Goal: Information Seeking & Learning: Learn about a topic

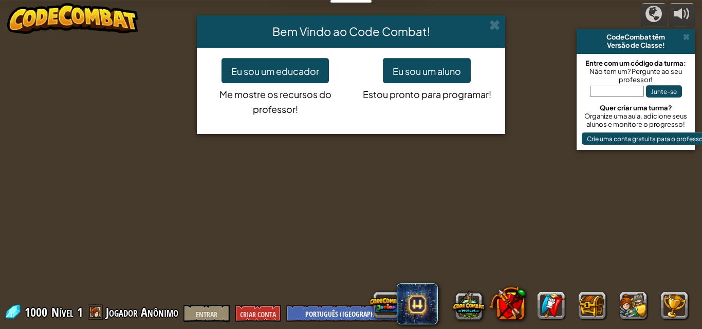
select select "pt-BR"
click at [408, 72] on font "Eu sou um aluno" at bounding box center [426, 71] width 68 height 12
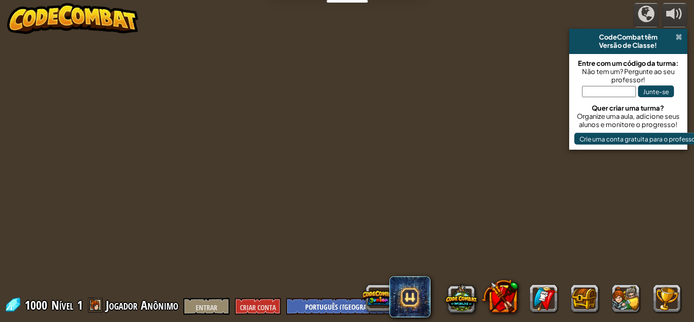
click at [681, 33] on span at bounding box center [678, 37] width 7 height 8
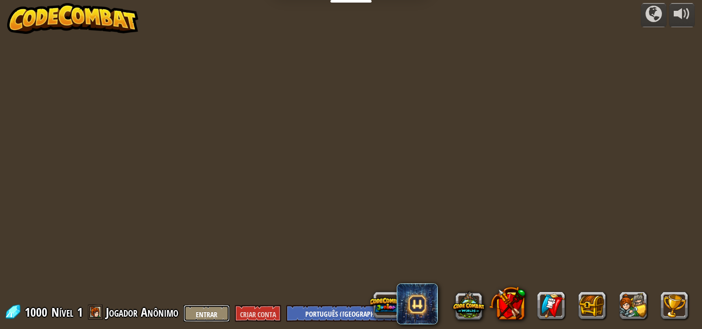
click at [210, 311] on font "Entrar" at bounding box center [207, 315] width 22 height 10
click at [292, 176] on div at bounding box center [351, 164] width 504 height 329
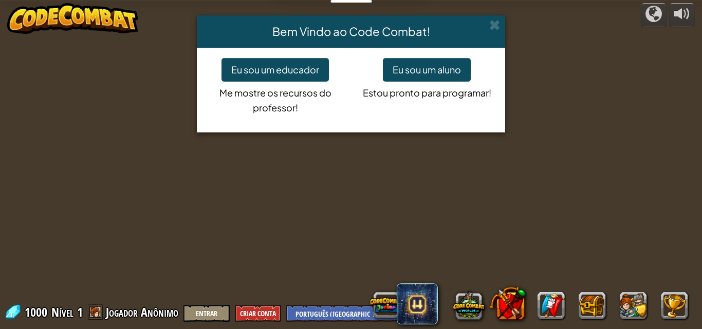
select select "pt-BR"
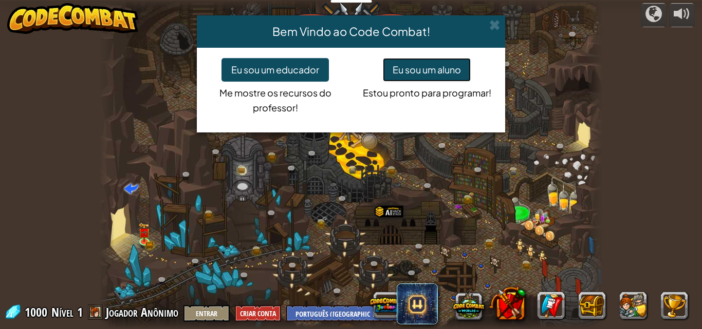
click at [431, 66] on button "Eu sou um aluno" at bounding box center [427, 70] width 88 height 24
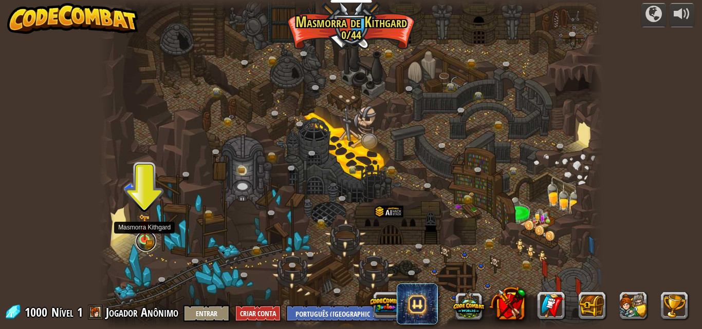
click at [140, 244] on link at bounding box center [146, 241] width 21 height 21
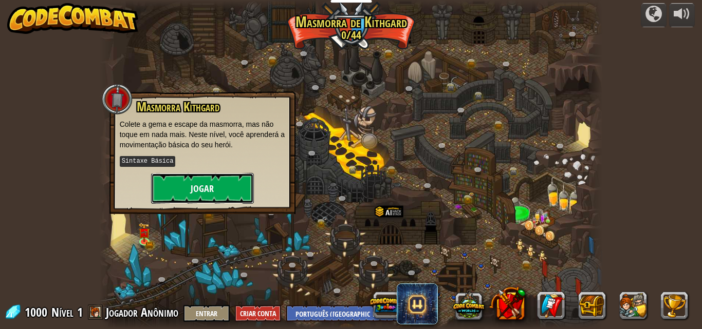
click at [187, 182] on button "Jogar" at bounding box center [202, 188] width 103 height 31
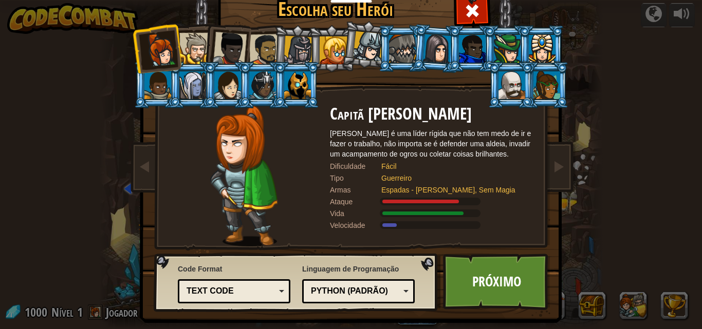
click at [240, 49] on div at bounding box center [230, 49] width 34 height 34
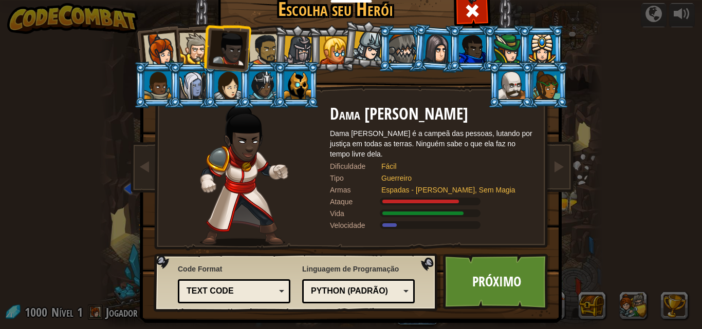
click at [466, 41] on div at bounding box center [472, 49] width 27 height 28
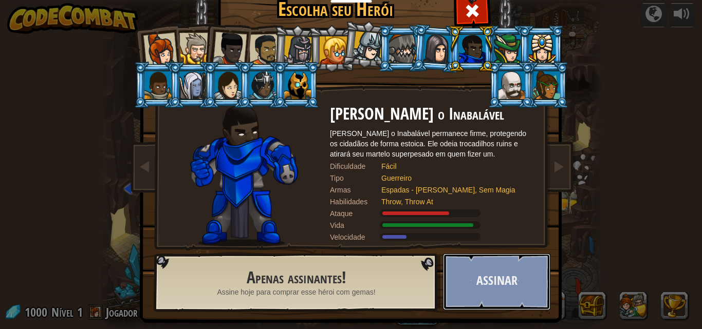
click at [506, 287] on button "Assinar" at bounding box center [496, 282] width 107 height 56
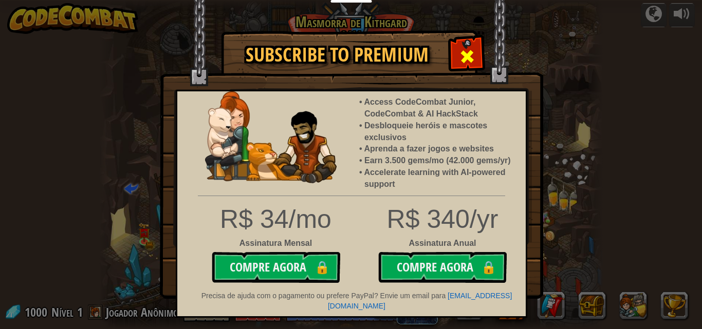
click at [473, 46] on div at bounding box center [466, 55] width 32 height 32
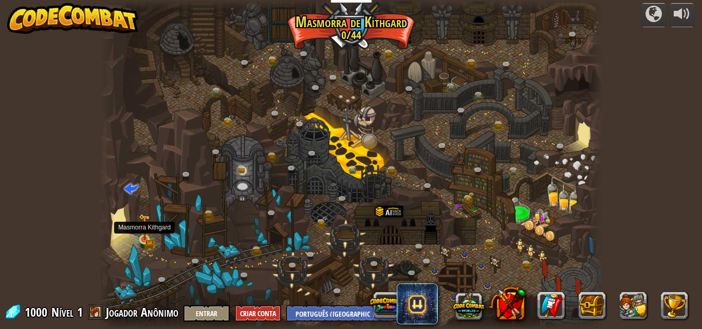
click at [140, 239] on img at bounding box center [145, 227] width 12 height 26
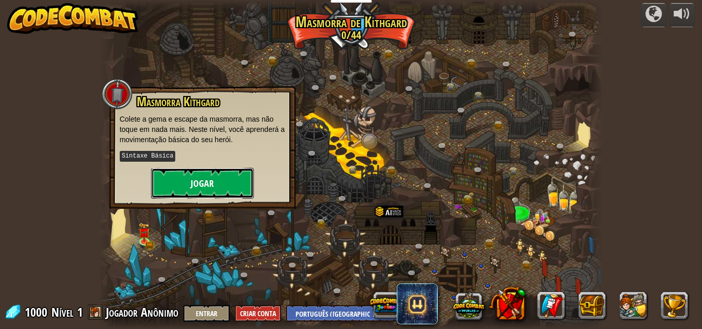
click at [201, 176] on button "Jogar" at bounding box center [202, 183] width 103 height 31
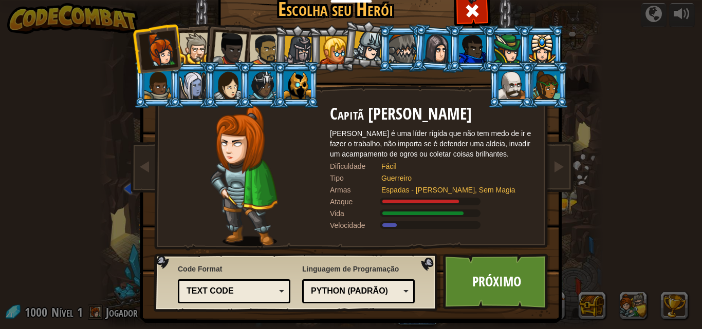
click at [234, 40] on div at bounding box center [230, 49] width 34 height 34
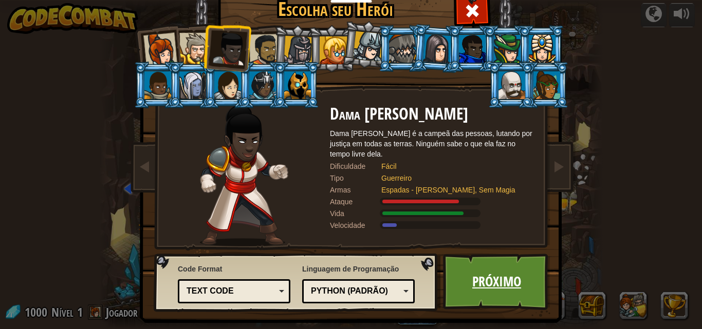
click at [480, 274] on link "Próximo" at bounding box center [496, 282] width 107 height 56
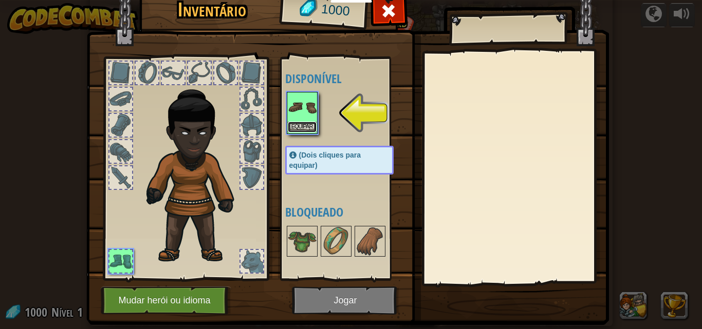
click at [299, 129] on button "Equipar" at bounding box center [302, 127] width 29 height 11
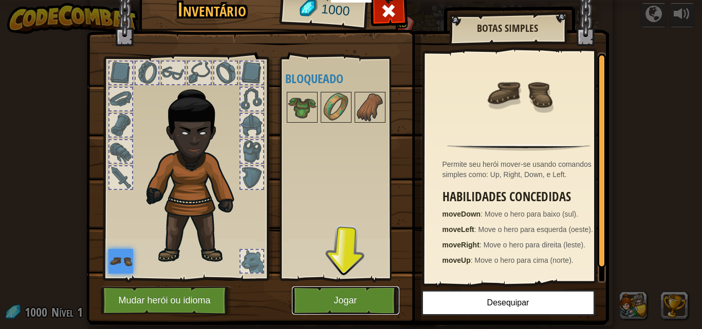
click at [360, 309] on button "Jogar" at bounding box center [345, 301] width 107 height 28
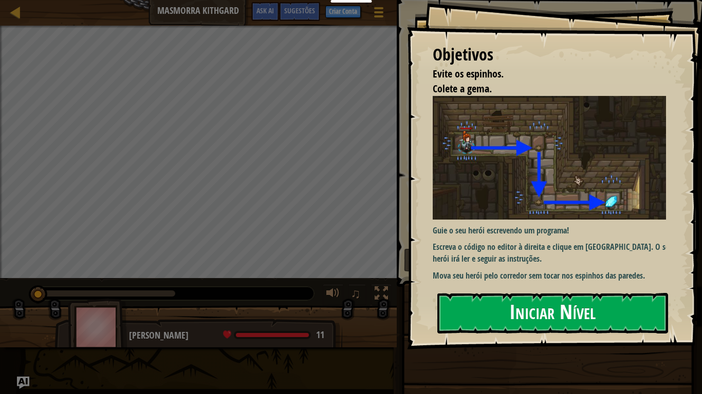
click at [560, 325] on button "Iniciar Nível" at bounding box center [552, 313] width 231 height 41
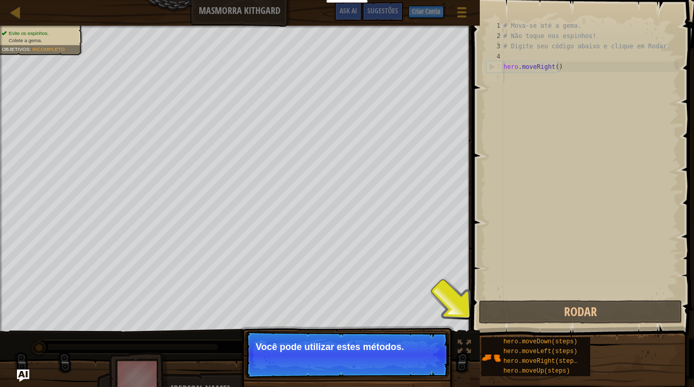
click at [364, 308] on div "Evite os espinhos. Colete a gema. Objetivos : Incompleto ♫ Ida 11 x: 7 y: 18 x:…" at bounding box center [347, 213] width 694 height 375
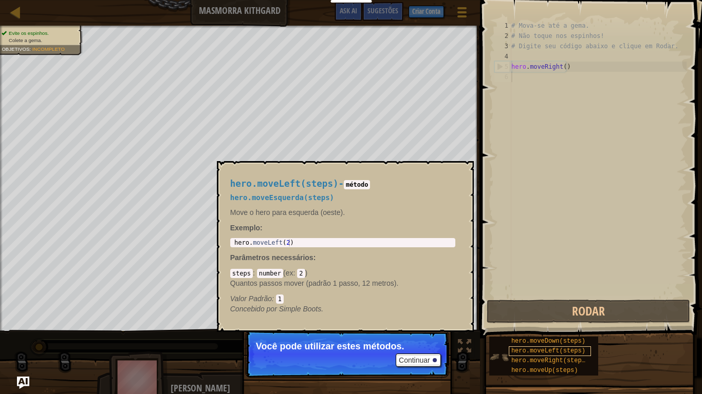
scroll to position [5, 0]
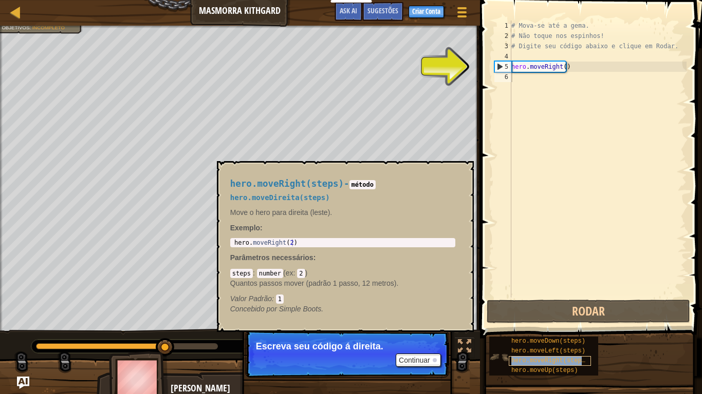
click at [522, 329] on span "hero.moveRight(steps)" at bounding box center [550, 360] width 78 height 7
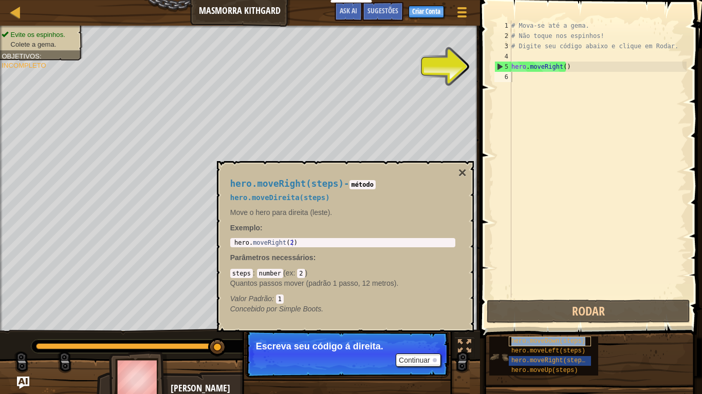
click at [527, 329] on span "hero.moveDown(steps)" at bounding box center [548, 341] width 74 height 7
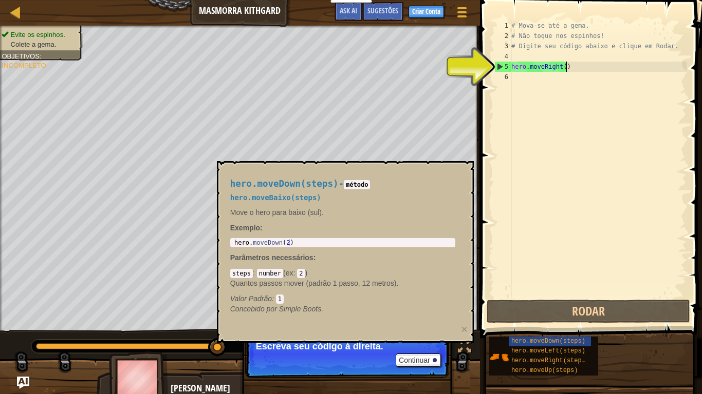
click at [573, 68] on div "# Mova-se até a gema. # Não toque nos espinhos! # Digite seu código abaixo e cl…" at bounding box center [597, 170] width 177 height 298
type textarea "hero.moveRight()"
click at [515, 76] on div "# Mova-se até a gema. # Não toque nos espinhos! # Digite seu código abaixo e cl…" at bounding box center [597, 170] width 177 height 298
click at [498, 66] on div "5" at bounding box center [503, 67] width 16 height 10
type textarea "hero.moveRight()"
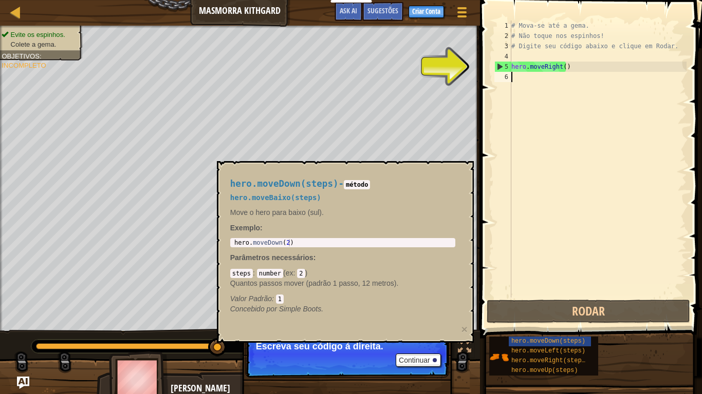
click at [517, 74] on div "# Mova-se até a gema. # Não toque nos espinhos! # Digite seu código abaixo e cl…" at bounding box center [597, 170] width 177 height 298
click at [543, 146] on div "# Mova-se até a gema. # Não toque nos espinhos! # Digite seu código abaixo e cl…" at bounding box center [597, 170] width 177 height 298
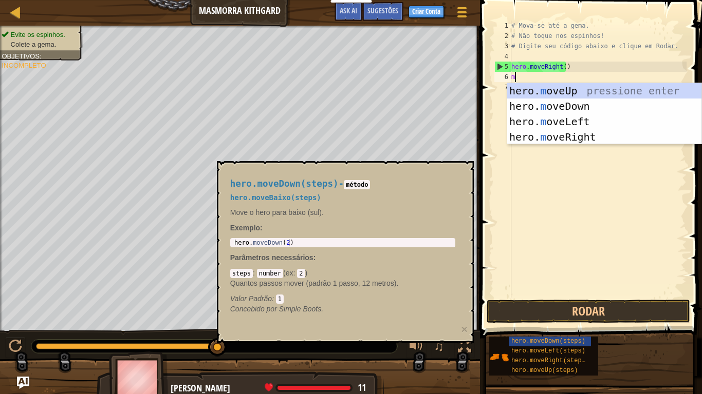
type textarea "mo"
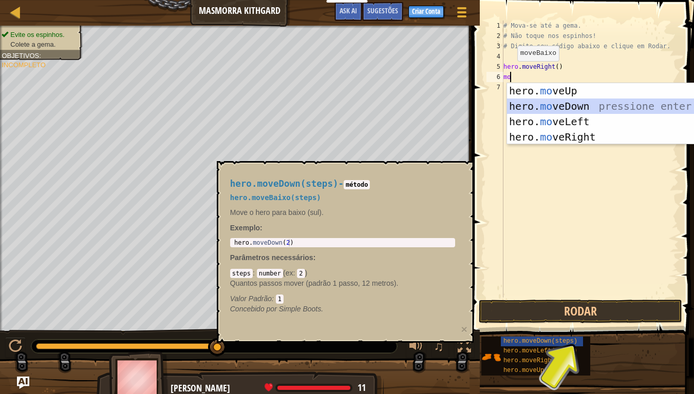
click at [551, 103] on div "hero. mo veUp pressione enter hero. mo veDown pressione enter hero. mo veLeft p…" at bounding box center [604, 129] width 194 height 92
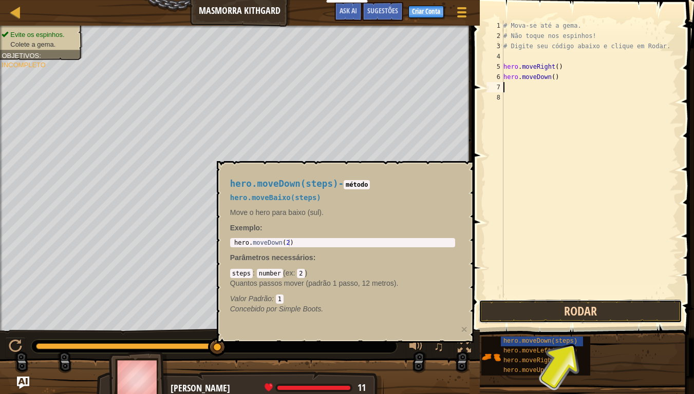
click at [549, 312] on button "Rodar" at bounding box center [580, 312] width 203 height 24
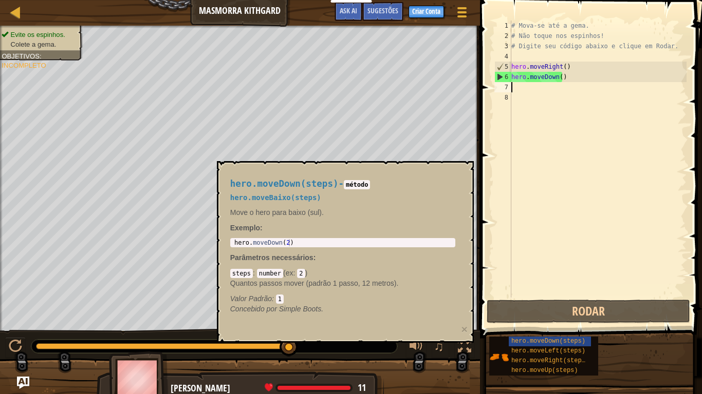
type textarea "m"
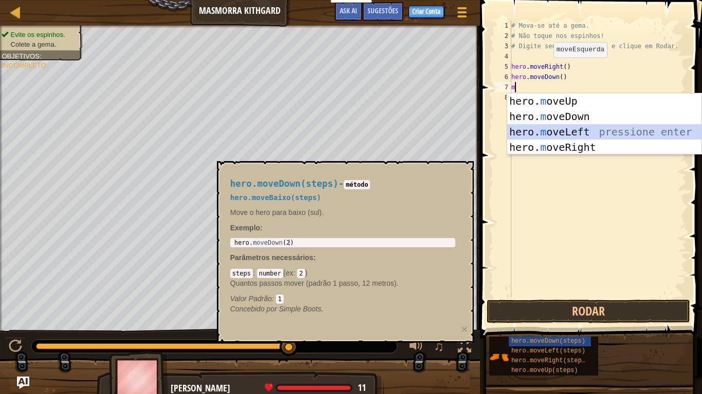
click at [545, 130] on div "hero. m oveUp pressione enter hero. m oveDown pressione enter hero. m oveLeft p…" at bounding box center [604, 139] width 194 height 92
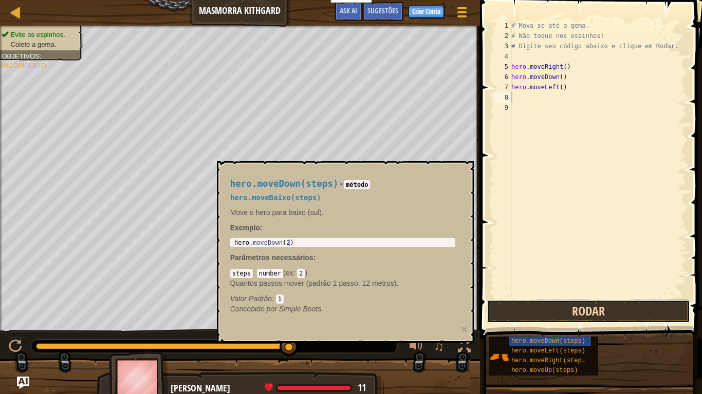
click at [534, 313] on button "Rodar" at bounding box center [587, 312] width 203 height 24
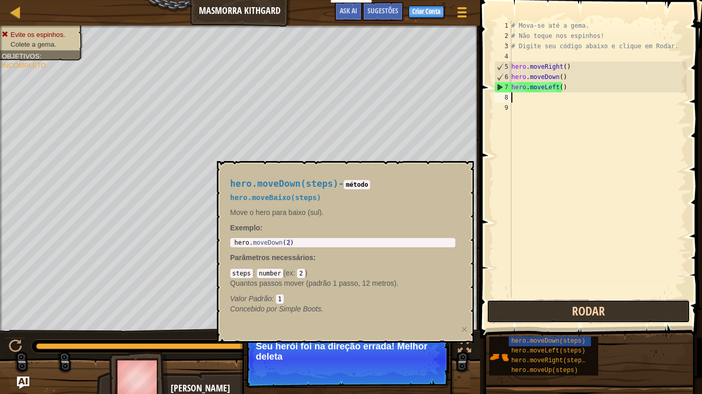
click at [541, 312] on button "Rodar" at bounding box center [587, 312] width 203 height 24
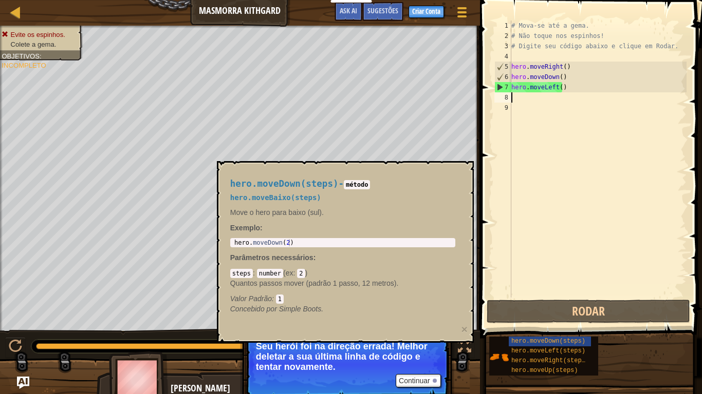
click at [320, 10] on body "Educadores Create Free Account School & District Solutions Teacher Toolkit Prev…" at bounding box center [351, 5] width 702 height 10
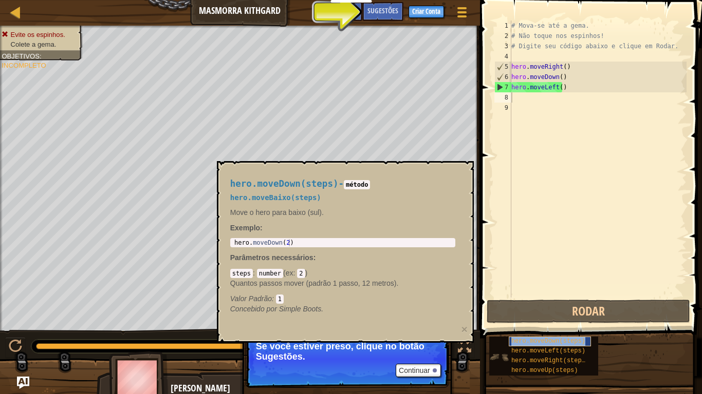
click at [536, 329] on span "hero.moveDown(steps)" at bounding box center [548, 341] width 74 height 7
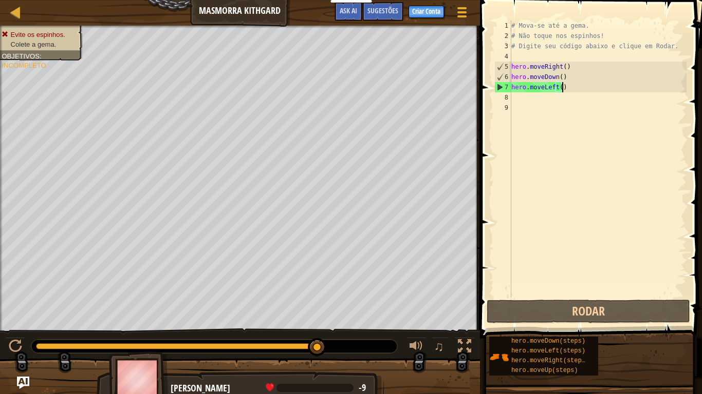
click at [574, 89] on div "# Mova-se até a gema. # Não toque nos espinhos! # Digite seu código abaixo e cl…" at bounding box center [597, 170] width 177 height 298
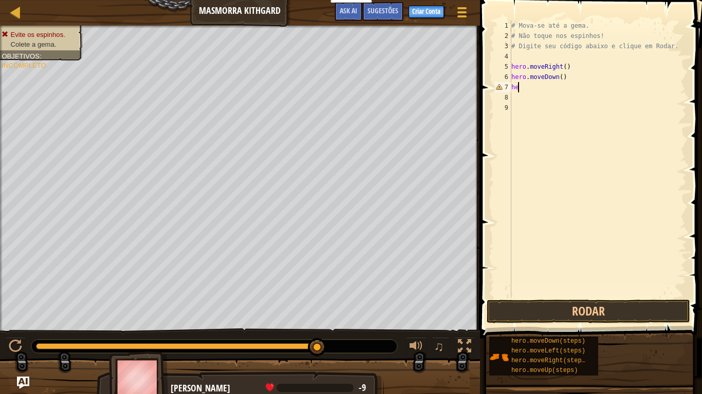
type textarea "h"
type textarea "hero.moveDown()"
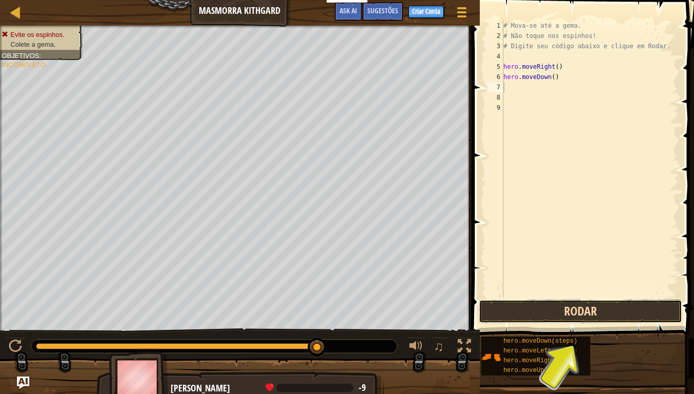
click at [640, 312] on button "Rodar" at bounding box center [580, 312] width 203 height 24
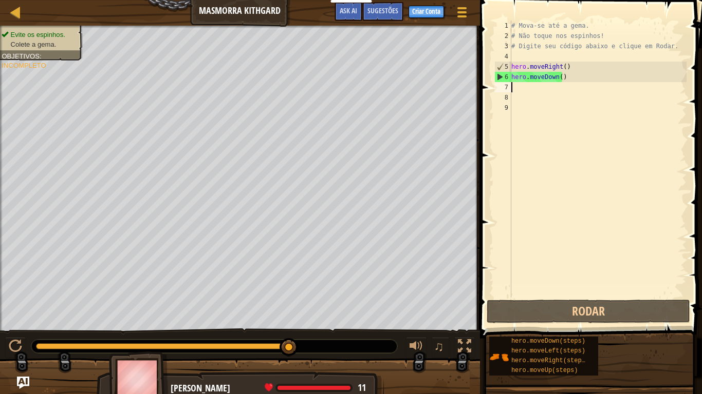
click at [519, 87] on div "# Mova-se até a gema. # Não toque nos espinhos! # Digite seu código abaixo e cl…" at bounding box center [597, 170] width 177 height 298
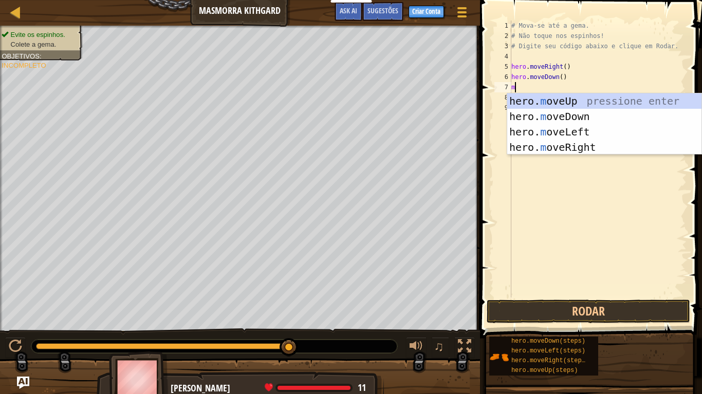
type textarea "mo"
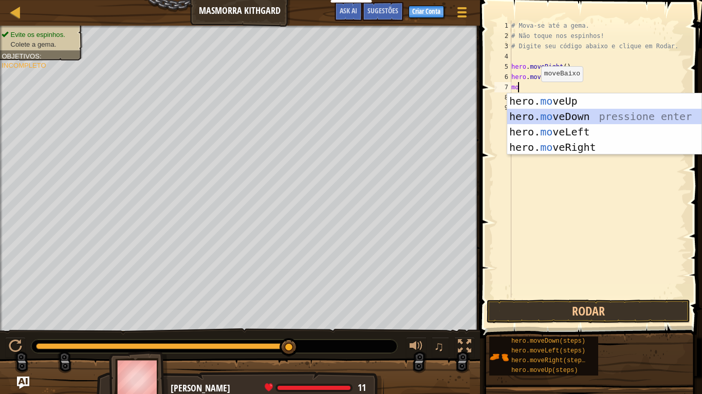
click at [557, 117] on div "hero. mo veUp pressione enter hero. mo veDown pressione enter hero. mo veLeft p…" at bounding box center [604, 139] width 194 height 92
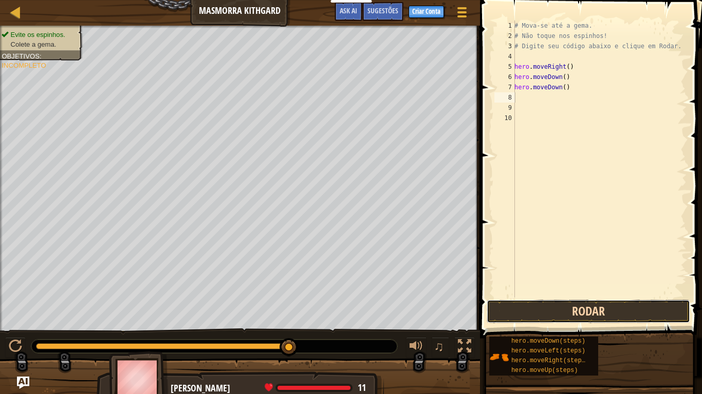
click at [568, 310] on button "Rodar" at bounding box center [587, 312] width 203 height 24
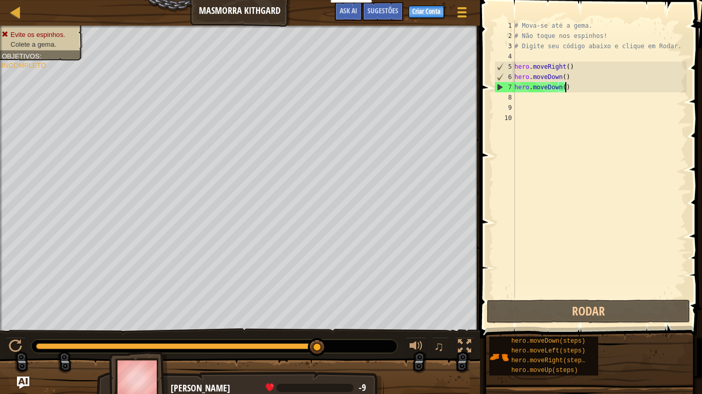
click at [586, 90] on div "# Mova-se até a gema. # Não toque nos espinhos! # Digite seu código abaixo e cl…" at bounding box center [599, 170] width 174 height 298
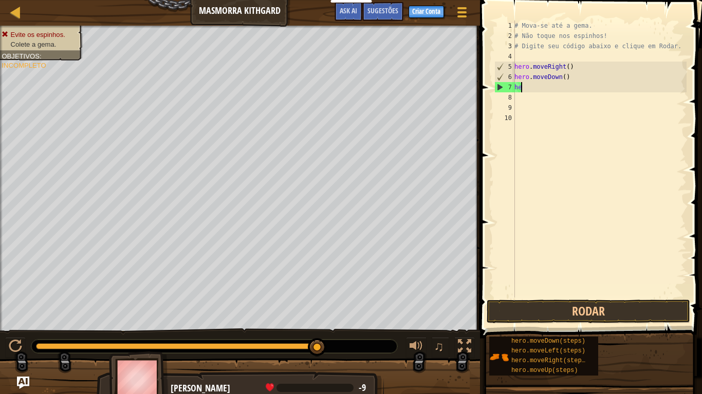
type textarea "h"
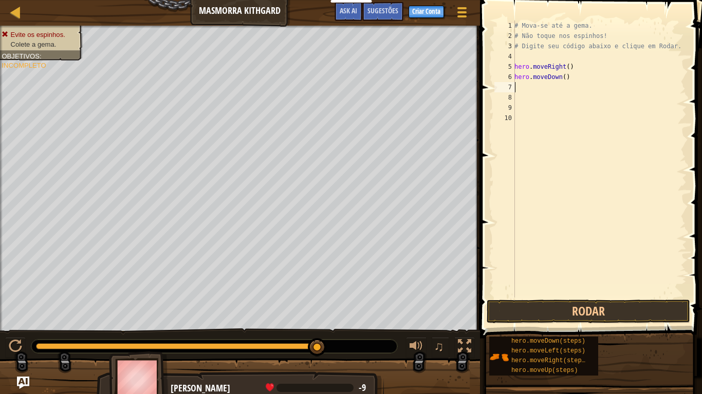
type textarea "m"
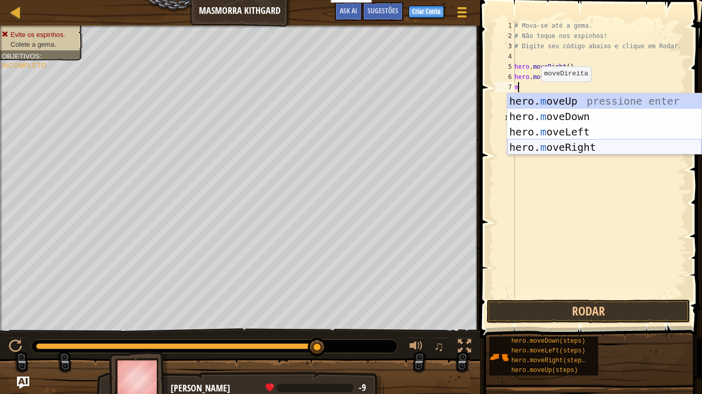
click at [581, 150] on div "hero. m oveUp pressione enter hero. m oveDown pressione enter hero. m oveLeft p…" at bounding box center [604, 139] width 194 height 92
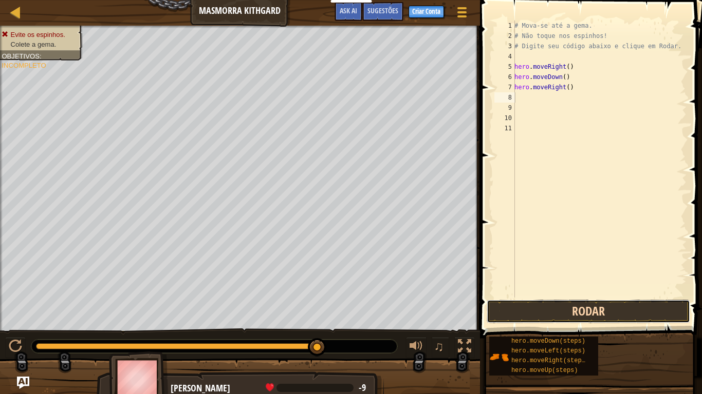
drag, startPoint x: 569, startPoint y: 318, endPoint x: 564, endPoint y: 313, distance: 6.9
click at [564, 313] on button "Rodar" at bounding box center [587, 312] width 203 height 24
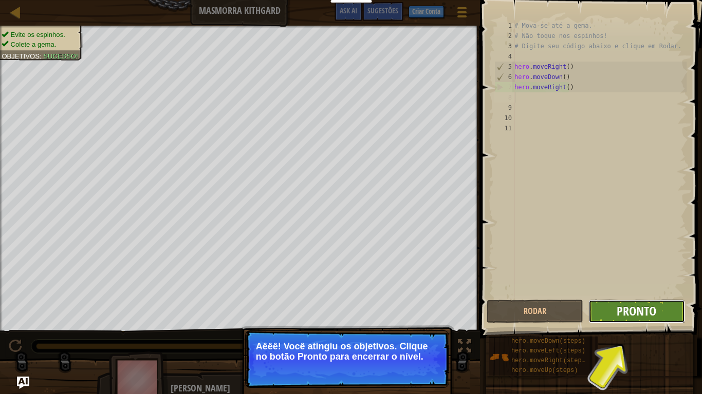
click at [637, 312] on span "Pronto" at bounding box center [636, 311] width 40 height 16
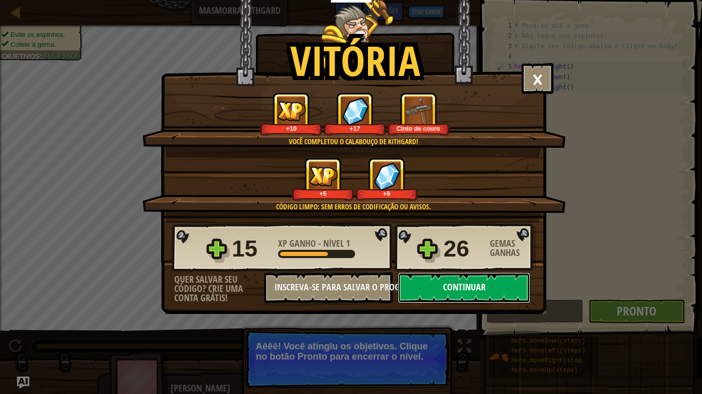
click at [453, 284] on button "Continuar" at bounding box center [464, 288] width 133 height 31
select select "pt-BR"
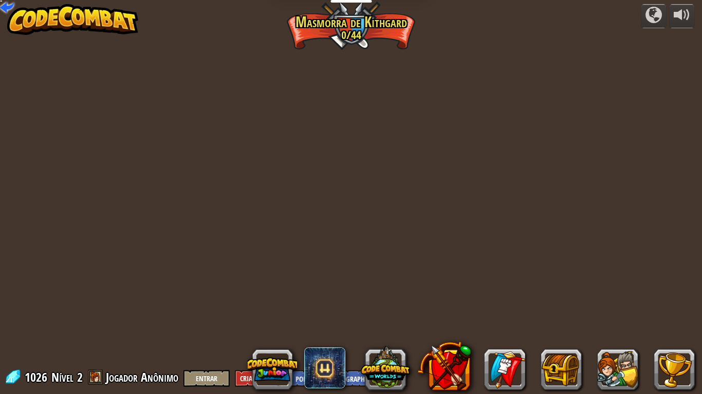
select select "pt-BR"
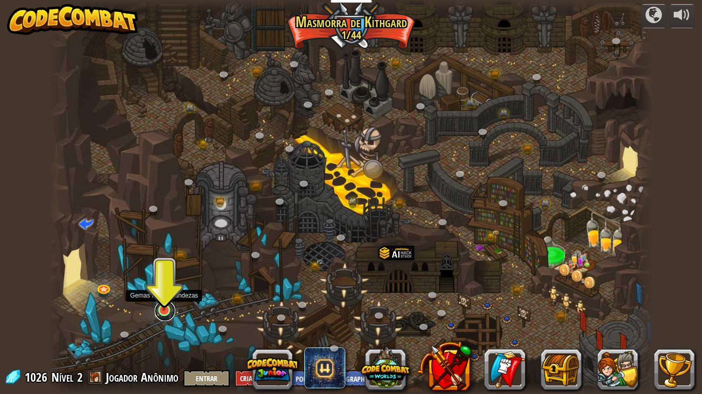
click at [161, 318] on link at bounding box center [165, 311] width 21 height 21
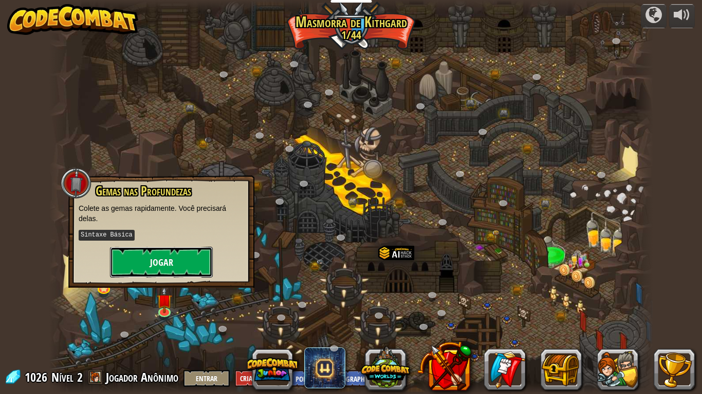
click at [150, 266] on button "Jogar" at bounding box center [161, 262] width 103 height 31
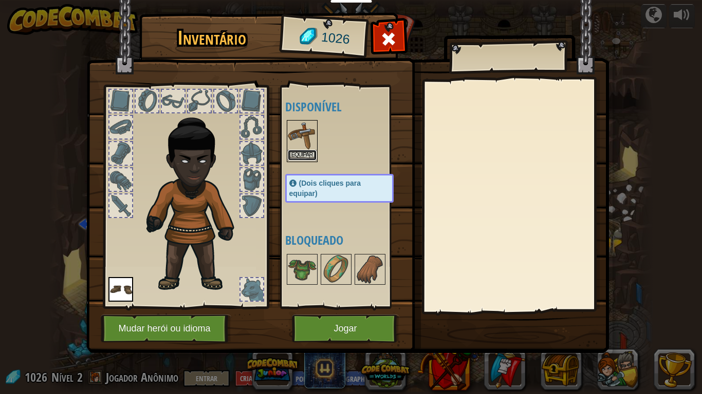
click at [307, 153] on button "Equipar" at bounding box center [302, 155] width 29 height 11
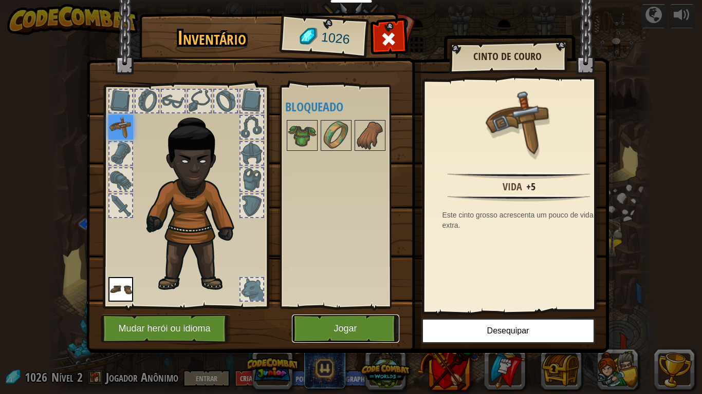
click at [340, 329] on button "Jogar" at bounding box center [345, 329] width 107 height 28
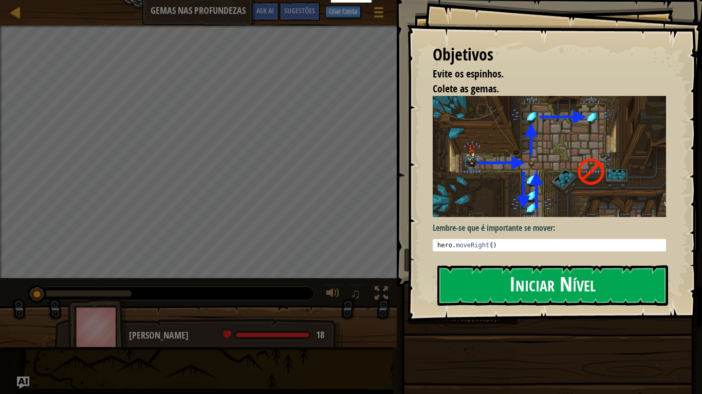
click at [492, 290] on button "Iniciar Nível" at bounding box center [552, 286] width 231 height 41
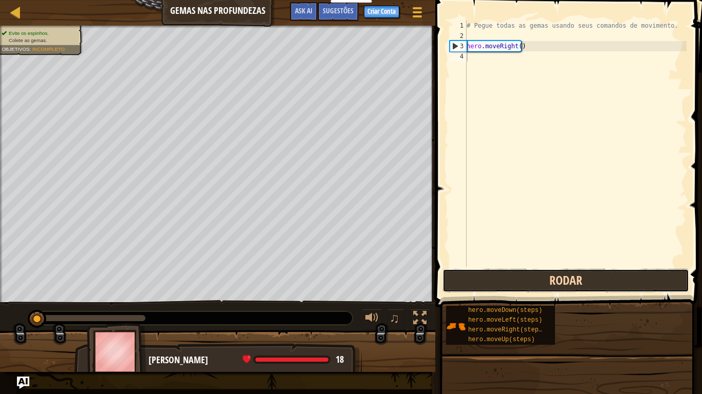
click at [492, 290] on button "Rodar" at bounding box center [565, 281] width 247 height 24
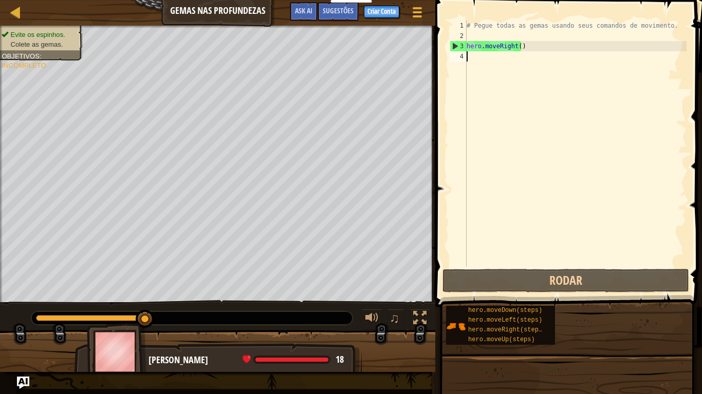
click at [482, 53] on div "# Pegue todas as gemas usando seus comandos de movimento. hero . moveRight ( )" at bounding box center [575, 154] width 222 height 267
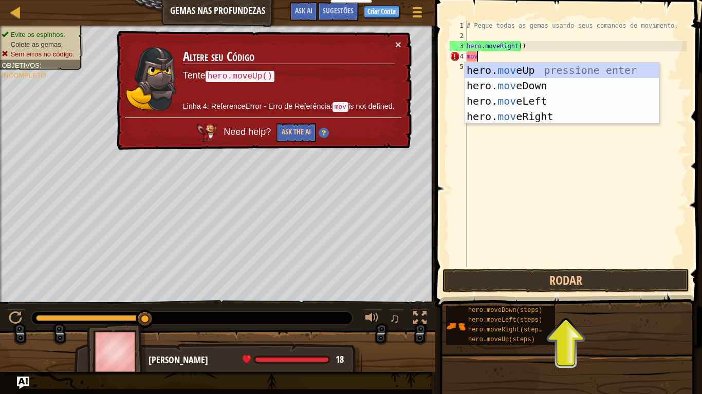
scroll to position [5, 0]
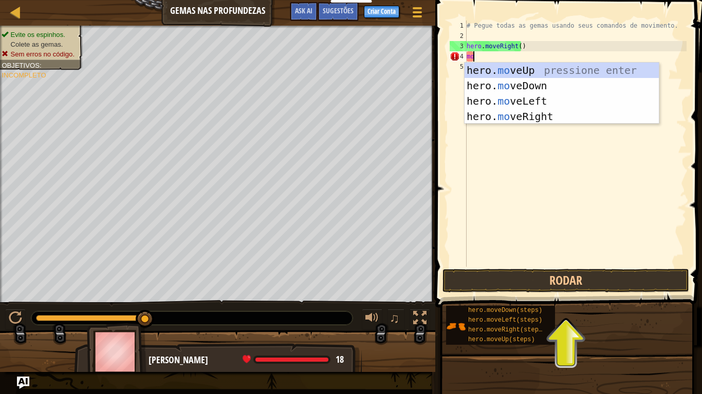
type textarea "m"
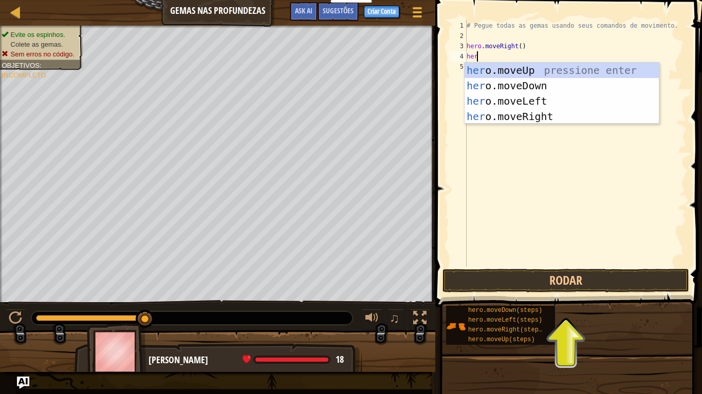
scroll to position [5, 1]
type textarea "hero"
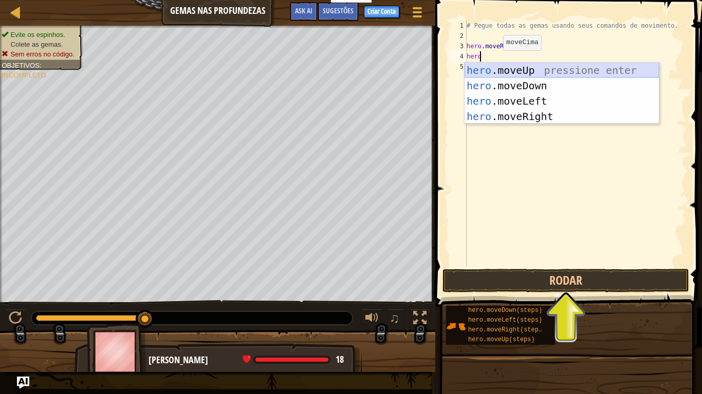
click at [498, 70] on div "hero .moveUp pressione enter hero .moveDown pressione enter hero .moveLeft pres…" at bounding box center [561, 109] width 194 height 92
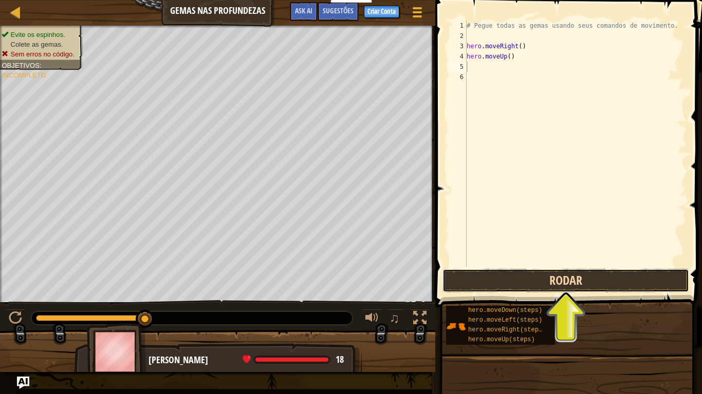
click at [529, 282] on button "Rodar" at bounding box center [565, 281] width 247 height 24
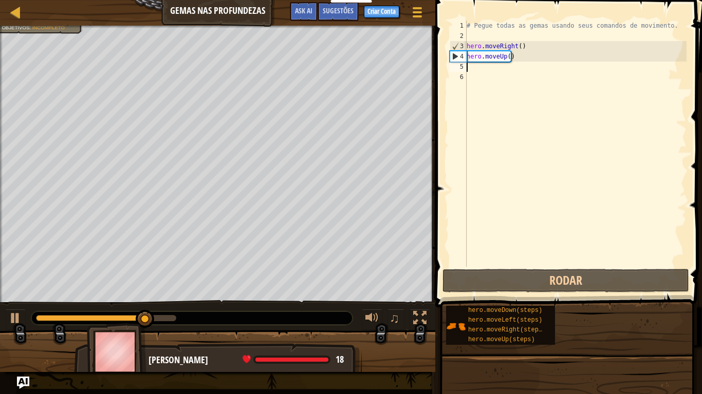
click at [476, 68] on div "# Pegue todas as gemas usando seus comandos de movimento. hero . moveRight ( ) …" at bounding box center [575, 154] width 222 height 267
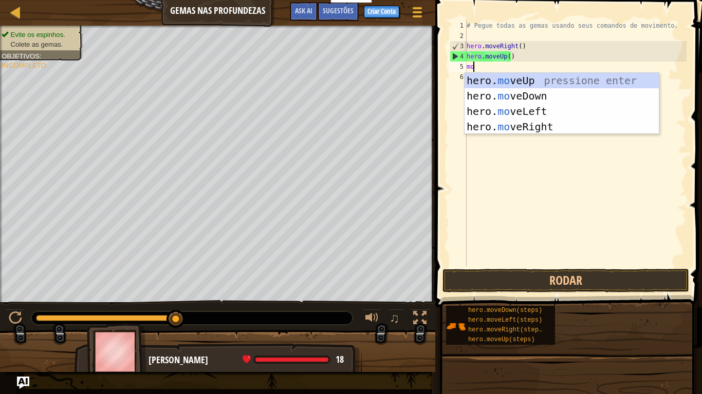
scroll to position [5, 1]
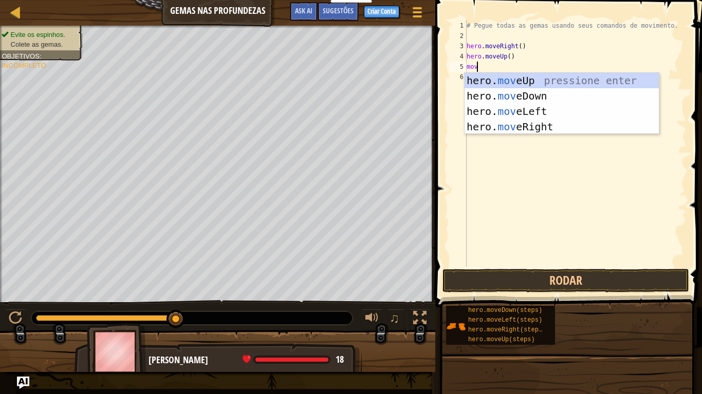
type textarea "move"
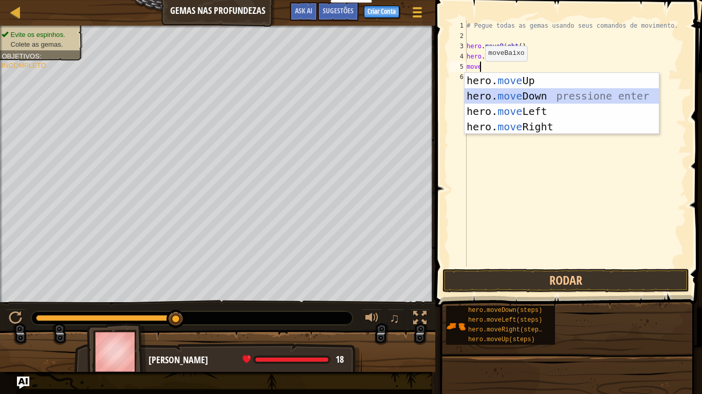
click at [484, 91] on div "hero. move Up pressione enter hero. move Down pressione enter hero. move Left p…" at bounding box center [561, 119] width 194 height 92
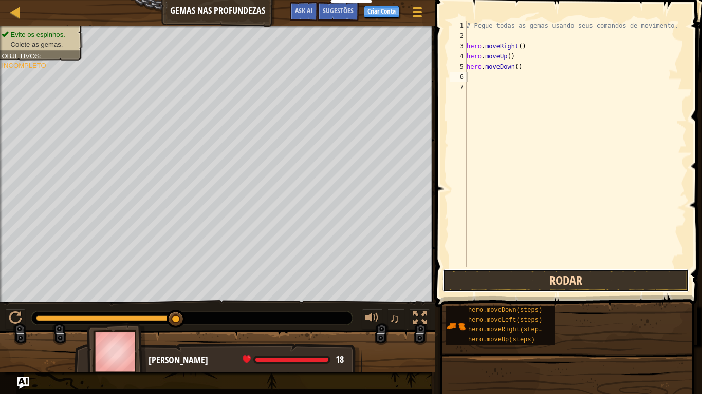
click at [497, 279] on button "Rodar" at bounding box center [565, 281] width 247 height 24
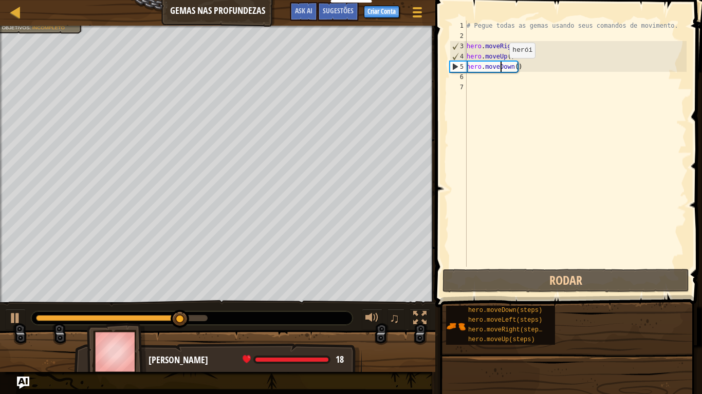
click at [500, 68] on div "# Pegue todas as gemas usando seus comandos de movimento. hero . moveRight ( ) …" at bounding box center [575, 154] width 222 height 267
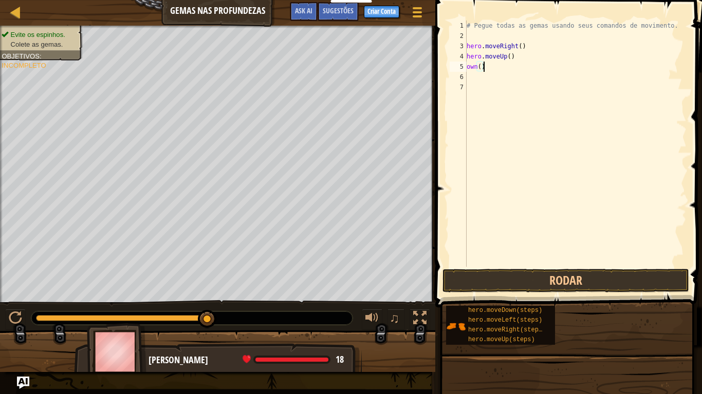
click at [487, 71] on div "# Pegue todas as gemas usando seus comandos de movimento. hero . moveRight ( ) …" at bounding box center [575, 154] width 222 height 267
type textarea "o"
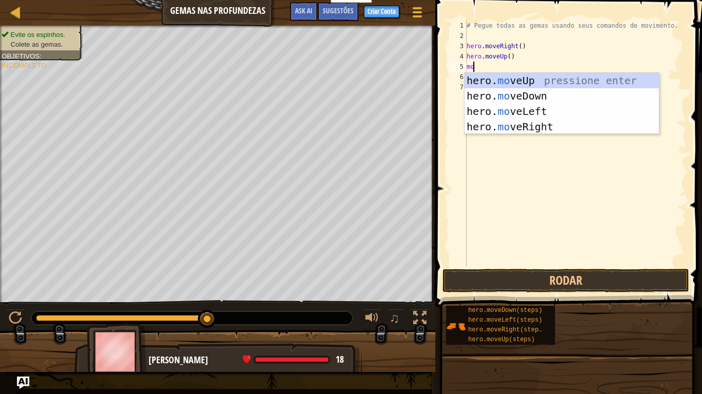
scroll to position [5, 1]
type textarea "move"
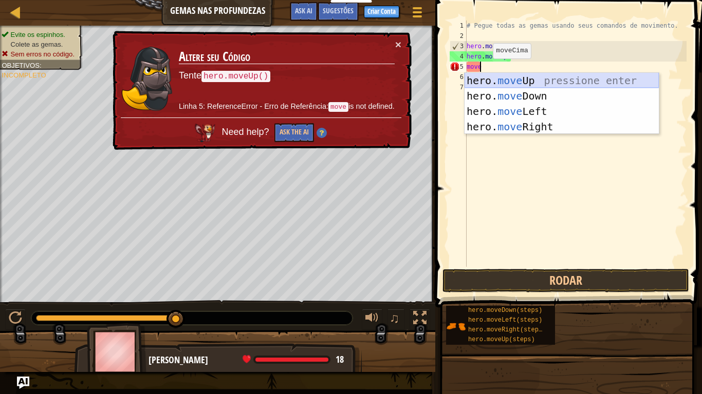
click at [515, 75] on div "hero. move Up pressione enter hero. move Down pressione enter hero. move Left p…" at bounding box center [561, 119] width 194 height 92
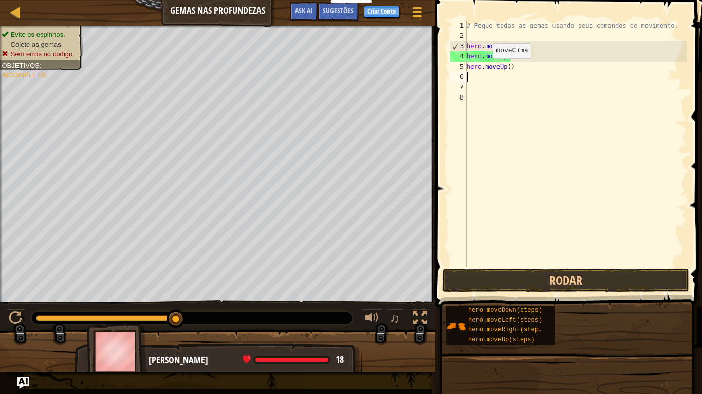
scroll to position [5, 0]
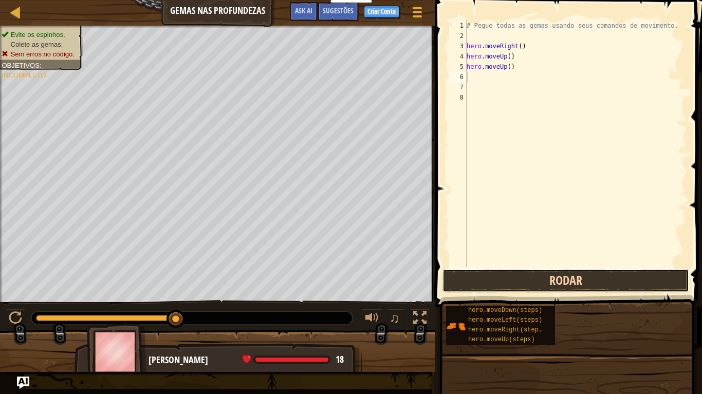
click at [536, 280] on button "Rodar" at bounding box center [565, 281] width 247 height 24
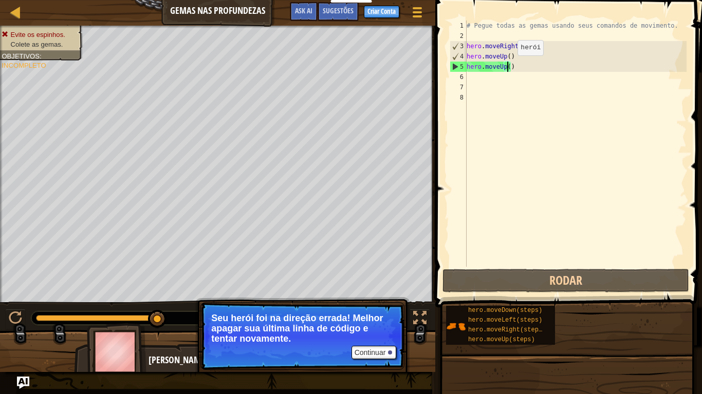
click at [508, 66] on div "# Pegue todas as gemas usando seus comandos de movimento. hero . moveRight ( ) …" at bounding box center [575, 154] width 222 height 267
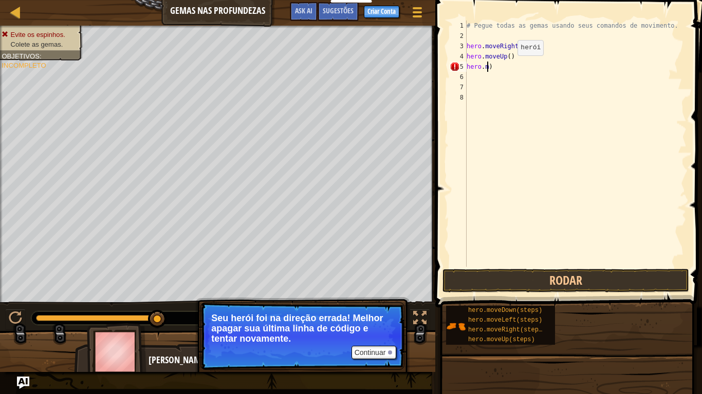
type textarea ")"
click at [508, 66] on div "# Pegue todas as gemas usando seus comandos de movimento. hero . moveRight ( ) …" at bounding box center [575, 154] width 222 height 267
click at [367, 329] on button "Continuar" at bounding box center [373, 352] width 45 height 13
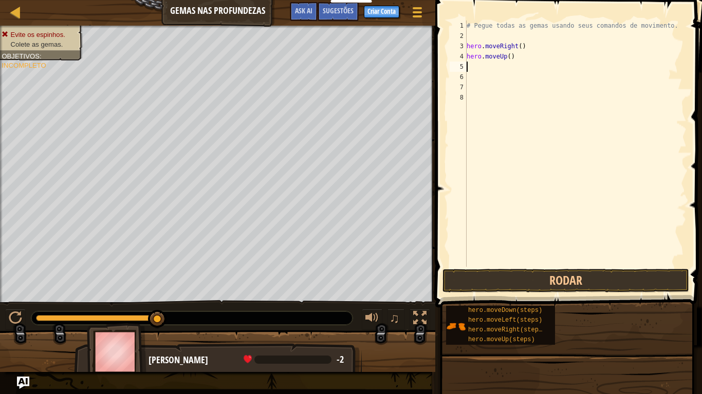
click at [477, 68] on div "# Pegue todas as gemas usando seus comandos de movimento. hero . moveRight ( ) …" at bounding box center [575, 154] width 222 height 267
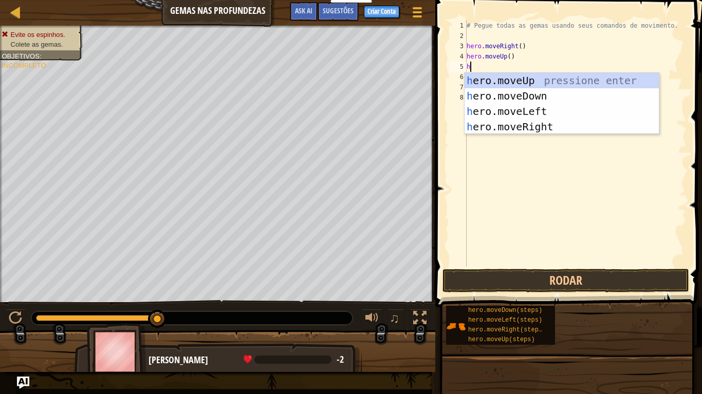
drag, startPoint x: 477, startPoint y: 68, endPoint x: 481, endPoint y: 47, distance: 21.0
click at [481, 47] on div "# Pegue todas as gemas usando seus comandos de movimento. hero . moveRight ( ) …" at bounding box center [575, 154] width 222 height 267
type textarea "hero"
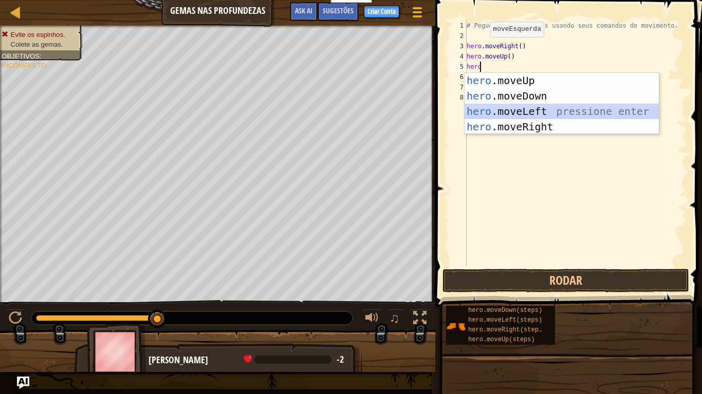
click at [508, 110] on div "hero .moveUp pressione enter hero .moveDown pressione enter hero .moveLeft pres…" at bounding box center [561, 119] width 194 height 92
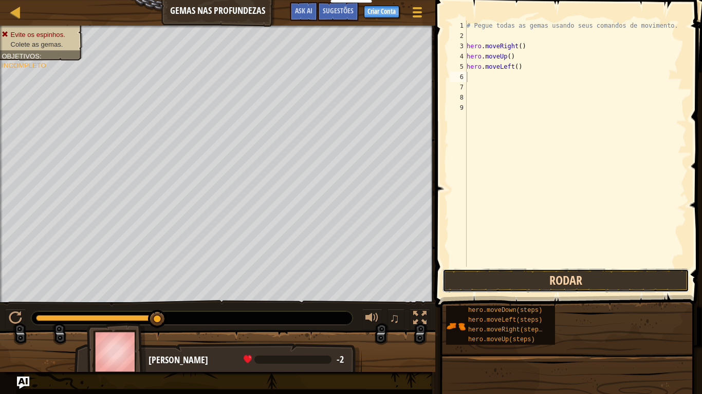
click at [534, 283] on button "Rodar" at bounding box center [565, 281] width 247 height 24
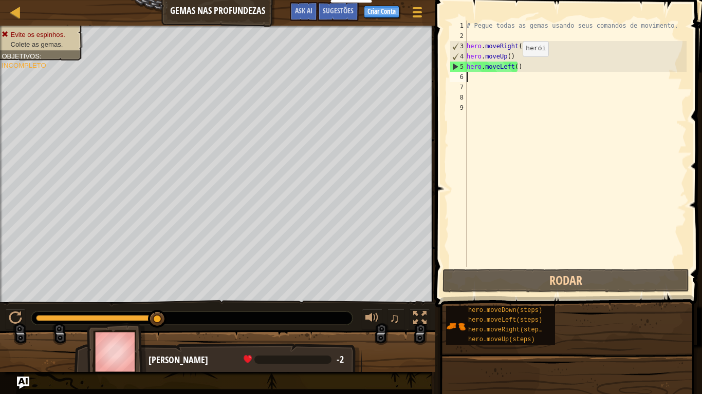
click at [514, 67] on div "# Pegue todas as gemas usando seus comandos de movimento. hero . moveRight ( ) …" at bounding box center [575, 154] width 222 height 267
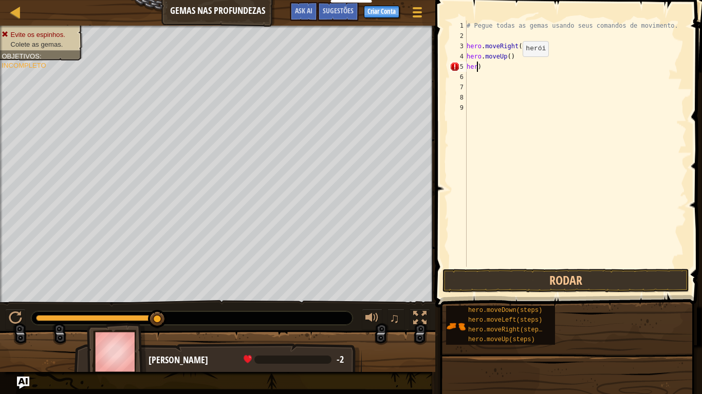
type textarea ")"
click at [514, 67] on div "# Pegue todas as gemas usando seus comandos de movimento. hero . moveRight ( ) …" at bounding box center [575, 154] width 222 height 267
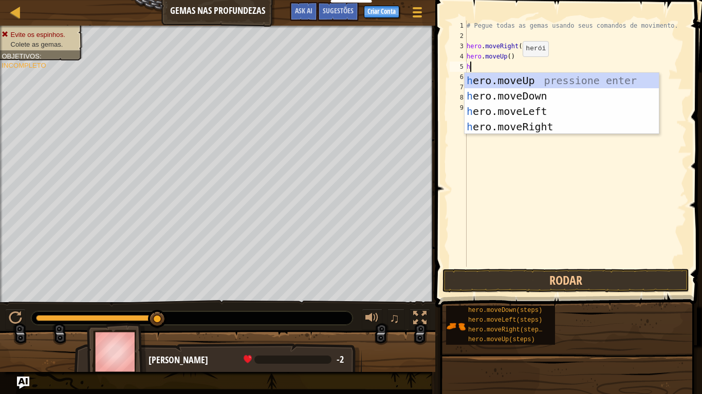
type textarea "he"
click at [514, 79] on div "he ro.moveUp pressione enter he ro.moveDown pressione enter he ro.moveLeft pres…" at bounding box center [561, 119] width 194 height 92
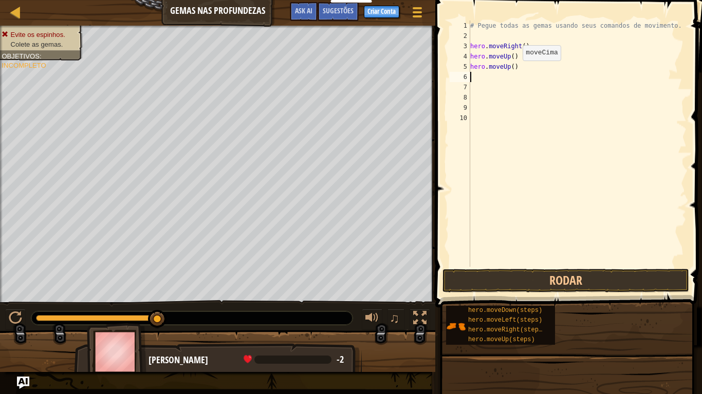
click at [514, 79] on div "# Pegue todas as gemas usando seus comandos de movimento. hero . moveRight ( ) …" at bounding box center [577, 154] width 219 height 267
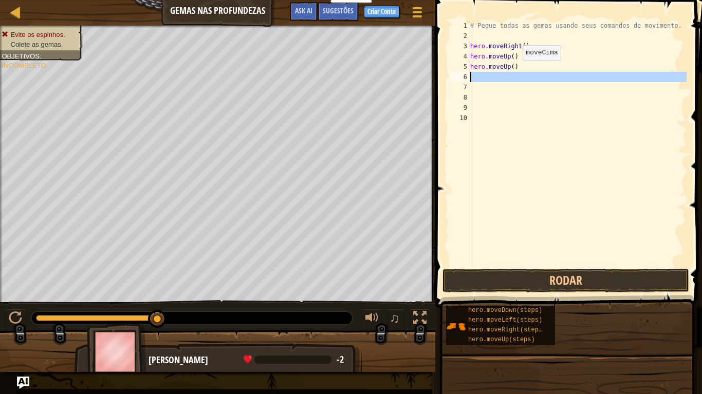
click at [514, 79] on div "# Pegue todas as gemas usando seus comandos de movimento. hero . moveRight ( ) …" at bounding box center [577, 154] width 219 height 267
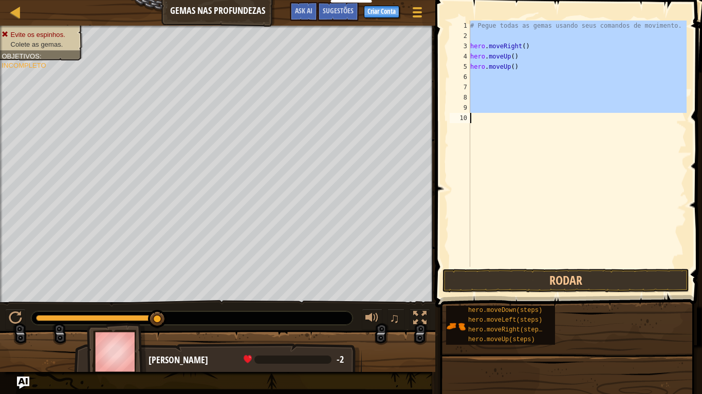
click at [514, 79] on div "# Pegue todas as gemas usando seus comandos de movimento. hero . moveRight ( ) …" at bounding box center [577, 154] width 219 height 267
click at [514, 79] on div "# Pegue todas as gemas usando seus comandos de movimento. hero . moveRight ( ) …" at bounding box center [577, 144] width 218 height 247
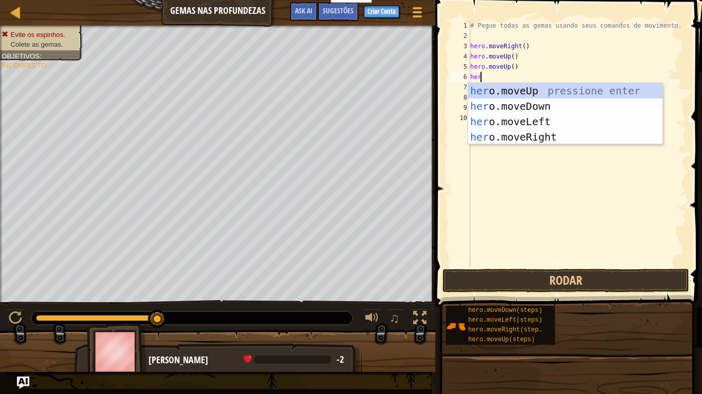
scroll to position [5, 1]
type textarea "hero"
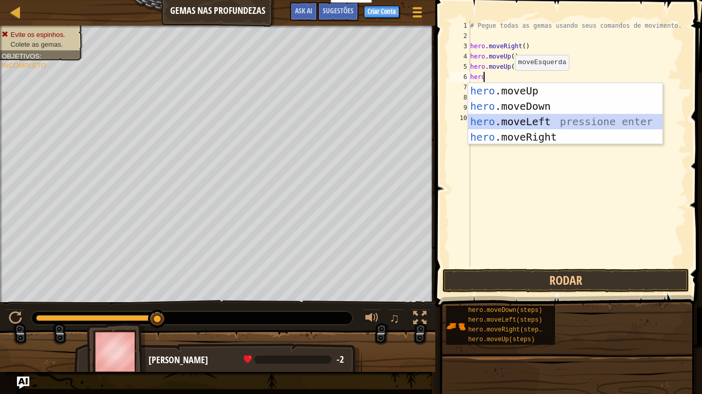
click at [500, 120] on div "hero .moveUp pressione enter hero .moveDown pressione enter hero .moveLeft pres…" at bounding box center [565, 129] width 194 height 92
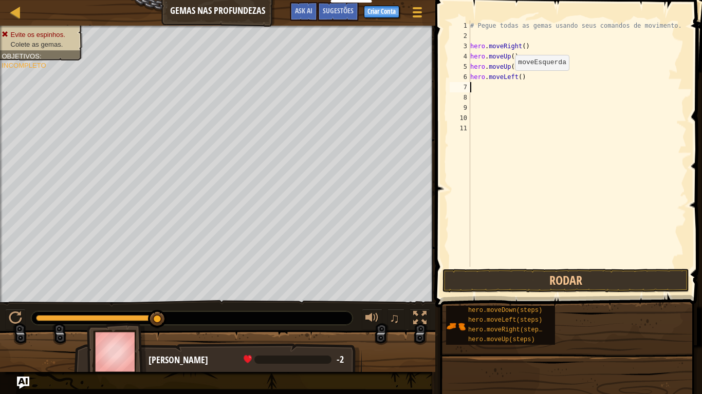
scroll to position [5, 0]
click at [519, 288] on button "Rodar" at bounding box center [565, 281] width 247 height 24
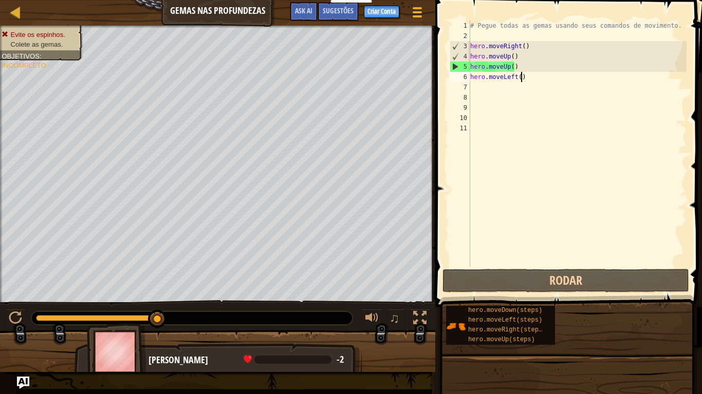
click at [521, 79] on div "# Pegue todas as gemas usando seus comandos de movimento. hero . moveRight ( ) …" at bounding box center [577, 154] width 219 height 267
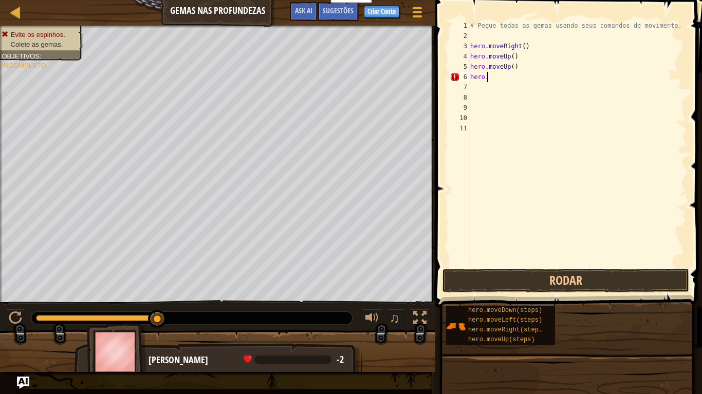
type textarea "h"
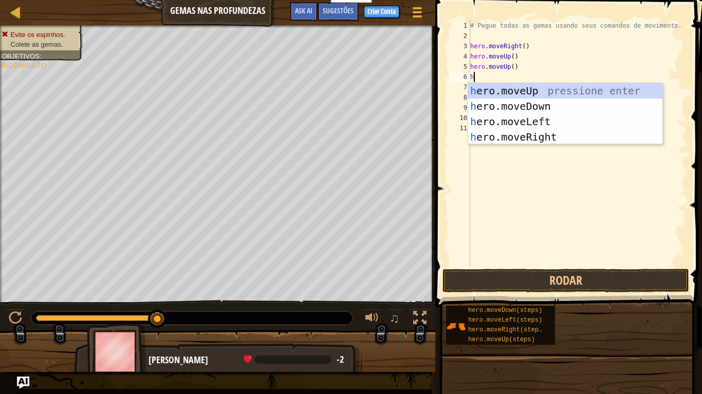
type textarea "her"
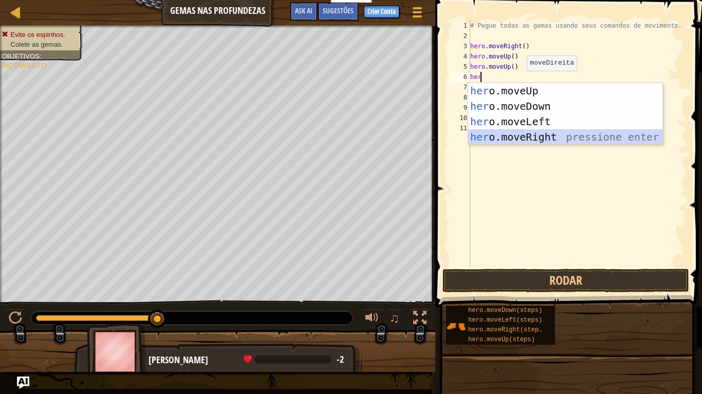
click at [505, 140] on div "her o.moveUp pressione enter her o.moveDown pressione enter her o.moveLeft pres…" at bounding box center [565, 129] width 194 height 92
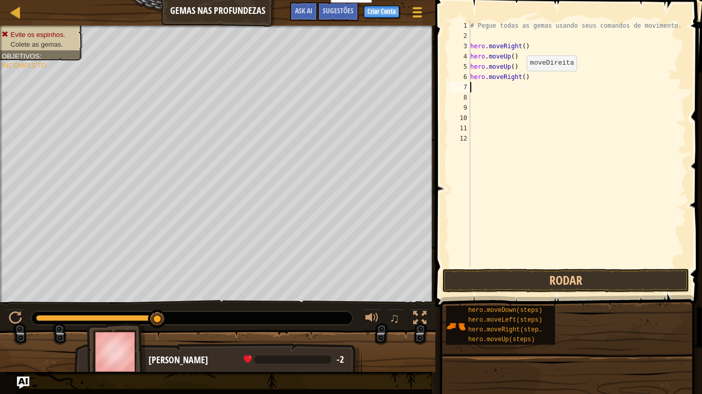
scroll to position [5, 0]
click at [500, 275] on button "Rodar" at bounding box center [565, 281] width 247 height 24
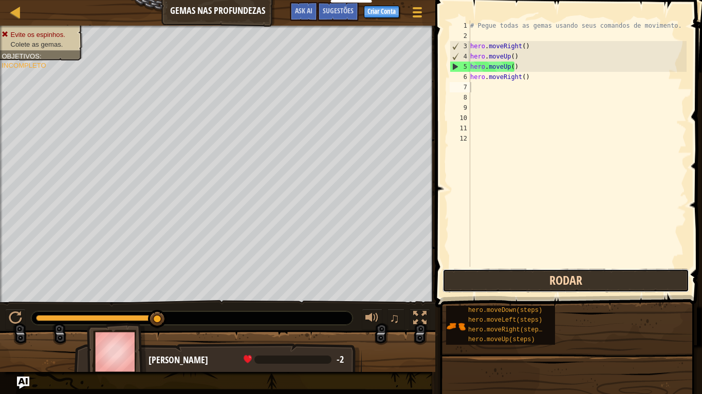
click at [497, 280] on button "Rodar" at bounding box center [565, 281] width 247 height 24
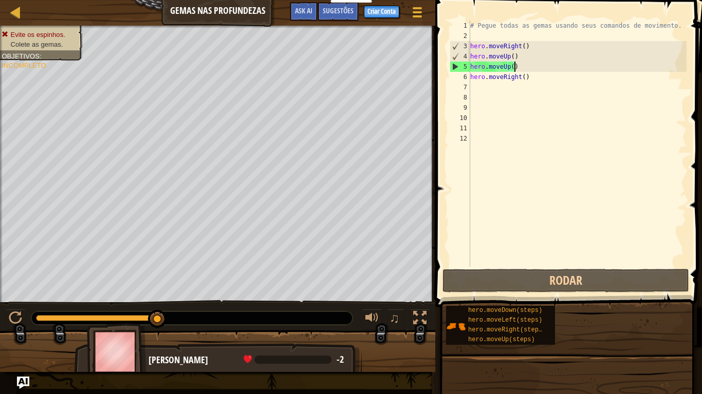
click at [522, 66] on div "# Pegue todas as gemas usando seus comandos de movimento. hero . moveRight ( ) …" at bounding box center [577, 154] width 219 height 267
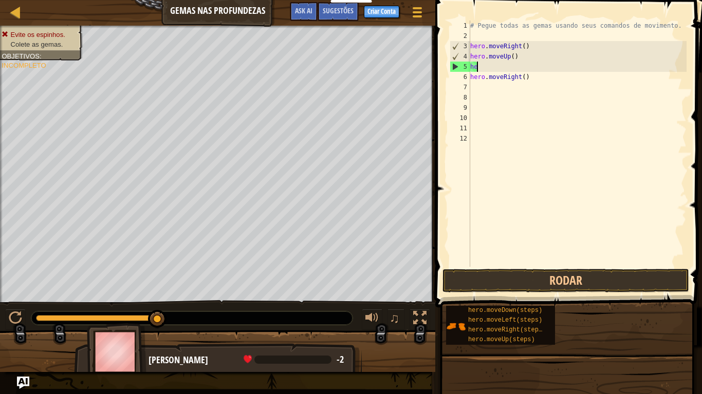
type textarea "h"
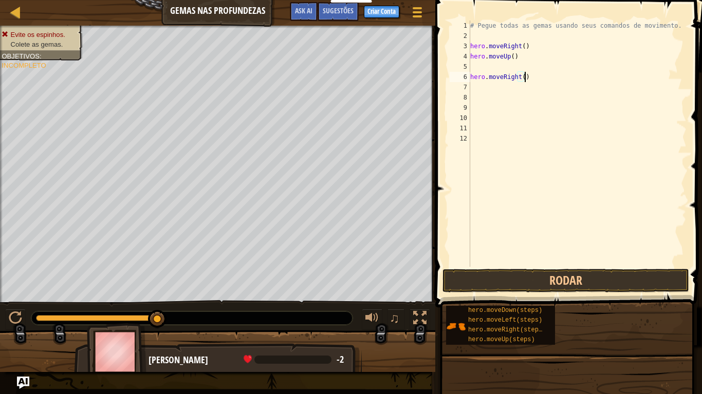
click at [528, 79] on div "# Pegue todas as gemas usando seus comandos de movimento. hero . moveRight ( ) …" at bounding box center [577, 154] width 219 height 267
type textarea "h"
click at [477, 67] on div "# Pegue todas as gemas usando seus comandos de movimento. hero . moveRight ( ) …" at bounding box center [577, 154] width 219 height 267
type textarea "h"
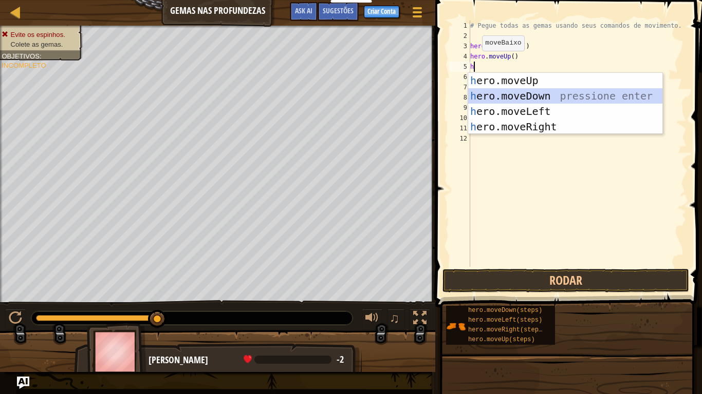
click at [477, 92] on div "h ero.moveUp pressione enter h ero.moveDown pressione enter h ero.moveLeft pres…" at bounding box center [565, 119] width 194 height 92
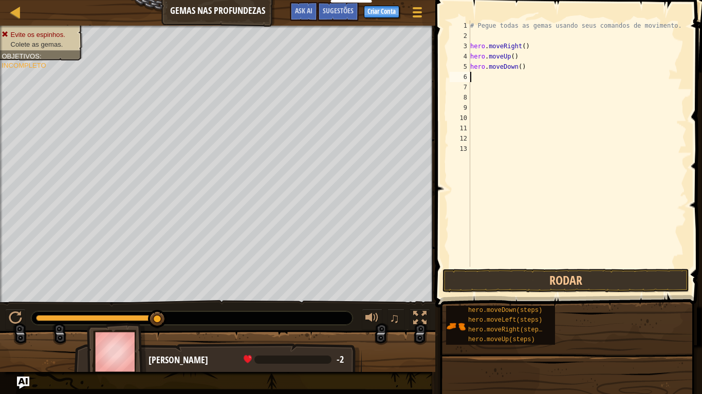
type textarea "h"
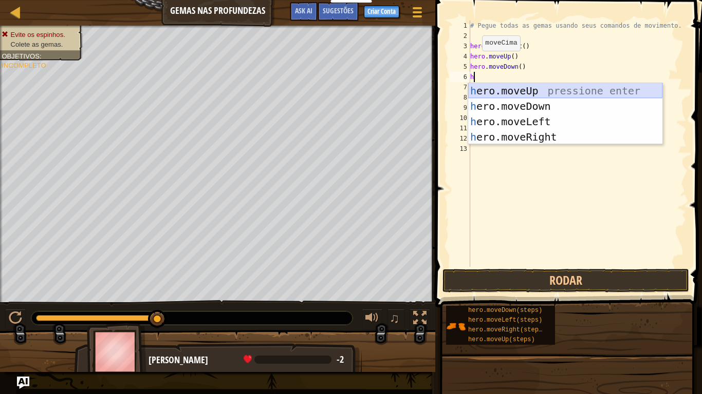
click at [504, 93] on div "h ero.moveUp pressione enter h ero.moveDown pressione enter h ero.moveLeft pres…" at bounding box center [565, 129] width 194 height 92
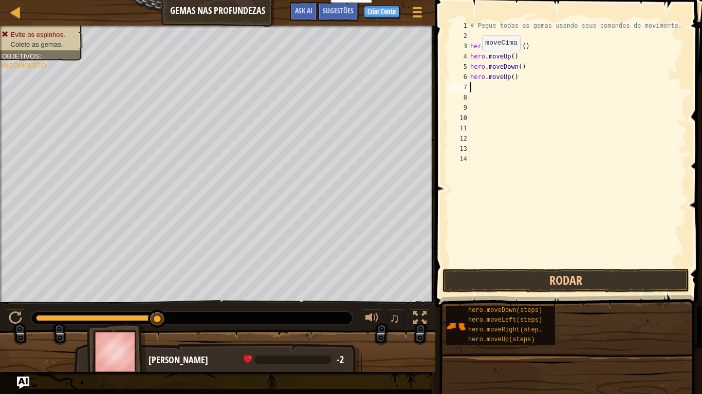
type textarea "h"
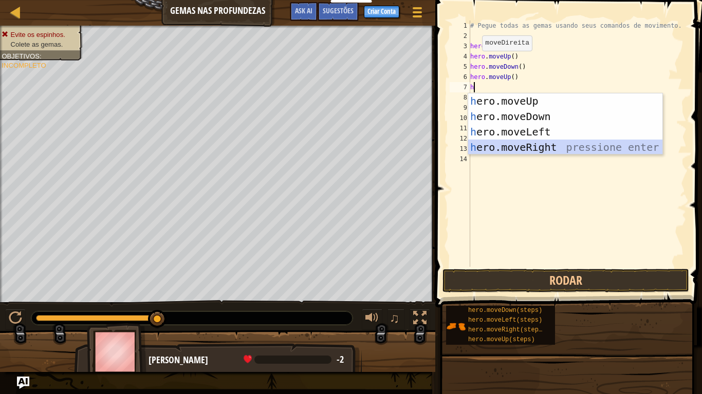
click at [491, 143] on div "h ero.moveUp pressione enter h ero.moveDown pressione enter h ero.moveLeft pres…" at bounding box center [565, 139] width 194 height 92
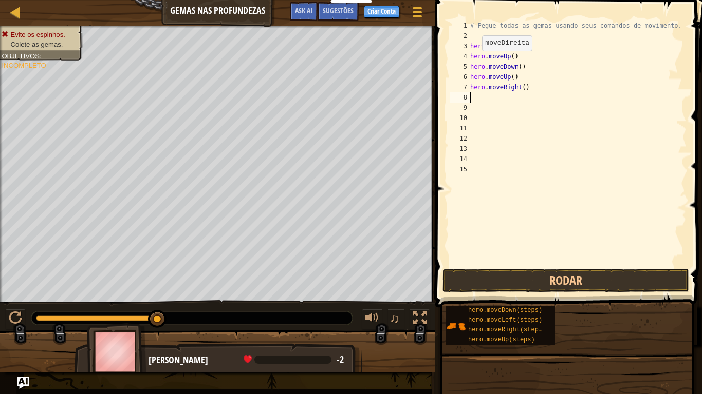
type textarea "h"
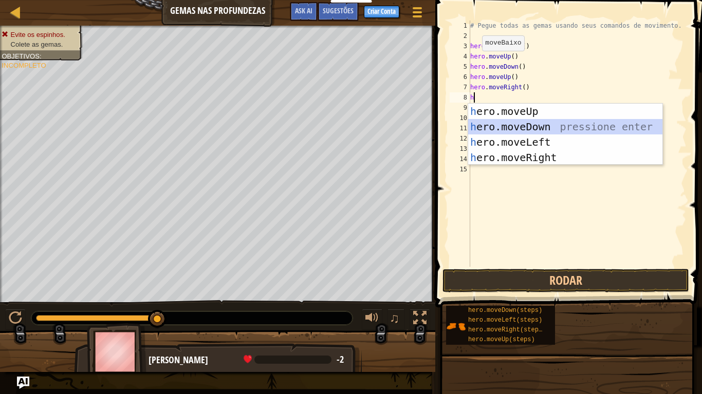
click at [494, 124] on div "h ero.moveUp pressione enter h ero.moveDown pressione enter h ero.moveLeft pres…" at bounding box center [565, 150] width 194 height 92
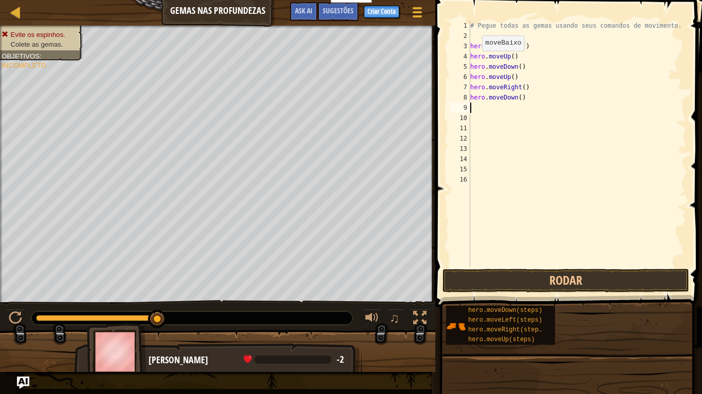
type textarea "h"
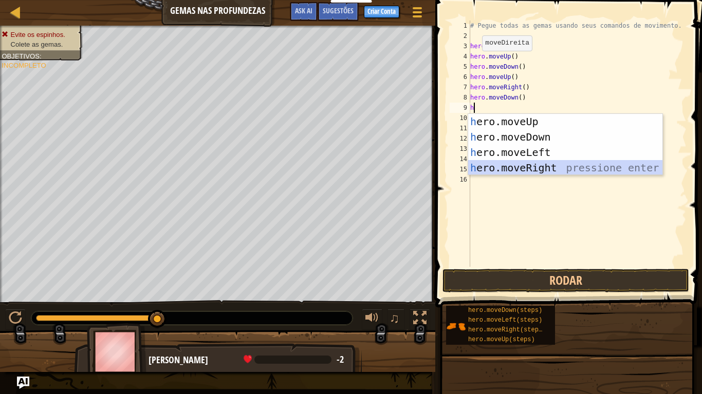
click at [496, 174] on div "h ero.moveUp pressione enter h ero.moveDown pressione enter h ero.moveLeft pres…" at bounding box center [565, 160] width 194 height 92
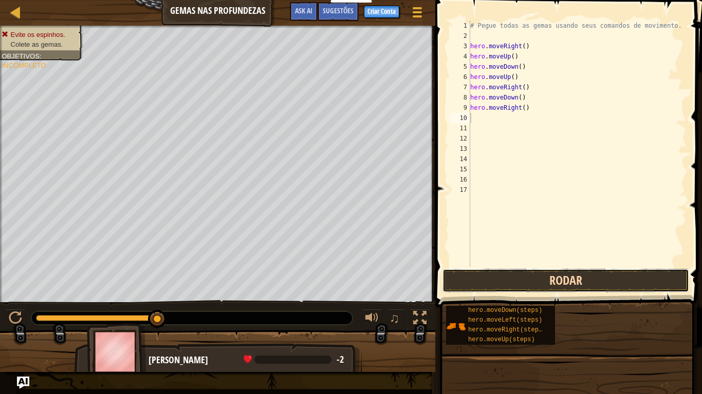
click at [503, 279] on button "Rodar" at bounding box center [565, 281] width 247 height 24
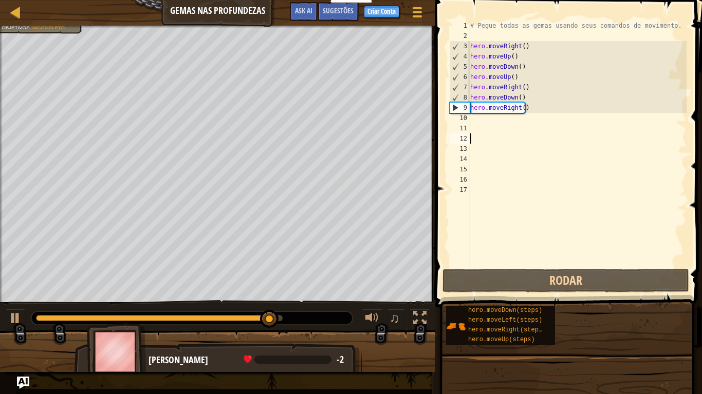
click at [532, 135] on div "# Pegue todas as gemas usando seus comandos de movimento. hero . moveRight ( ) …" at bounding box center [577, 154] width 219 height 267
click at [530, 103] on div "# Pegue todas as gemas usando seus comandos de movimento. hero . moveRight ( ) …" at bounding box center [577, 154] width 219 height 267
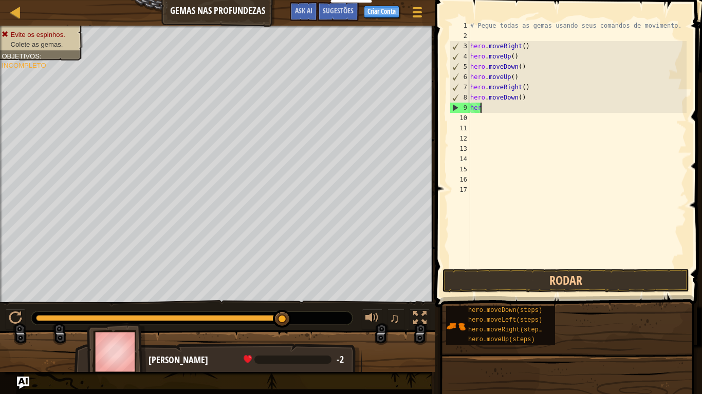
type textarea "h"
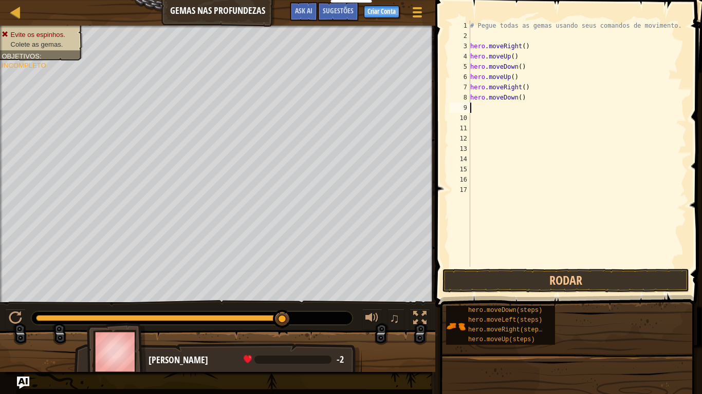
click at [514, 74] on div "# Pegue todas as gemas usando seus comandos de movimento. hero . moveRight ( ) …" at bounding box center [577, 154] width 219 height 267
type textarea "h"
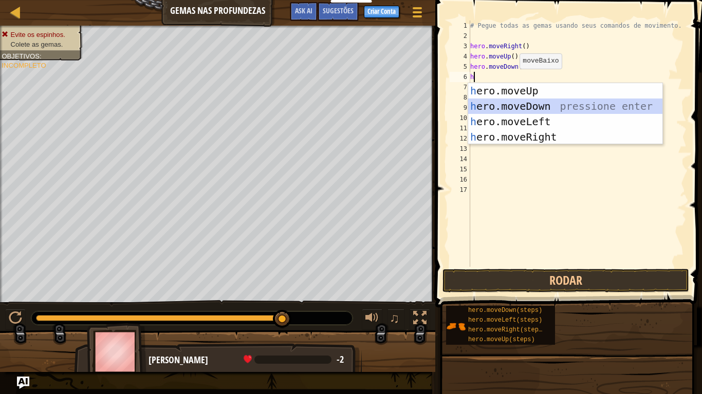
click at [512, 103] on div "h ero.moveUp pressione enter h ero.moveDown pressione enter h ero.moveLeft pres…" at bounding box center [565, 129] width 194 height 92
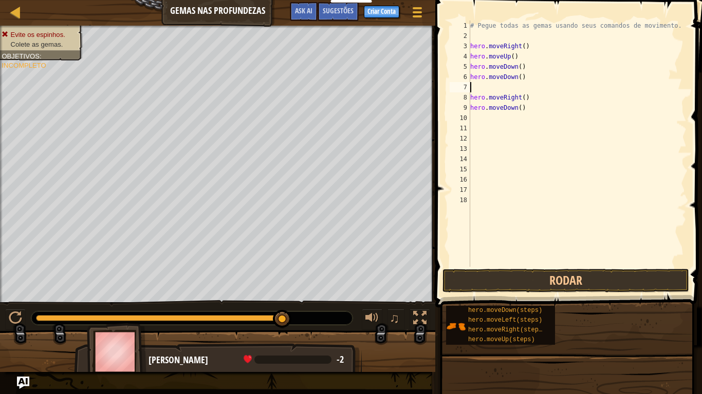
type textarea "h"
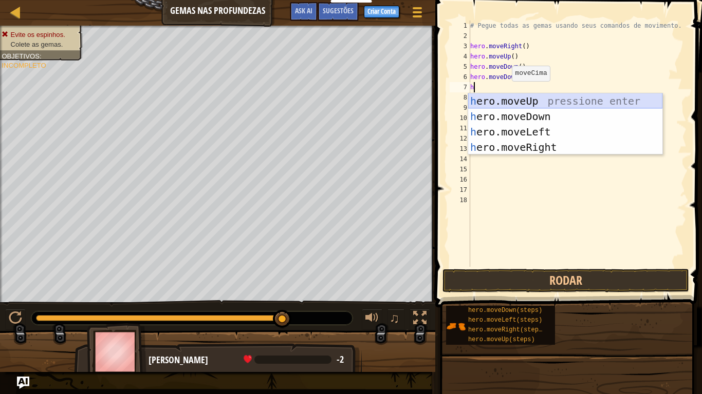
click at [520, 101] on div "h ero.moveUp pressione enter h ero.moveDown pressione enter h ero.moveLeft pres…" at bounding box center [565, 139] width 194 height 92
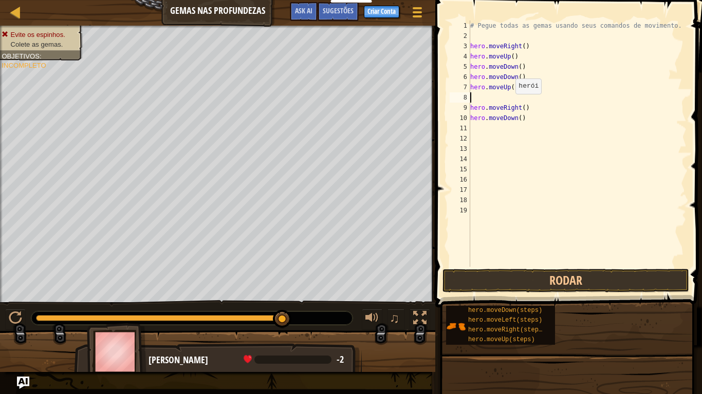
type textarea "hero.moveUp()"
click at [487, 118] on div "# Pegue todas as gemas usando seus comandos de movimento. hero . moveRight ( ) …" at bounding box center [577, 154] width 219 height 267
type textarea "h"
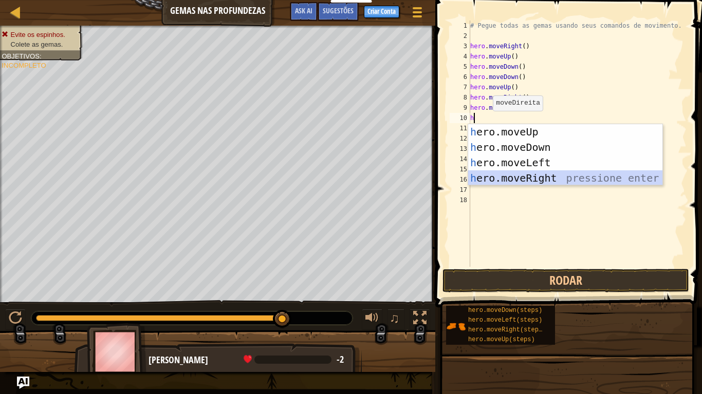
click at [501, 173] on div "h ero.moveUp pressione enter h ero.moveDown pressione enter h ero.moveLeft pres…" at bounding box center [565, 170] width 194 height 92
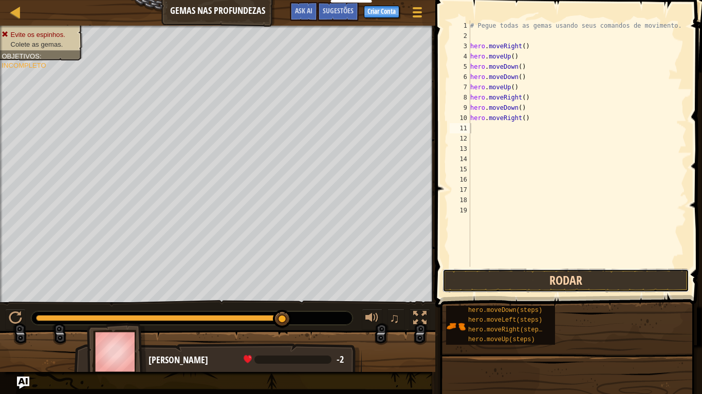
click at [492, 281] on button "Rodar" at bounding box center [565, 281] width 247 height 24
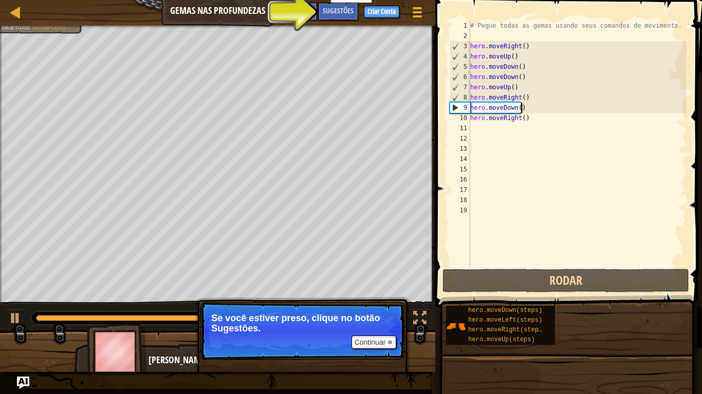
click at [525, 108] on div "# Pegue todas as gemas usando seus comandos de movimento. hero . moveRight ( ) …" at bounding box center [577, 154] width 219 height 267
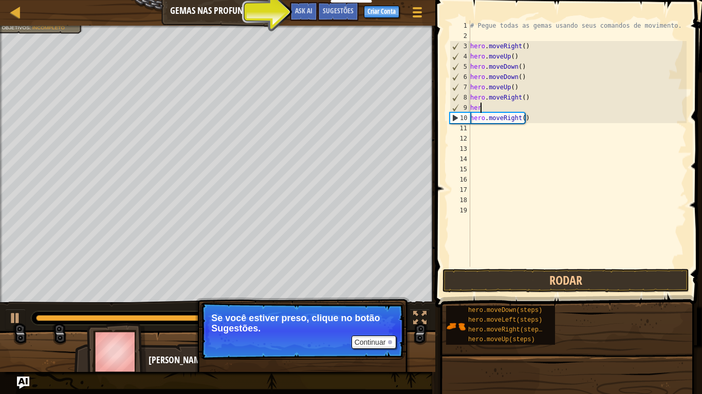
type textarea "h"
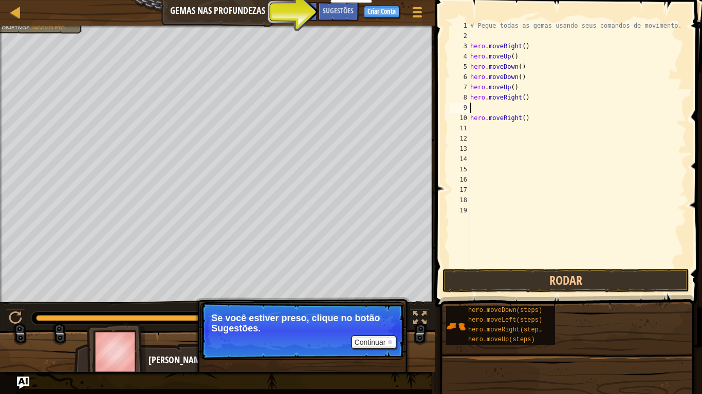
type textarea "h"
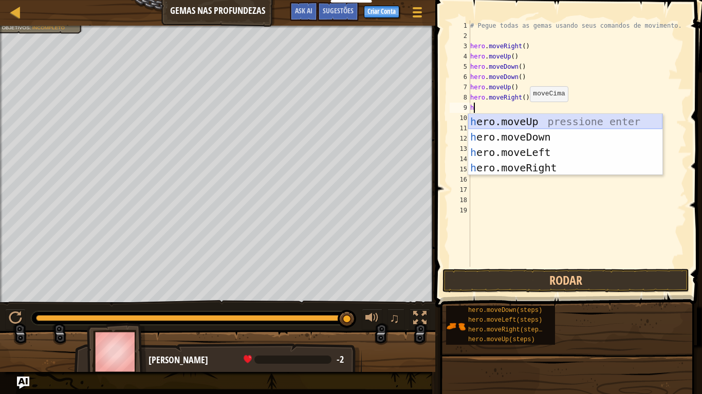
click at [516, 120] on div "h ero.moveUp pressione enter h ero.moveDown pressione enter h ero.moveLeft pres…" at bounding box center [565, 160] width 194 height 92
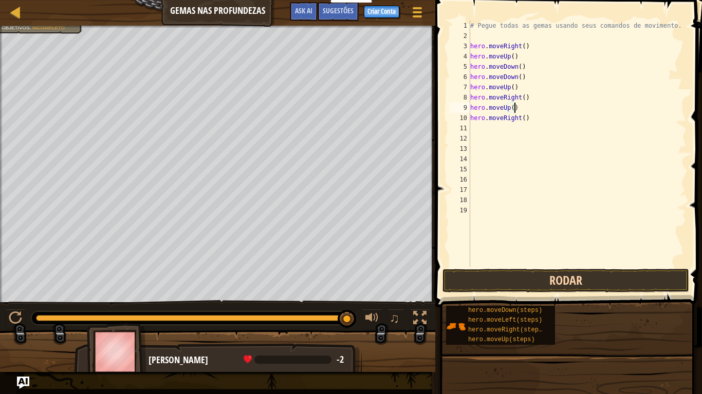
type textarea "hero.moveUp()"
click at [465, 278] on button "Rodar" at bounding box center [565, 281] width 247 height 24
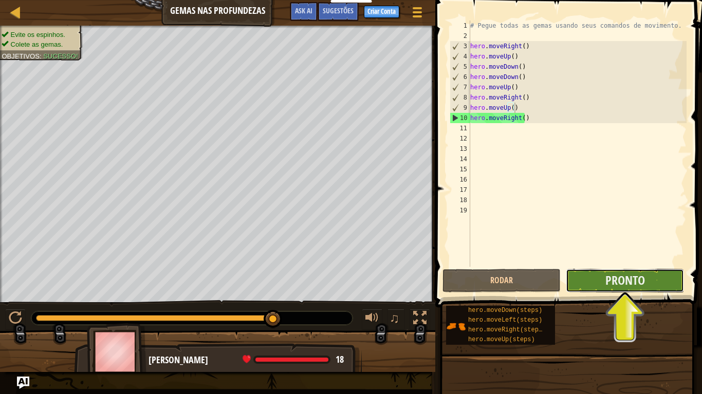
click at [591, 280] on button "Pronto" at bounding box center [624, 281] width 118 height 24
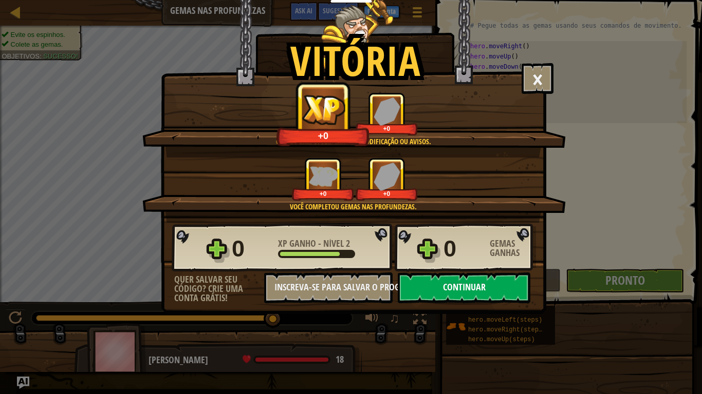
click at [495, 287] on button "Continuar" at bounding box center [464, 288] width 133 height 31
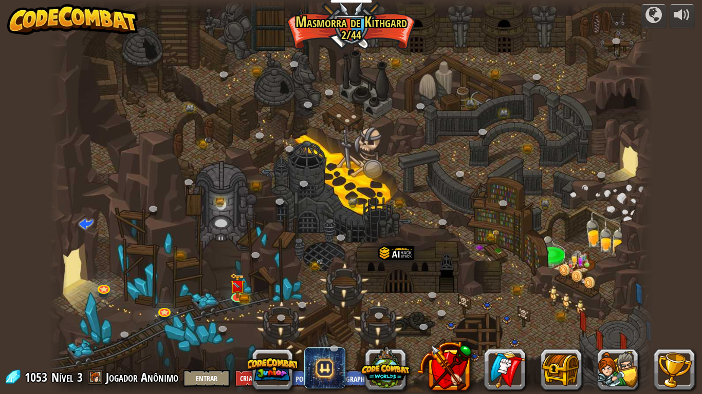
select select "pt-BR"
click at [236, 294] on img at bounding box center [237, 279] width 15 height 33
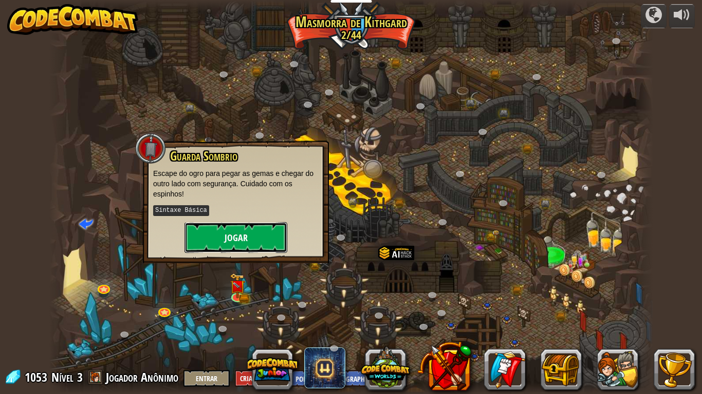
click at [206, 239] on button "Jogar" at bounding box center [235, 237] width 103 height 31
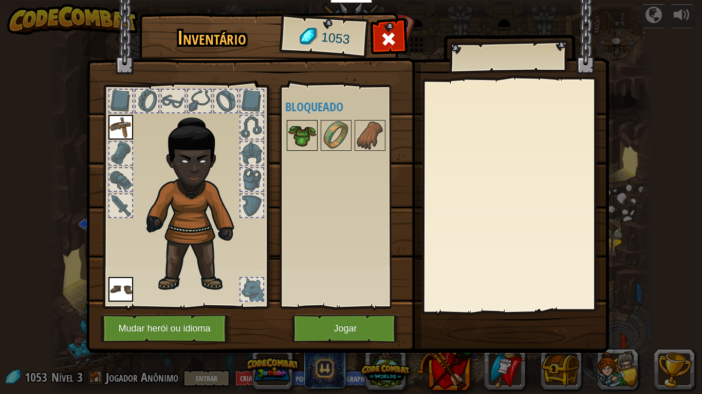
click at [304, 136] on img at bounding box center [302, 135] width 29 height 29
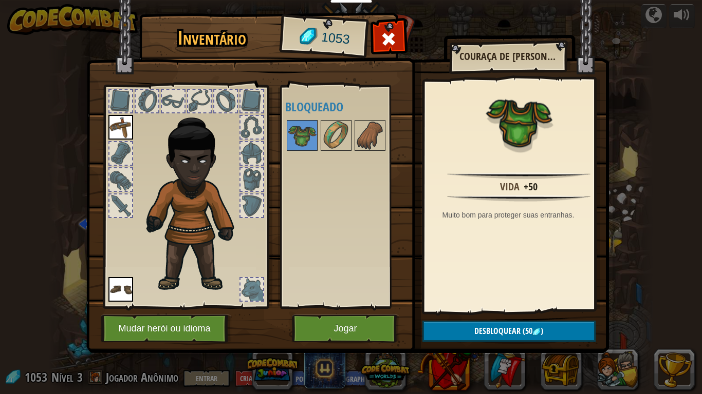
drag, startPoint x: 336, startPoint y: 139, endPoint x: 307, endPoint y: 237, distance: 102.5
click at [307, 237] on div "Disponível Equipar Equipar (Dois cliques para equipar) Bloqueado" at bounding box center [349, 197] width 129 height 214
click at [305, 329] on button "Jogar" at bounding box center [345, 329] width 107 height 28
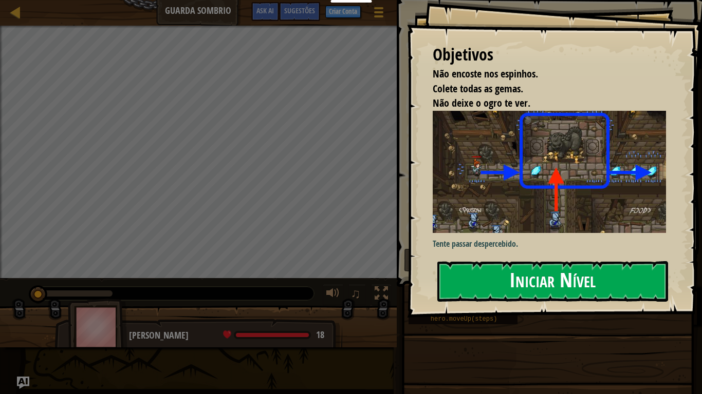
click at [464, 291] on button "Iniciar Nível" at bounding box center [552, 281] width 231 height 41
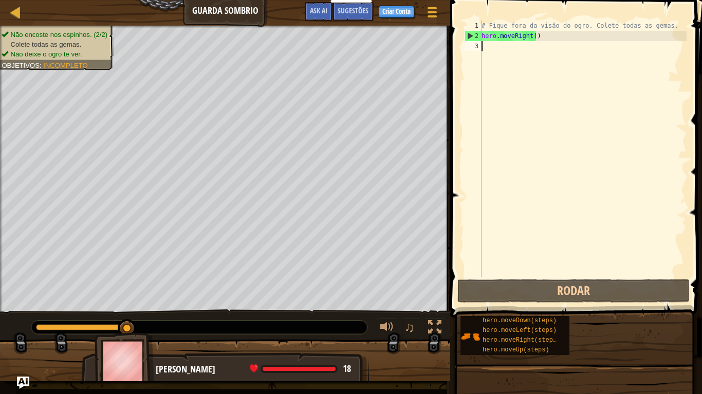
click at [495, 52] on div "# Fique fora da visão do ogro. Colete todas as gemas. hero . moveRight ( )" at bounding box center [582, 159] width 207 height 277
type textarea "h"
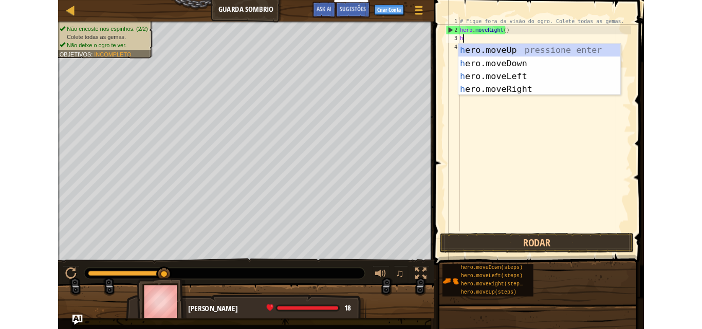
scroll to position [5, 0]
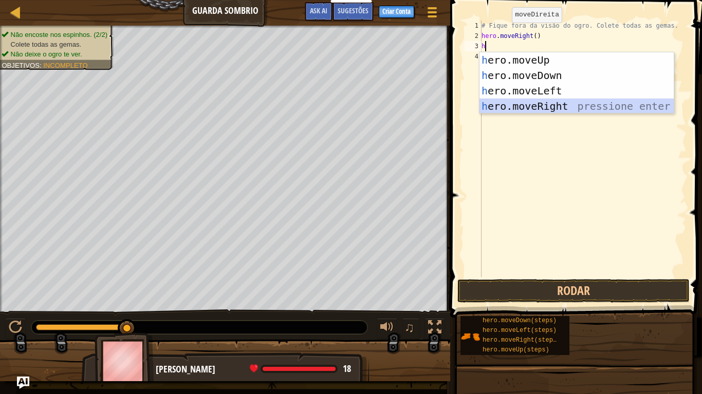
click at [557, 104] on div "h ero.moveUp pressione enter h ero.moveDown pressione enter h ero.moveLeft pres…" at bounding box center [576, 98] width 194 height 92
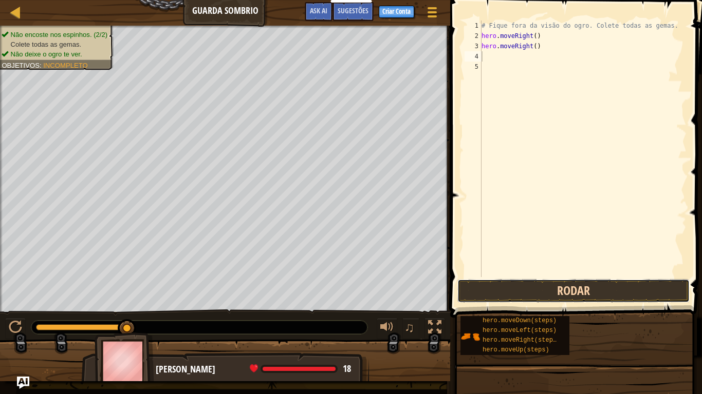
click at [574, 292] on button "Rodar" at bounding box center [573, 291] width 232 height 24
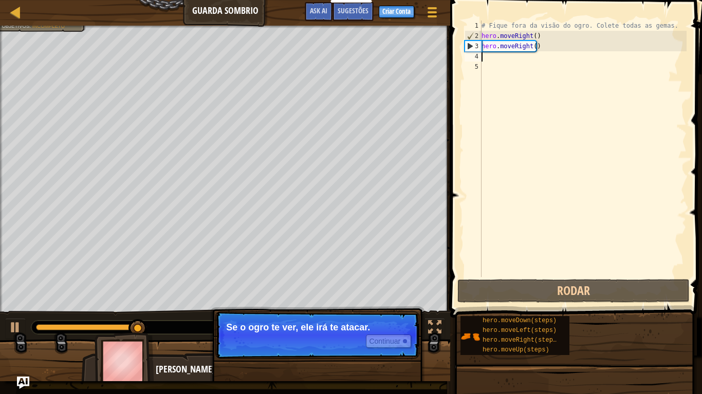
click at [504, 59] on div "# Fique fora da visão do ogro. Colete todas as gemas. hero . moveRight ( ) hero…" at bounding box center [582, 159] width 207 height 277
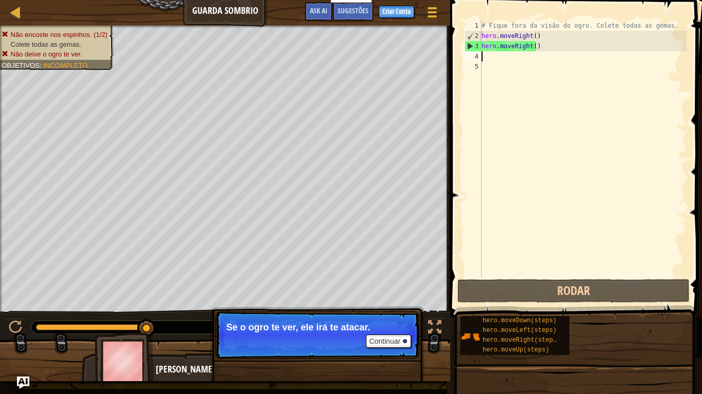
type textarea "h"
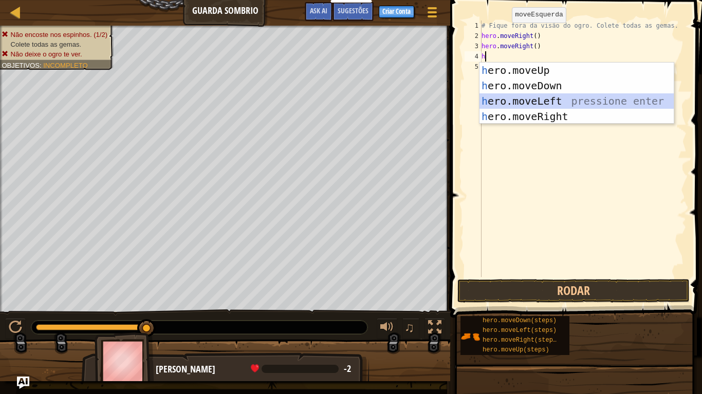
click at [531, 108] on div "h ero.moveUp pressione enter h ero.moveDown pressione enter h ero.moveLeft pres…" at bounding box center [576, 109] width 194 height 92
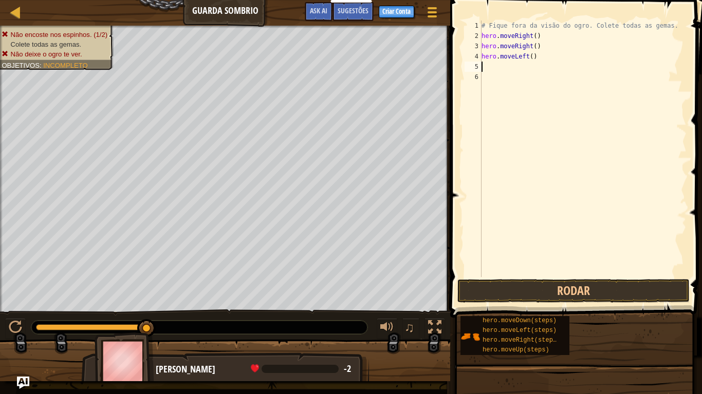
type textarea "h"
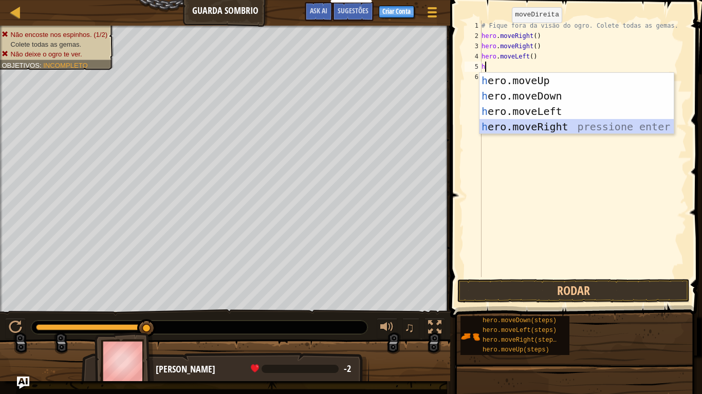
click at [524, 121] on div "h ero.moveUp pressione enter h ero.moveDown pressione enter h ero.moveLeft pres…" at bounding box center [576, 119] width 194 height 92
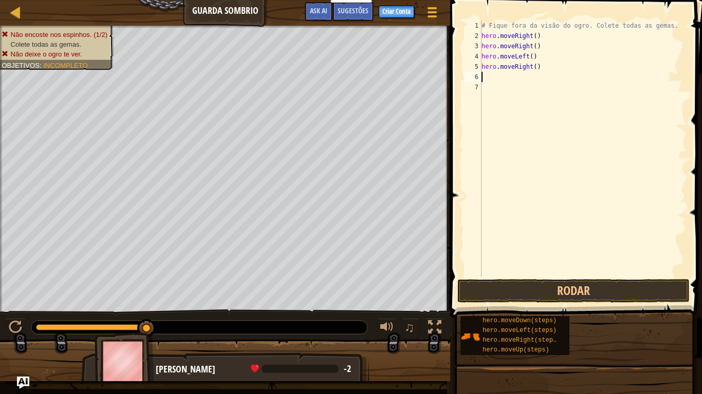
type textarea "h"
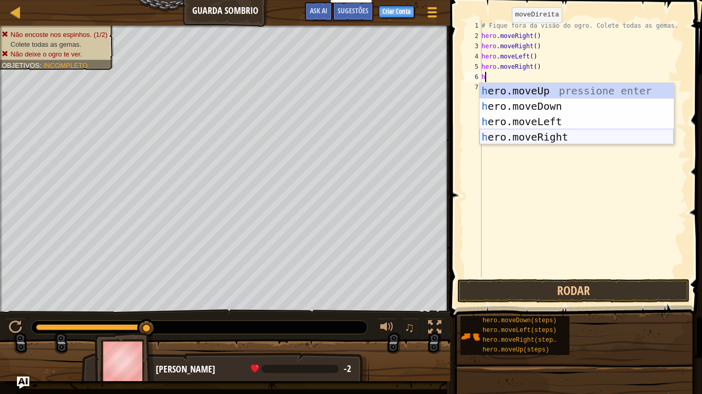
click at [533, 130] on div "h ero.moveUp pressione enter h ero.moveDown pressione enter h ero.moveLeft pres…" at bounding box center [576, 129] width 194 height 92
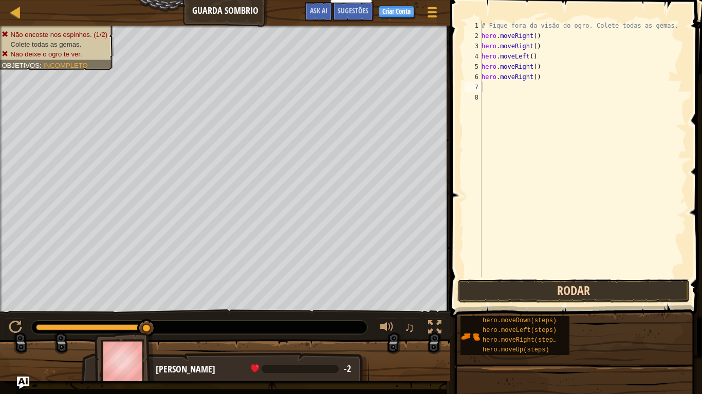
click at [484, 290] on button "Rodar" at bounding box center [573, 291] width 232 height 24
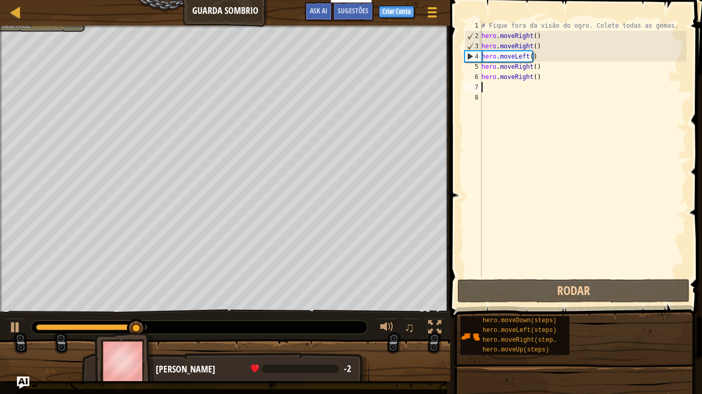
type textarea "hero.moveRight()"
type textarea "h"
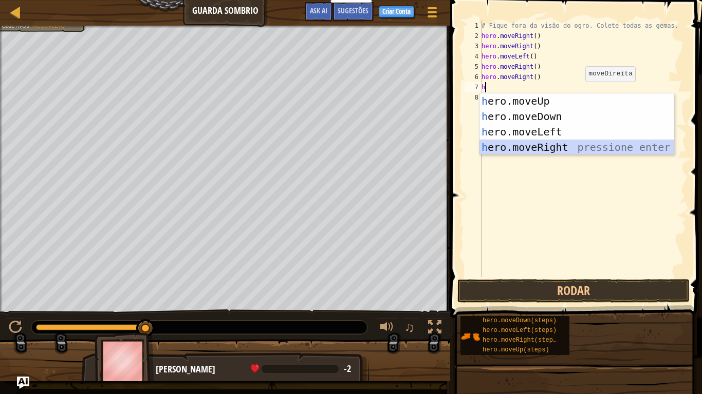
click at [555, 148] on div "h ero.moveUp pressione enter h ero.moveDown pressione enter h ero.moveLeft pres…" at bounding box center [576, 139] width 194 height 92
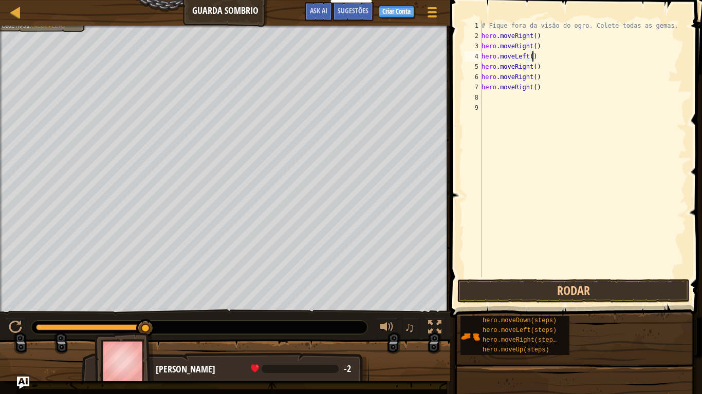
click at [533, 57] on div "# Fique fora da visão do ogro. Colete todas as gemas. hero . moveRight ( ) hero…" at bounding box center [582, 159] width 207 height 277
type textarea "h"
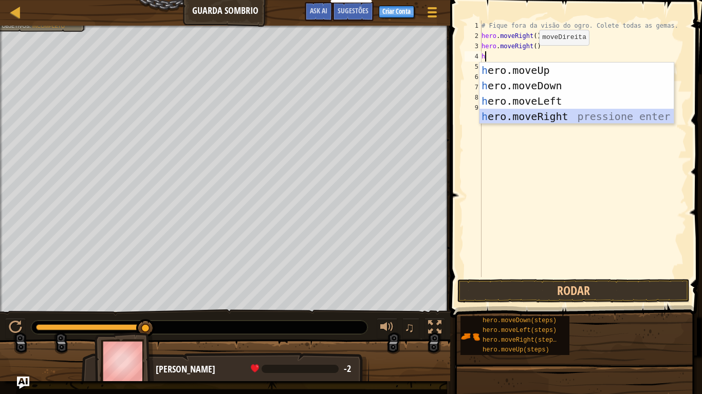
click at [560, 114] on div "h ero.moveUp pressione enter h ero.moveDown pressione enter h ero.moveLeft pres…" at bounding box center [576, 109] width 194 height 92
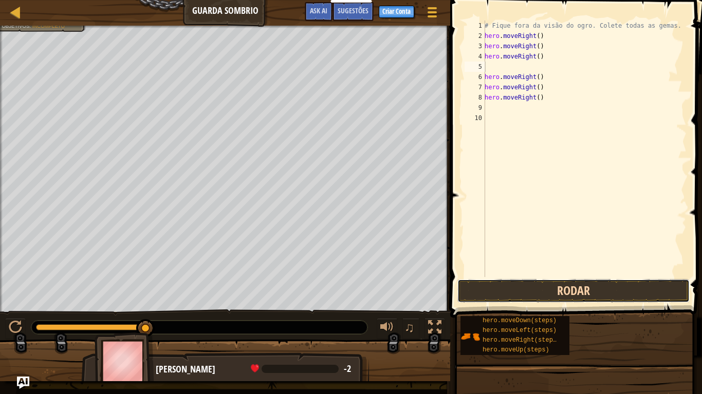
click at [553, 291] on button "Rodar" at bounding box center [573, 291] width 232 height 24
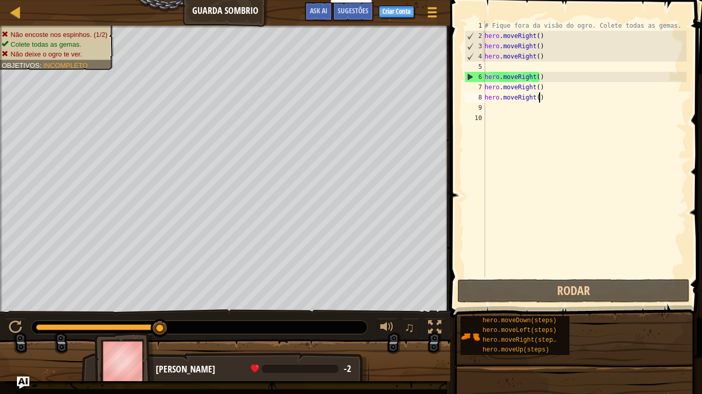
click at [540, 101] on div "# Fique fora da visão do ogro. Colete todas as gemas. hero . moveRight ( ) hero…" at bounding box center [584, 159] width 204 height 277
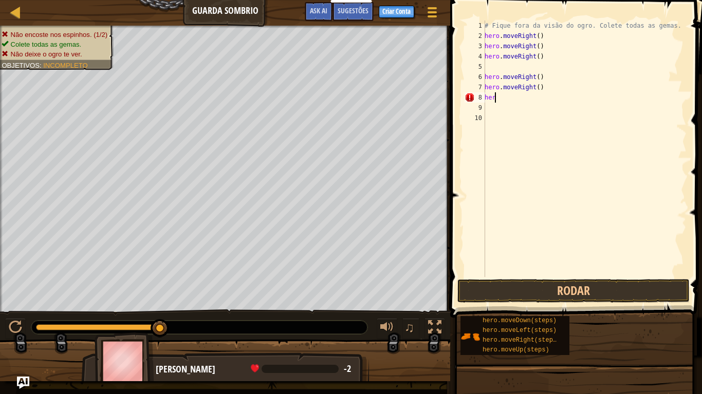
type textarea "h"
click at [576, 96] on div "# Fique fora da visão do ogro. Colete todas as gemas. hero . moveRight ( ) hero…" at bounding box center [584, 159] width 204 height 277
click at [541, 80] on div "# Fique fora da visão do ogro. Colete todas as gemas. hero . moveRight ( ) hero…" at bounding box center [584, 159] width 204 height 277
type textarea "h"
click at [546, 93] on div "# Fique fora da visão do ogro. Colete todas as gemas. hero . moveRight ( ) hero…" at bounding box center [584, 159] width 204 height 277
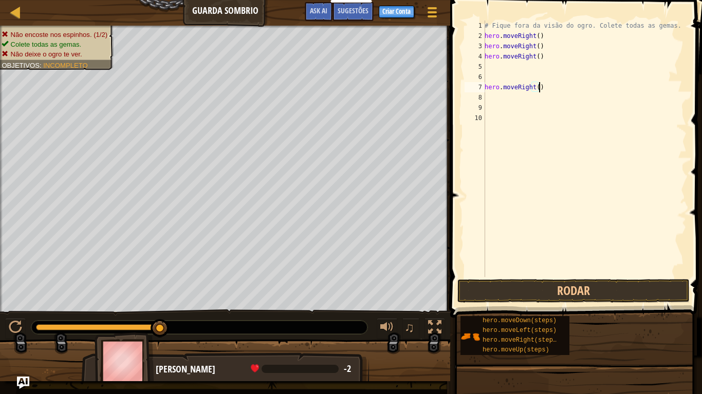
click at [539, 86] on div "# Fique fora da visão do ogro. Colete todas as gemas. hero . moveRight ( ) hero…" at bounding box center [584, 159] width 204 height 277
type textarea "h"
click at [505, 281] on button "Rodar" at bounding box center [573, 291] width 232 height 24
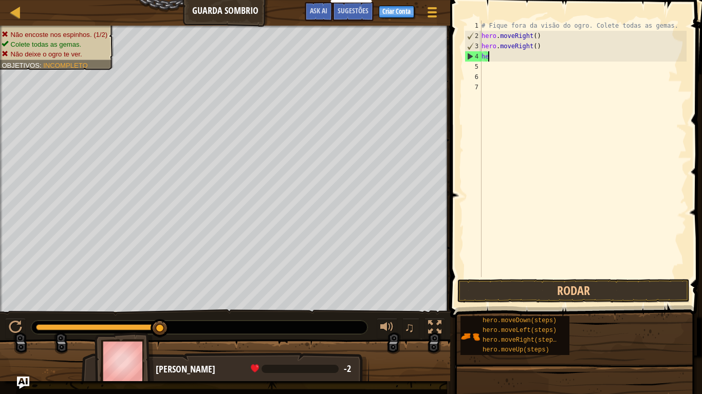
type textarea "h"
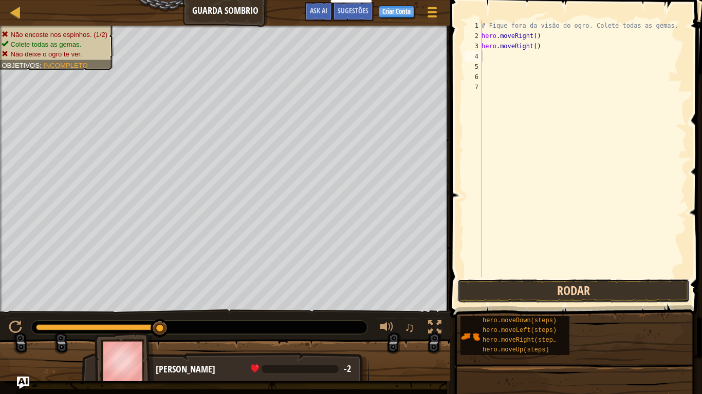
click at [577, 289] on button "Rodar" at bounding box center [573, 291] width 232 height 24
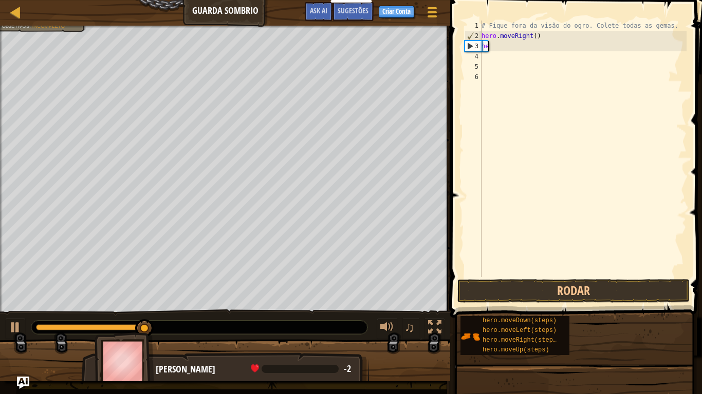
type textarea "h"
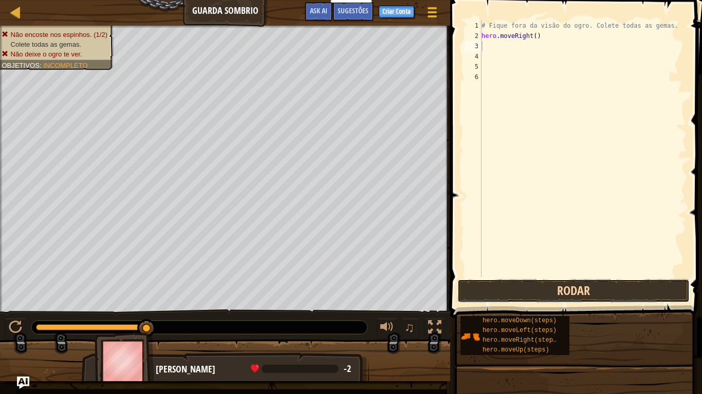
click at [644, 290] on button "Rodar" at bounding box center [573, 291] width 232 height 24
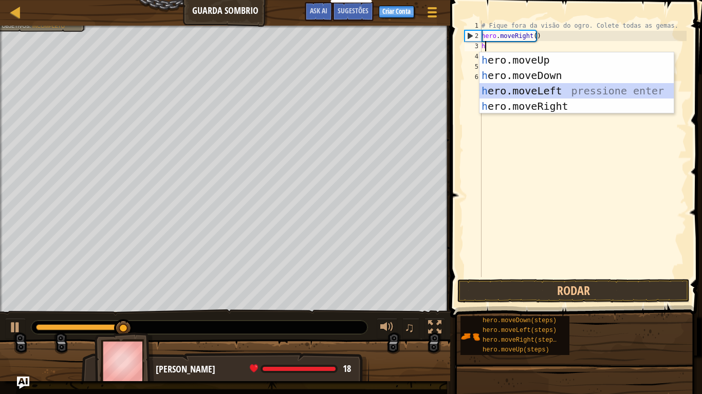
drag, startPoint x: 543, startPoint y: 85, endPoint x: 533, endPoint y: 241, distance: 156.0
click at [533, 10] on body "Educadores Create Free Account School & District Solutions Teacher Toolkit Prev…" at bounding box center [351, 5] width 702 height 10
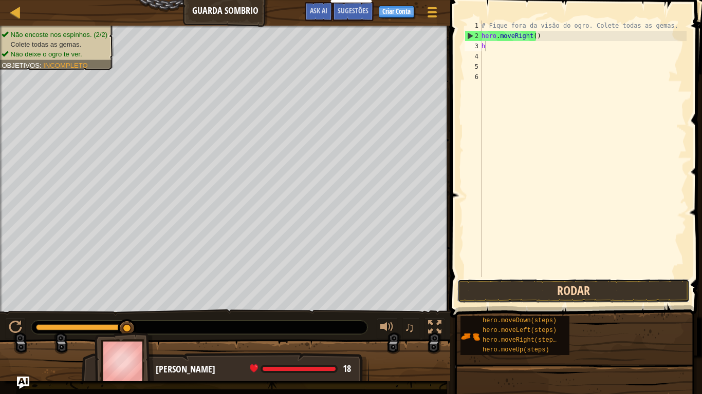
click at [523, 291] on button "Rodar" at bounding box center [573, 291] width 232 height 24
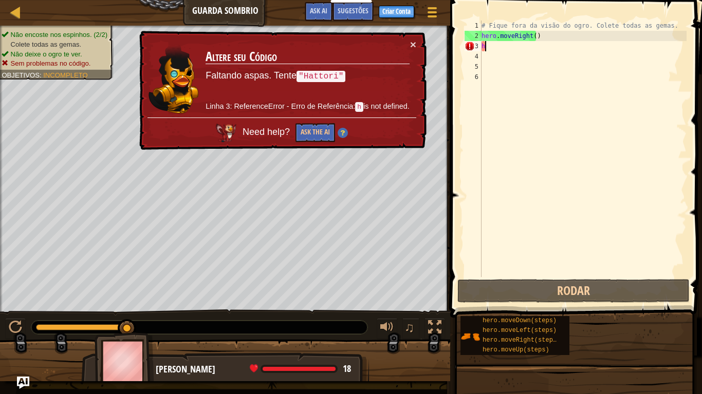
click at [409, 45] on td "Altere seu Código Faltando aspas. Tente "Hattori" Linha 3: ReferenceError - Err…" at bounding box center [307, 78] width 205 height 79
click at [410, 44] on button "×" at bounding box center [413, 44] width 6 height 11
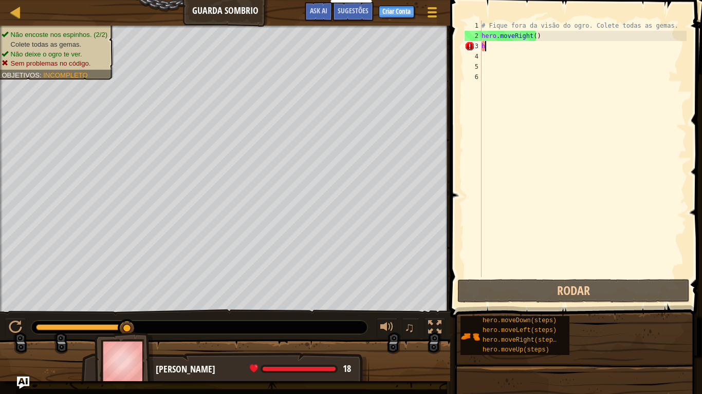
type textarea "he"
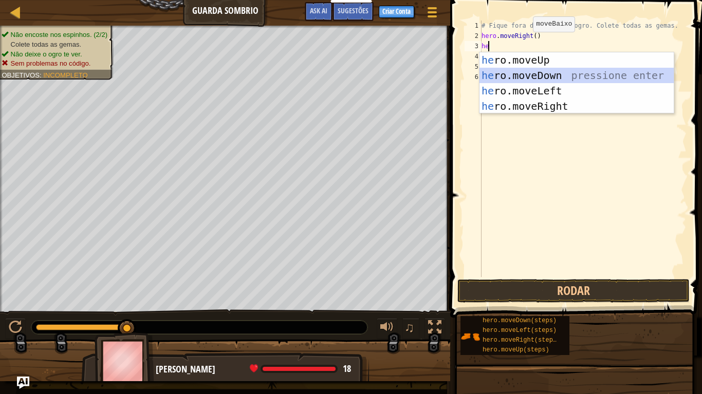
click at [539, 74] on div "he ro.moveUp pressione enter he ro.moveDown pressione enter he ro.moveLeft pres…" at bounding box center [576, 98] width 194 height 92
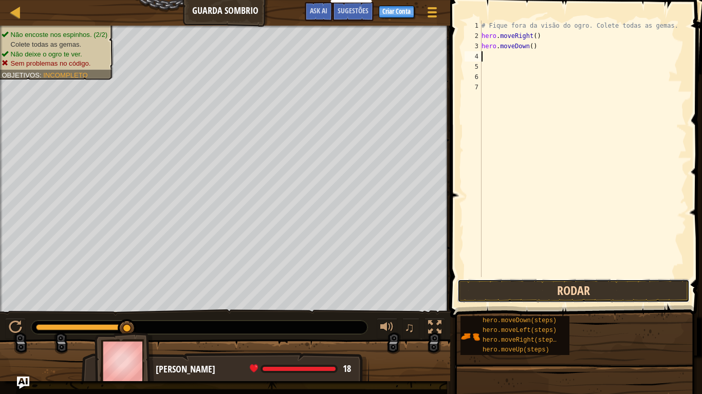
click at [489, 279] on button "Rodar" at bounding box center [573, 291] width 232 height 24
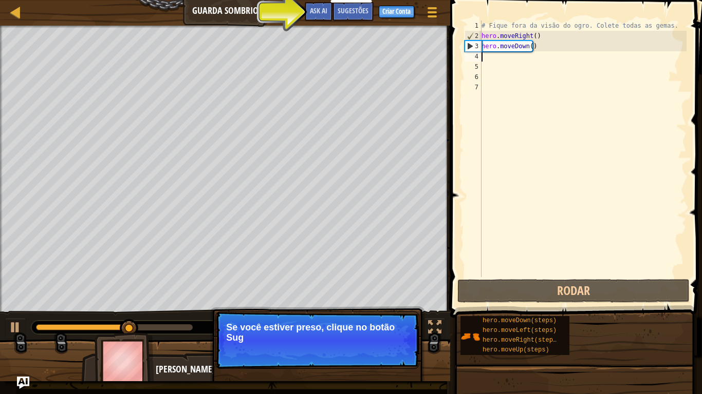
click at [534, 46] on div "# Fique fora da visão do ogro. Colete todas as gemas. hero . moveRight ( ) hero…" at bounding box center [582, 159] width 207 height 277
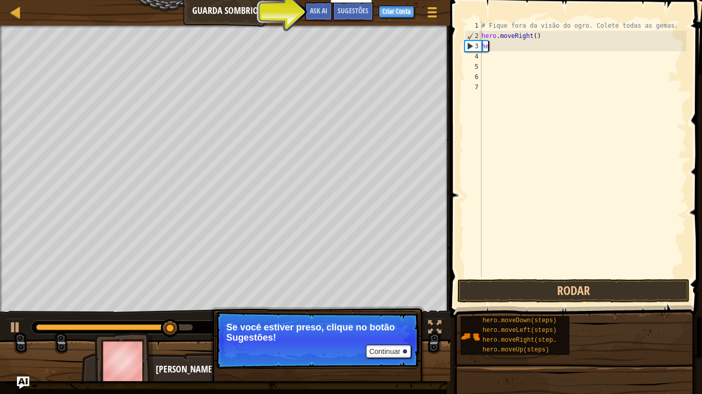
type textarea "h"
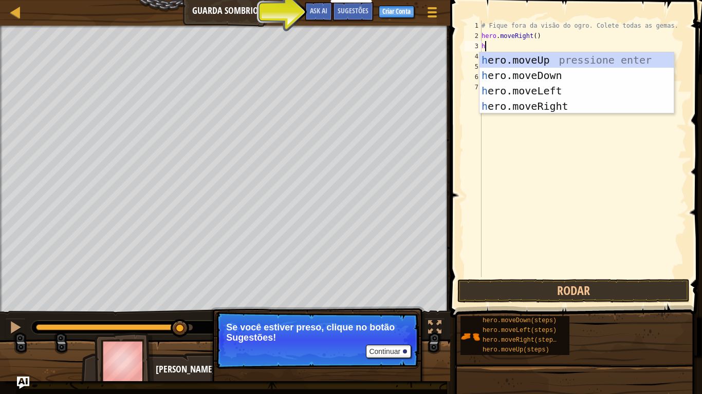
type textarea "he"
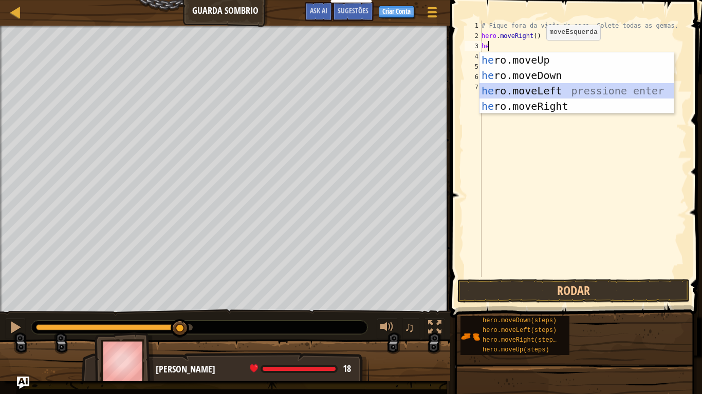
click at [536, 89] on div "he ro.moveUp pressione enter he ro.moveDown pressione enter he ro.moveLeft pres…" at bounding box center [576, 98] width 194 height 92
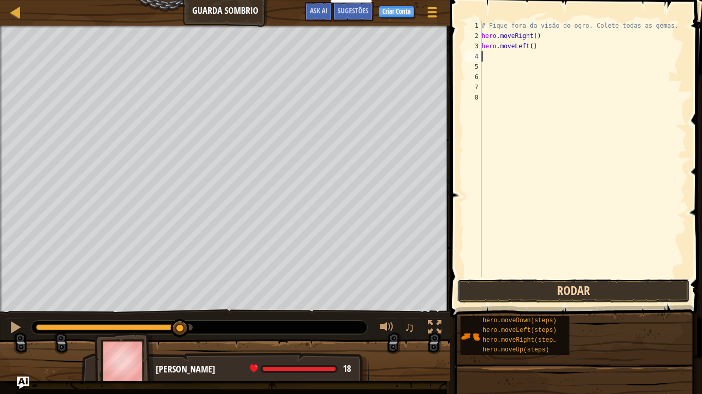
click at [522, 288] on button "Rodar" at bounding box center [573, 291] width 232 height 24
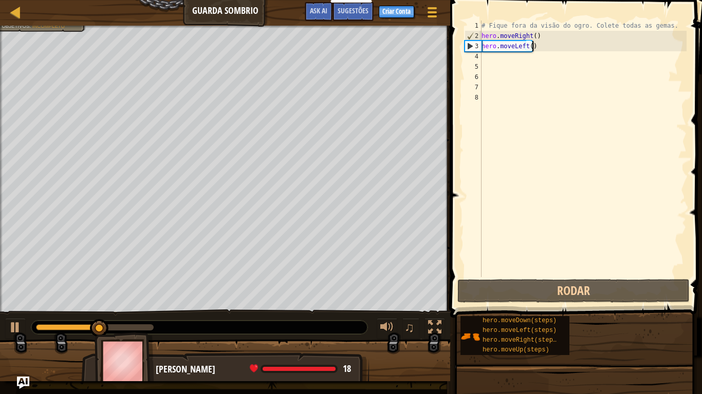
click at [537, 47] on div "# Fique fora da visão do ogro. Colete todas as gemas. hero . moveRight ( ) hero…" at bounding box center [582, 159] width 207 height 277
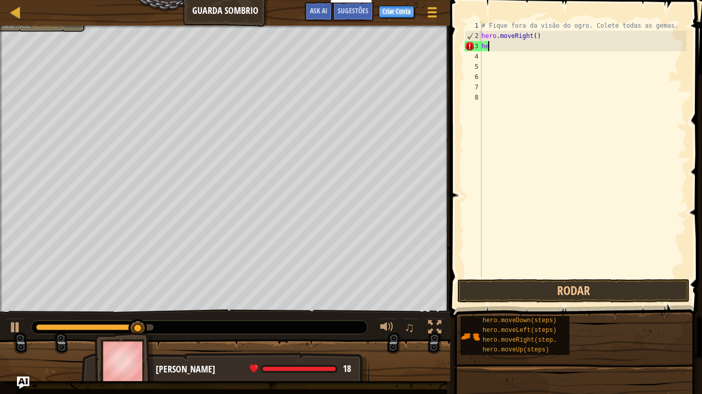
type textarea "h"
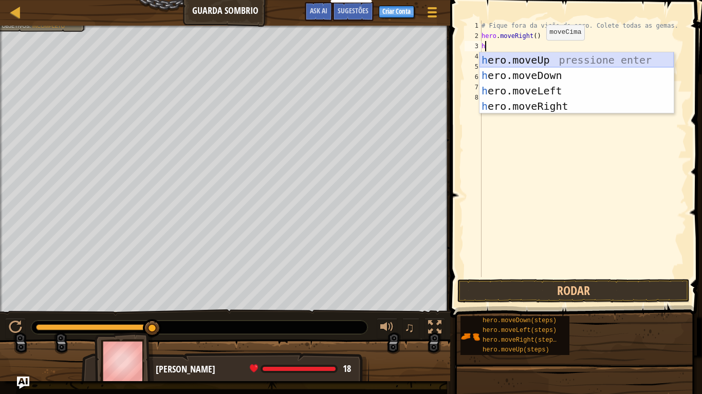
click at [540, 58] on div "h ero.moveUp pressione enter h ero.moveDown pressione enter h ero.moveLeft pres…" at bounding box center [576, 98] width 194 height 92
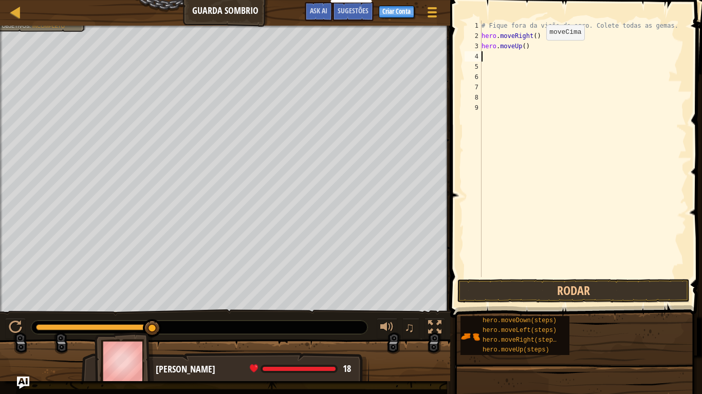
click at [540, 58] on div "# Fique fora da visão do ogro. Colete todas as gemas. hero . moveRight ( ) hero…" at bounding box center [582, 159] width 207 height 277
click at [615, 294] on button "Rodar" at bounding box center [573, 291] width 232 height 24
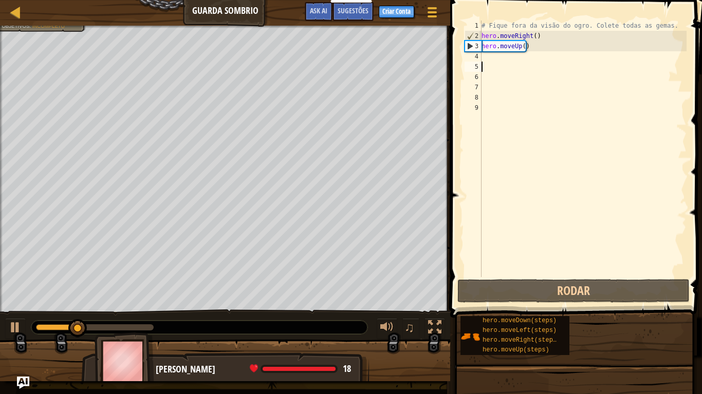
click at [493, 64] on div "# Fique fora da visão do ogro. Colete todas as gemas. hero . moveRight ( ) hero…" at bounding box center [582, 159] width 207 height 277
click at [487, 59] on div "# Fique fora da visão do ogro. Colete todas as gemas. hero . moveRight ( ) hero…" at bounding box center [582, 159] width 207 height 277
type textarea "h"
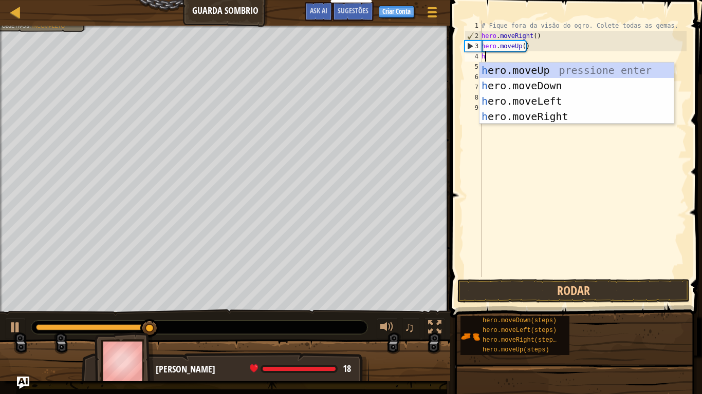
click at [509, 164] on div "# Fique fora da visão do ogro. Colete todas as gemas. hero . moveRight ( ) hero…" at bounding box center [582, 159] width 207 height 277
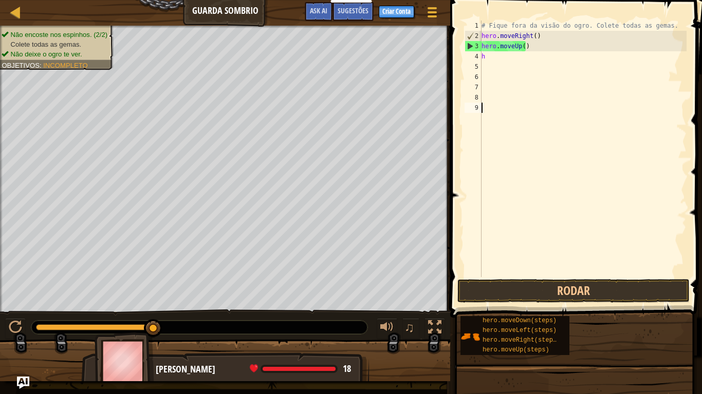
click at [490, 59] on div "# Fique fora da visão do ogro. Colete todas as gemas. hero . moveRight ( ) hero…" at bounding box center [582, 159] width 207 height 277
type textarea "h"
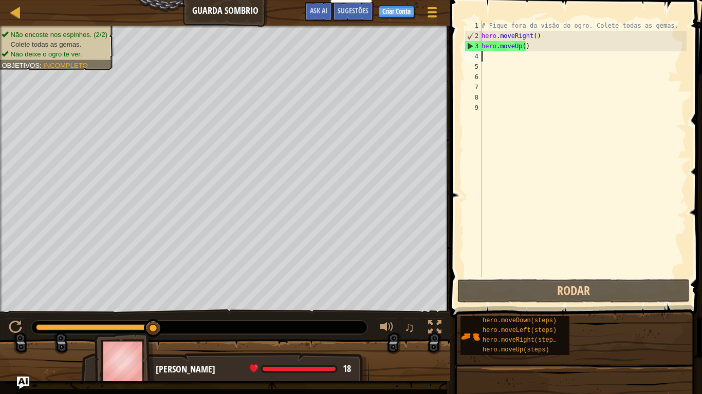
type textarea "h"
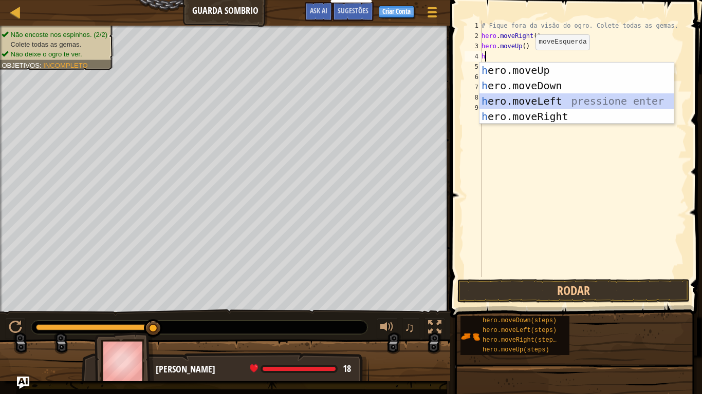
click at [544, 101] on div "h ero.moveUp pressione enter h ero.moveDown pressione enter h ero.moveLeft pres…" at bounding box center [576, 109] width 194 height 92
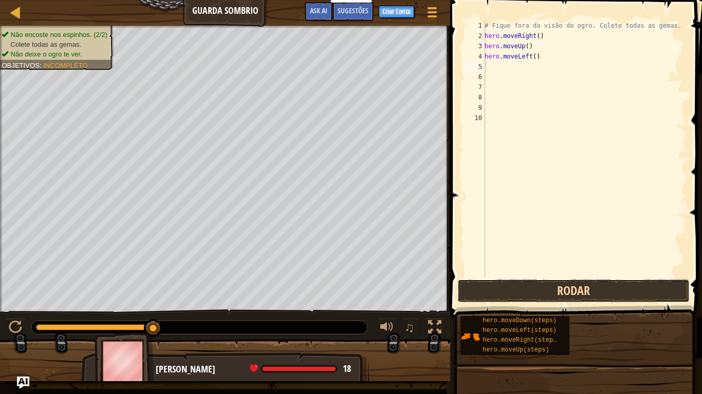
click at [567, 286] on button "Rodar" at bounding box center [573, 291] width 232 height 24
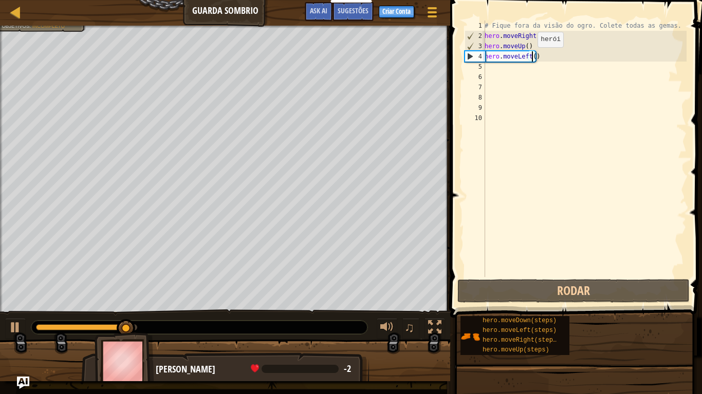
click at [532, 58] on div "# Fique fora da visão do ogro. Colete todas as gemas. hero . moveRight ( ) hero…" at bounding box center [584, 159] width 204 height 277
click at [535, 58] on div "# Fique fora da visão do ogro. Colete todas as gemas. hero . moveRight ( ) hero…" at bounding box center [584, 159] width 204 height 277
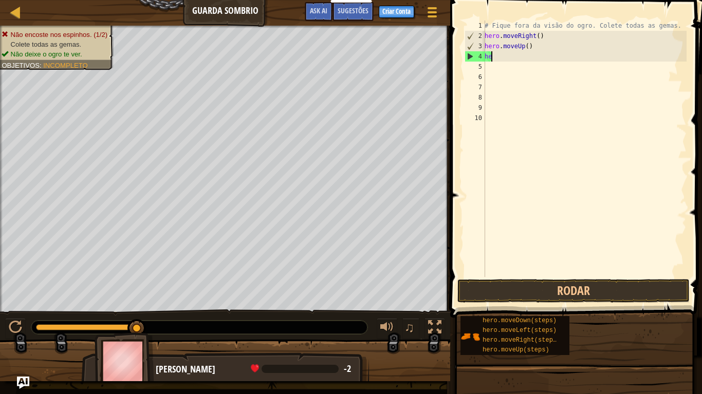
type textarea "h"
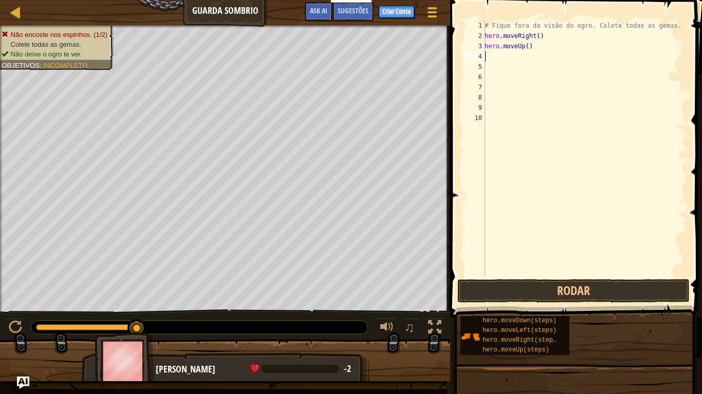
type textarea "h"
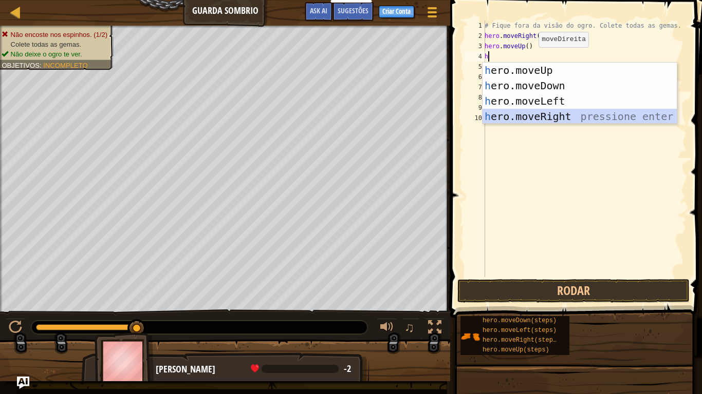
click at [548, 110] on div "h ero.moveUp pressione enter h ero.moveDown pressione enter h ero.moveLeft pres…" at bounding box center [579, 109] width 194 height 92
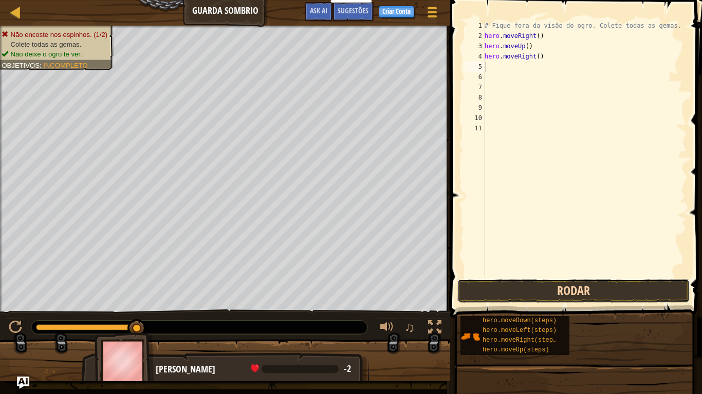
click at [552, 280] on button "Rodar" at bounding box center [573, 291] width 232 height 24
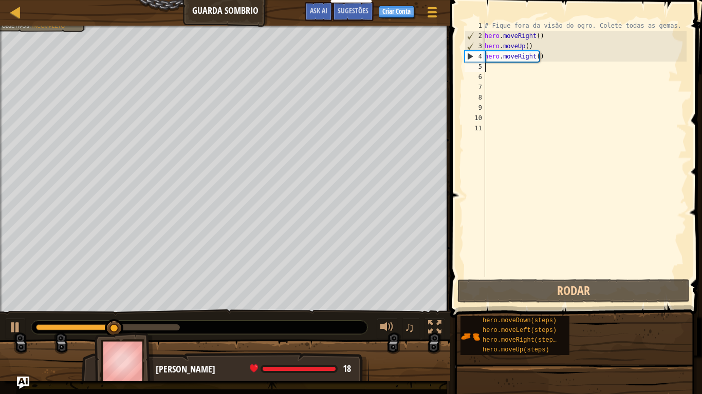
click at [488, 67] on div "# Fique fora da visão do ogro. Colete todas as gemas. hero . moveRight ( ) hero…" at bounding box center [584, 159] width 204 height 277
type textarea "h"
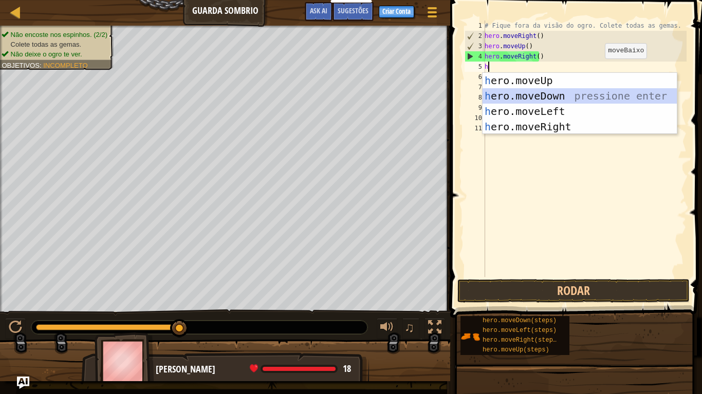
click at [574, 99] on div "h ero.moveUp pressione enter h ero.moveDown pressione enter h ero.moveLeft pres…" at bounding box center [579, 119] width 194 height 92
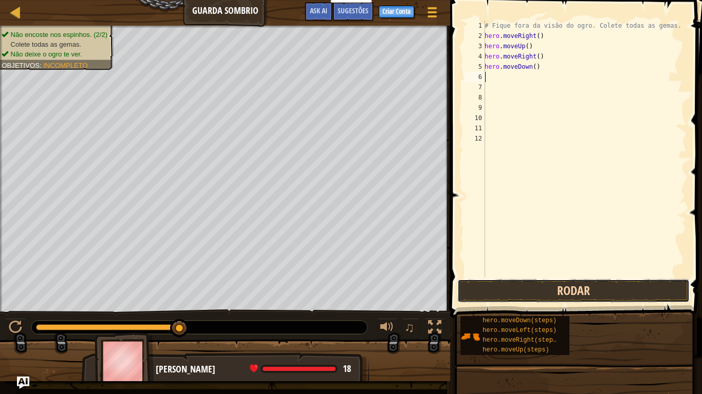
click at [541, 297] on button "Rodar" at bounding box center [573, 291] width 232 height 24
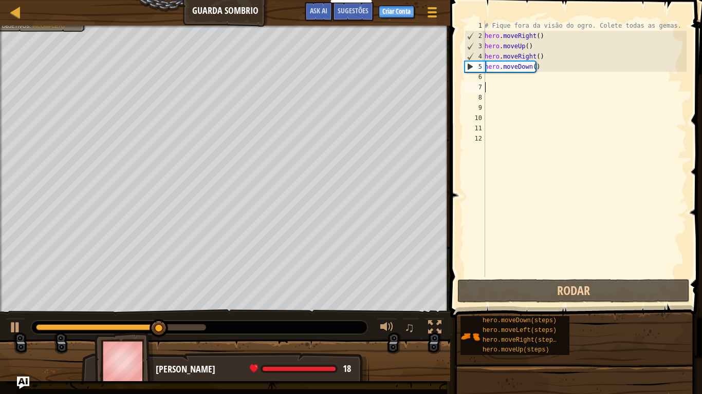
click at [494, 84] on div "# Fique fora da visão do ogro. Colete todas as gemas. hero . moveRight ( ) hero…" at bounding box center [584, 159] width 204 height 277
click at [487, 78] on div "# Fique fora da visão do ogro. Colete todas as gemas. hero . moveRight ( ) hero…" at bounding box center [584, 159] width 204 height 277
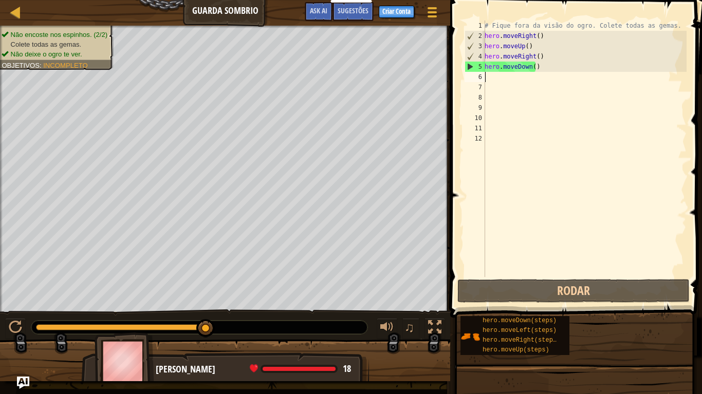
click at [487, 79] on div "# Fique fora da visão do ogro. Colete todas as gemas. hero . moveRight ( ) hero…" at bounding box center [584, 159] width 204 height 277
type textarea "h"
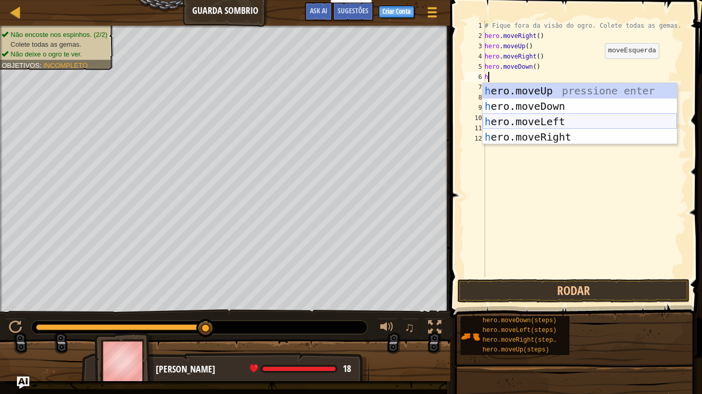
click at [533, 120] on div "h ero.moveUp pressione enter h ero.moveDown pressione enter h ero.moveLeft pres…" at bounding box center [579, 129] width 194 height 92
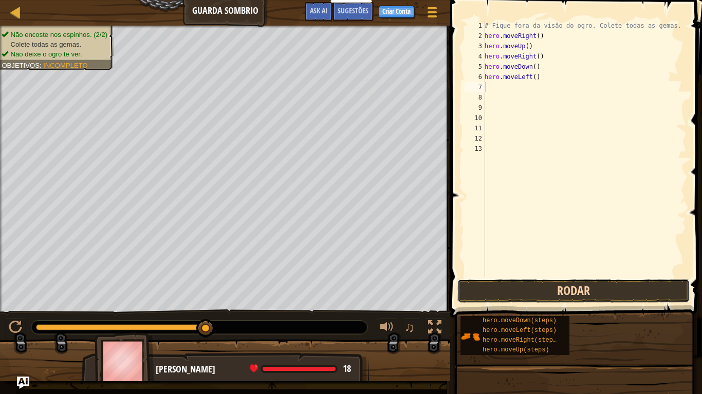
click at [516, 288] on button "Rodar" at bounding box center [573, 291] width 232 height 24
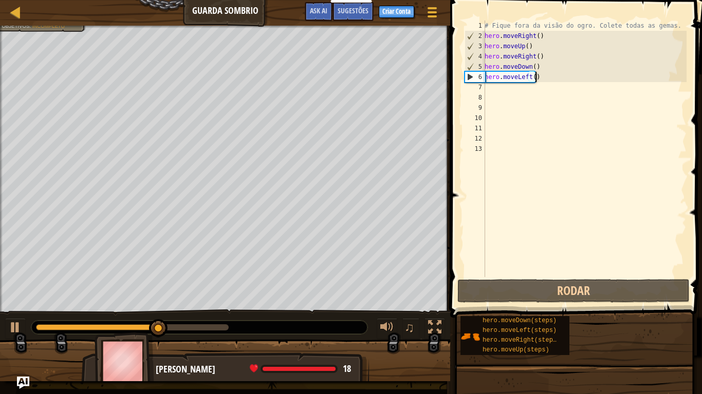
click at [553, 79] on div "# Fique fora da visão do ogro. Colete todas as gemas. hero . moveRight ( ) hero…" at bounding box center [584, 159] width 204 height 277
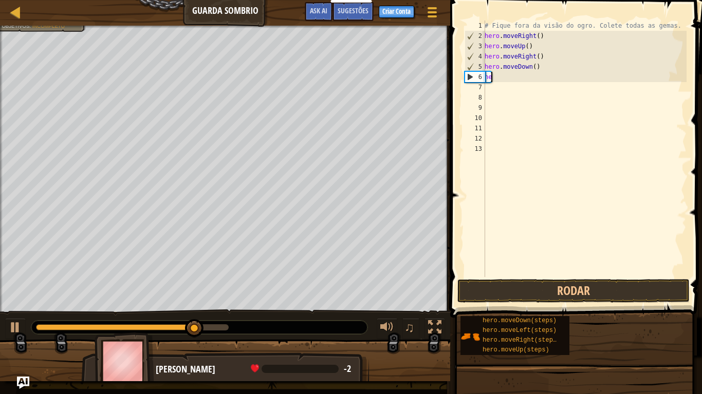
type textarea "h"
click at [553, 79] on div "# Fique fora da visão do ogro. Colete todas as gemas. hero . moveRight ( ) hero…" at bounding box center [584, 159] width 204 height 277
type textarea "h"
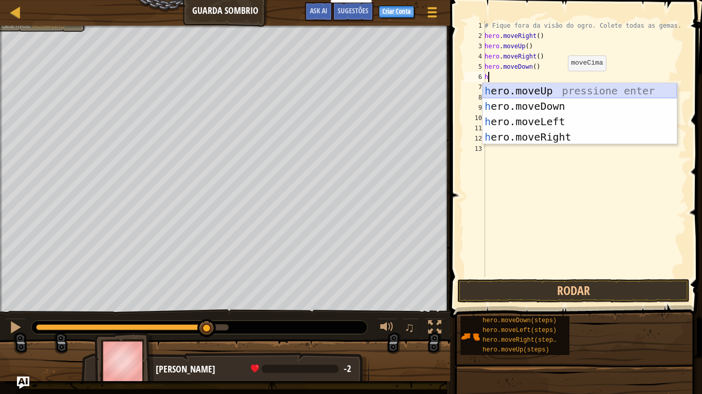
click at [566, 87] on div "h ero.moveUp pressione enter h ero.moveDown pressione enter h ero.moveLeft pres…" at bounding box center [579, 129] width 194 height 92
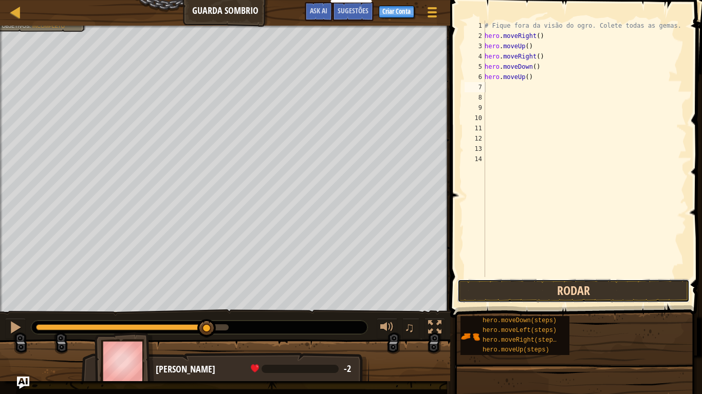
click at [530, 289] on button "Rodar" at bounding box center [573, 291] width 232 height 24
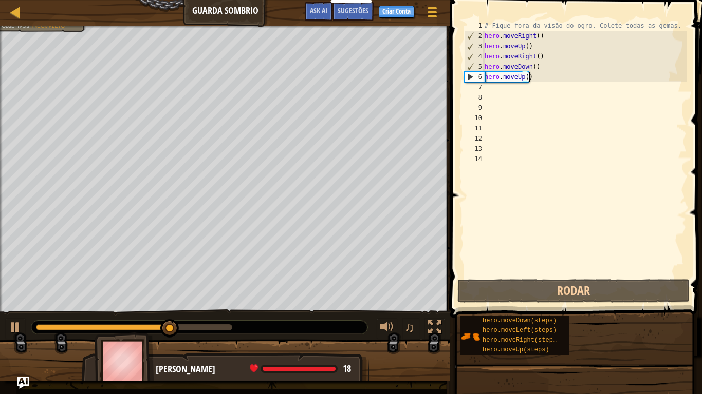
click at [563, 78] on div "# Fique fora da visão do ogro. Colete todas as gemas. hero . moveRight ( ) hero…" at bounding box center [584, 159] width 204 height 277
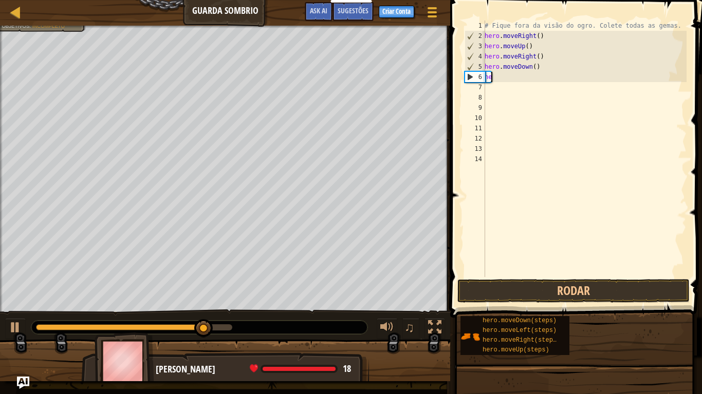
type textarea "h"
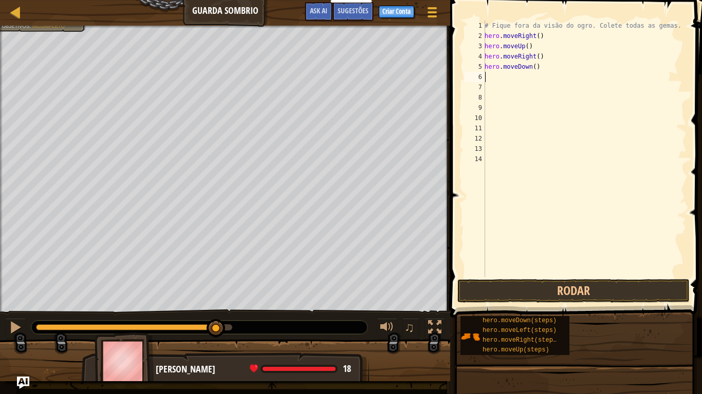
type textarea "h"
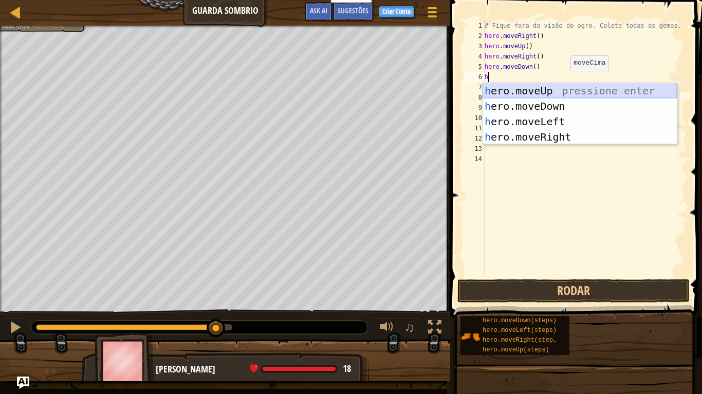
click at [548, 84] on div "h ero.moveUp pressione enter h ero.moveDown pressione enter h ero.moveLeft pres…" at bounding box center [579, 129] width 194 height 92
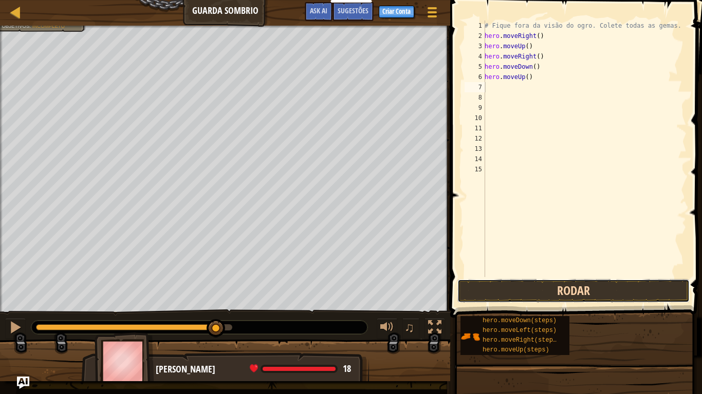
click at [524, 290] on button "Rodar" at bounding box center [573, 291] width 232 height 24
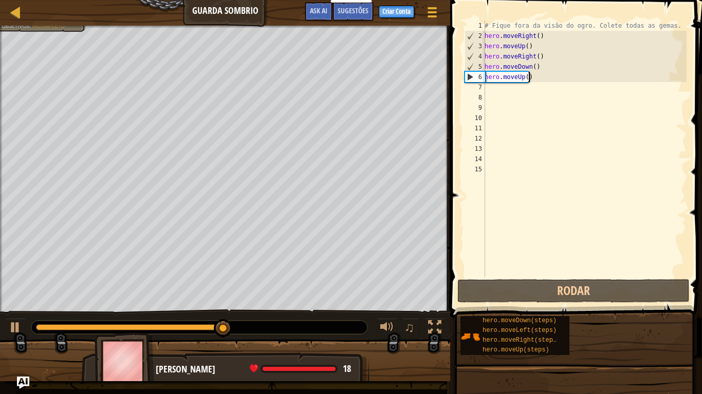
click at [528, 75] on div "# Fique fora da visão do ogro. Colete todas as gemas. hero . moveRight ( ) hero…" at bounding box center [584, 159] width 204 height 277
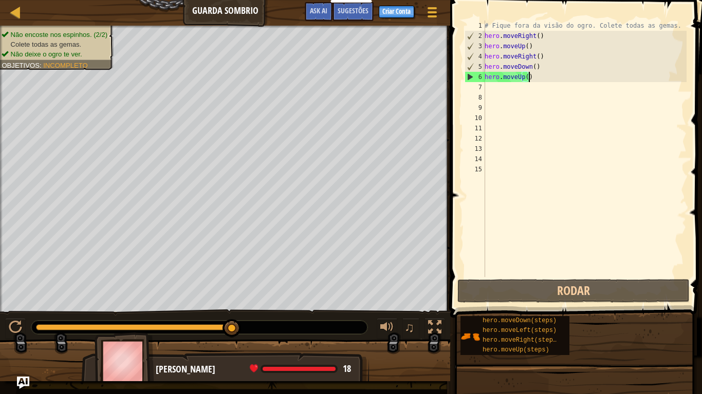
click at [528, 75] on div "# Fique fora da visão do ogro. Colete todas as gemas. hero . moveRight ( ) hero…" at bounding box center [584, 159] width 204 height 277
click at [530, 75] on div "# Fique fora da visão do ogro. Colete todas as gemas. hero . moveRight ( ) hero…" at bounding box center [584, 159] width 204 height 277
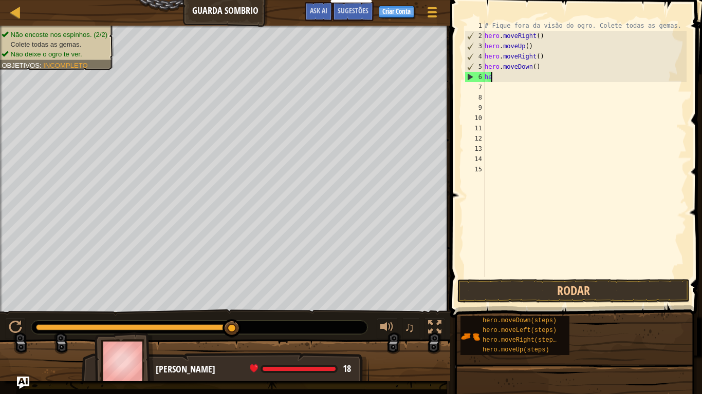
type textarea "h"
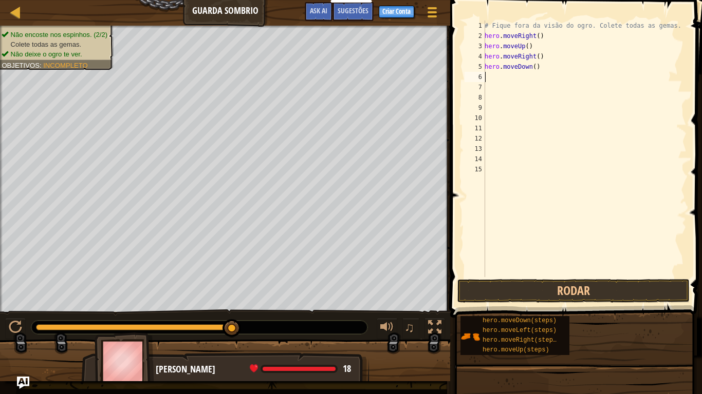
type textarea "h"
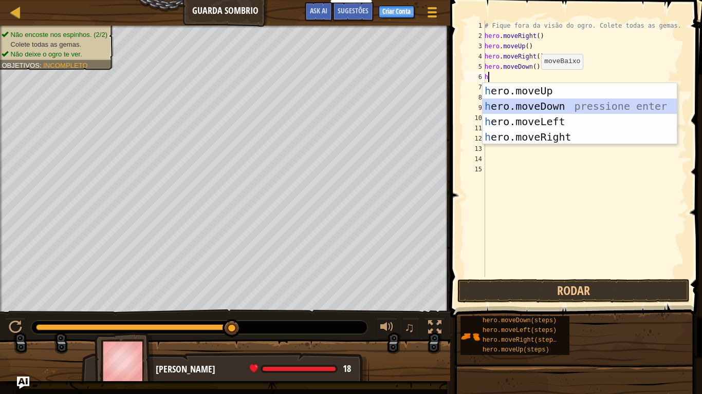
drag, startPoint x: 556, startPoint y: 107, endPoint x: 543, endPoint y: 215, distance: 108.1
click at [543, 10] on body "Educadores Create Free Account School & District Solutions Teacher Toolkit Prev…" at bounding box center [351, 5] width 702 height 10
drag, startPoint x: 557, startPoint y: 104, endPoint x: 527, endPoint y: 274, distance: 172.6
click at [527, 10] on body "Educadores Create Free Account School & District Solutions Teacher Toolkit Prev…" at bounding box center [351, 5] width 702 height 10
click at [550, 106] on div "h ero.moveUp pressione enter h ero.moveDown pressione enter h ero.moveLeft pres…" at bounding box center [579, 129] width 194 height 92
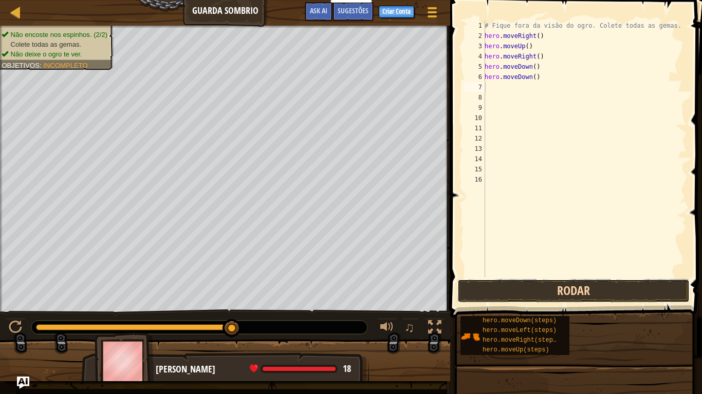
click at [524, 295] on button "Rodar" at bounding box center [573, 291] width 232 height 24
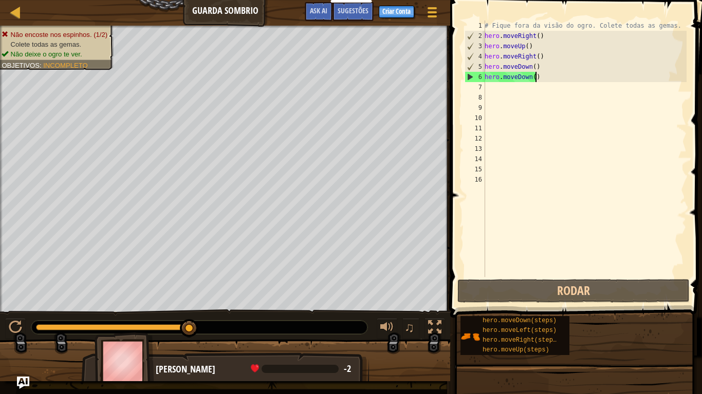
click at [540, 72] on div "# Fique fora da visão do ogro. Colete todas as gemas. hero . moveRight ( ) hero…" at bounding box center [584, 159] width 204 height 277
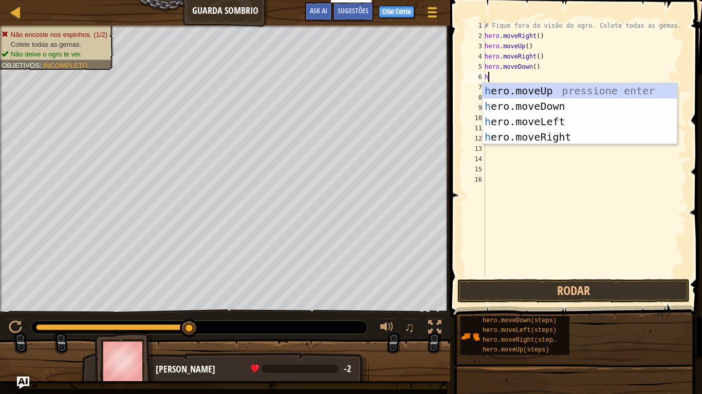
type textarea "he"
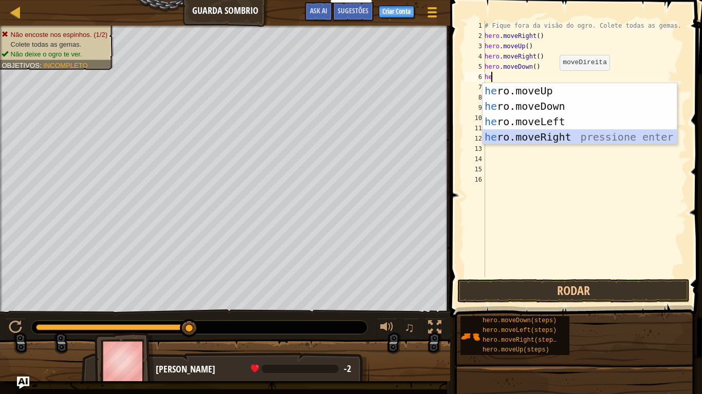
click at [539, 138] on div "he ro.moveUp pressione enter he ro.moveDown pressione enter he ro.moveLeft pres…" at bounding box center [579, 129] width 194 height 92
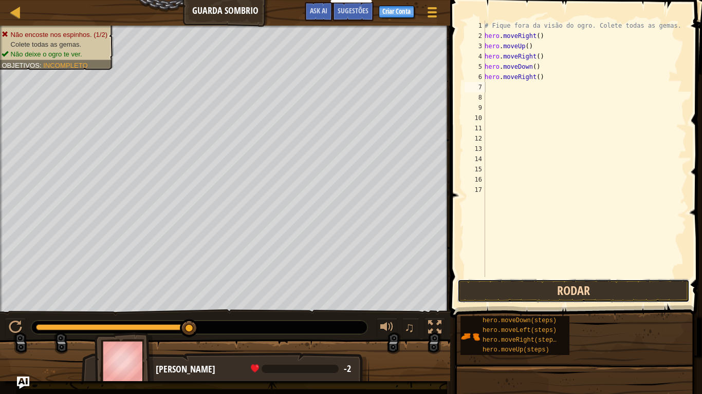
click at [541, 300] on button "Rodar" at bounding box center [573, 291] width 232 height 24
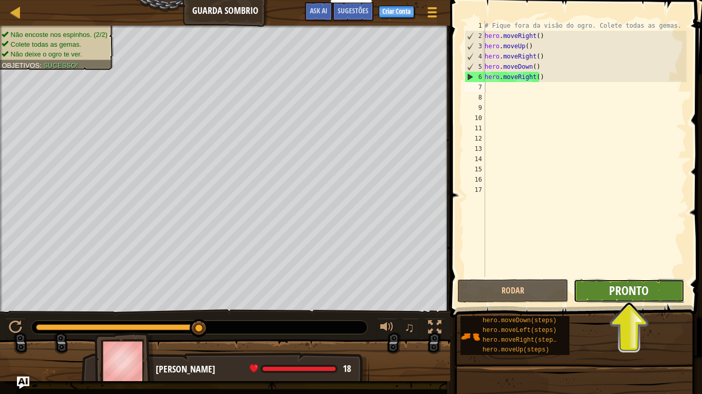
click at [643, 285] on span "Pronto" at bounding box center [629, 290] width 40 height 16
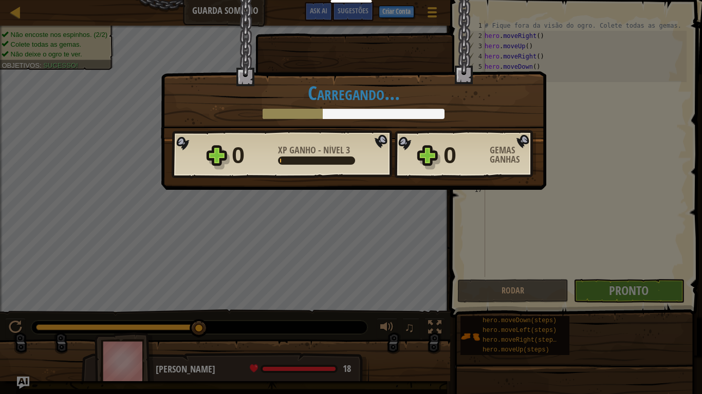
click at [672, 282] on div "Vitória × Muito bem. Você acabou sem ser detectado. Continue assim. Chegará um …" at bounding box center [351, 197] width 702 height 394
click at [516, 150] on div "Gemas Ganhas" at bounding box center [512, 155] width 46 height 18
click at [296, 128] on div "Vitória × Muito bem. Você acabou sem ser detectado. Continue assim. Chegará um …" at bounding box center [353, 68] width 385 height 139
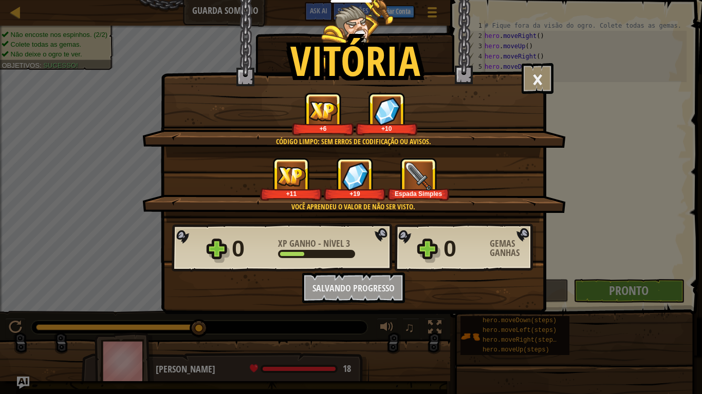
click at [374, 290] on div "0 XP Ganho - Nível 3 0 Gemas Ganhas Quer salvar seu código? Crie uma conta grát…" at bounding box center [353, 263] width 384 height 81
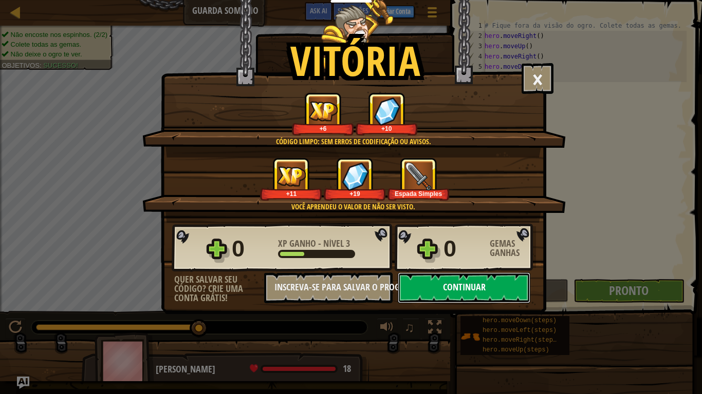
click at [470, 279] on button "Continuar" at bounding box center [464, 288] width 133 height 31
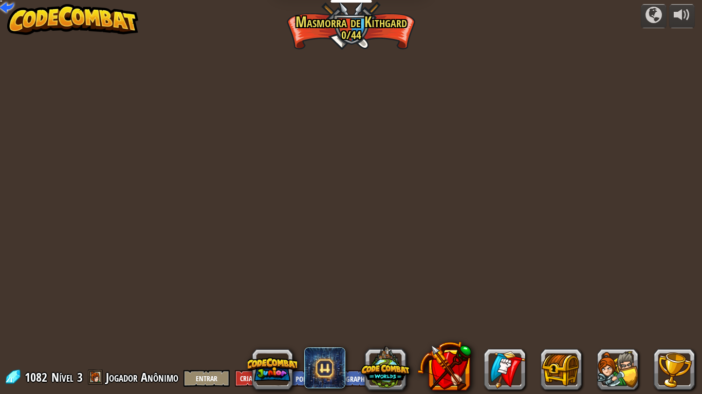
select select "pt-BR"
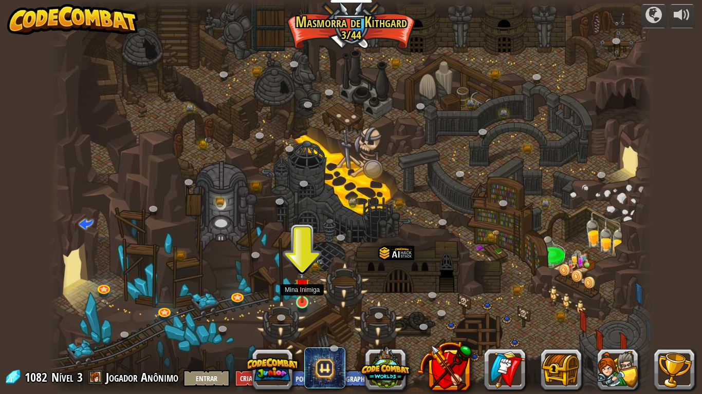
click at [302, 301] on img at bounding box center [301, 286] width 15 height 35
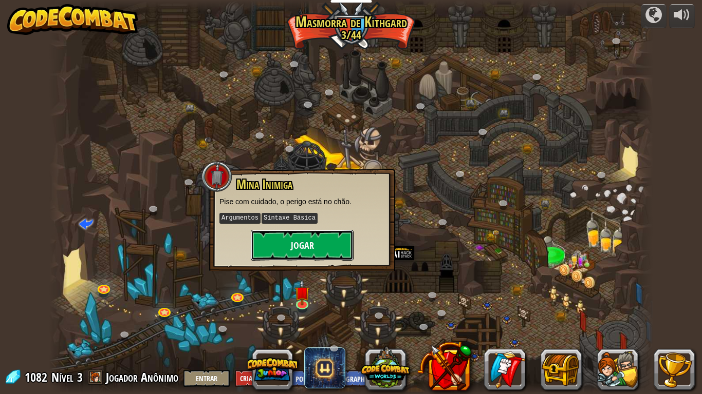
click at [294, 246] on button "Jogar" at bounding box center [302, 245] width 103 height 31
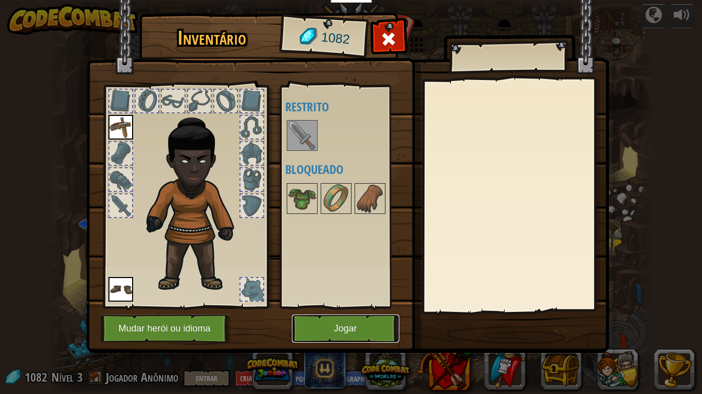
click at [319, 329] on button "Jogar" at bounding box center [345, 329] width 107 height 28
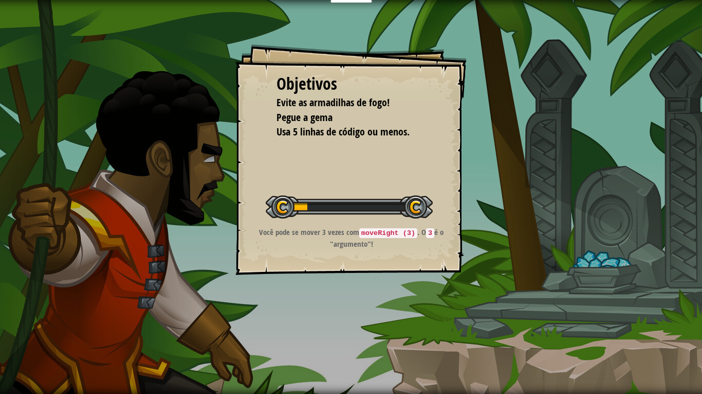
click at [319, 329] on div "Objetivos Evite as armadilhas de fogo! Pegue a gema Usa 5 linhas de código ou m…" at bounding box center [351, 197] width 702 height 394
click at [342, 233] on p "Você pode se mover 3 vezes com moveRight (3) . O 3 é o "argumento"!" at bounding box center [351, 238] width 206 height 23
click at [382, 239] on p "Você pode se mover 3 vezes com moveRight (3) . O 3 é o "argumento"!" at bounding box center [351, 238] width 206 height 23
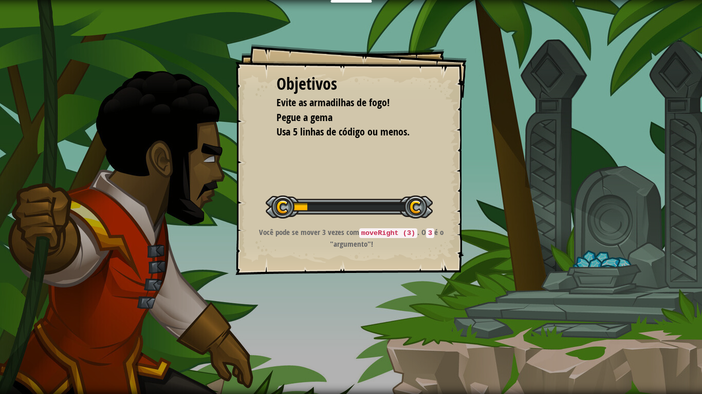
click at [382, 239] on p "Você pode se mover 3 vezes com moveRight (3) . O 3 é o "argumento"!" at bounding box center [351, 238] width 206 height 23
drag, startPoint x: 382, startPoint y: 239, endPoint x: 384, endPoint y: 232, distance: 8.0
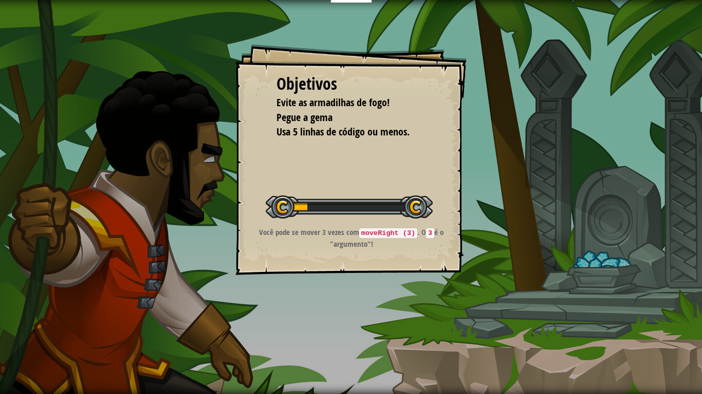
click at [384, 232] on p "Você pode se mover 3 vezes com moveRight (3) . O 3 é o "argumento"!" at bounding box center [351, 238] width 206 height 23
click at [384, 232] on code "moveRight (3)" at bounding box center [388, 234] width 58 height 10
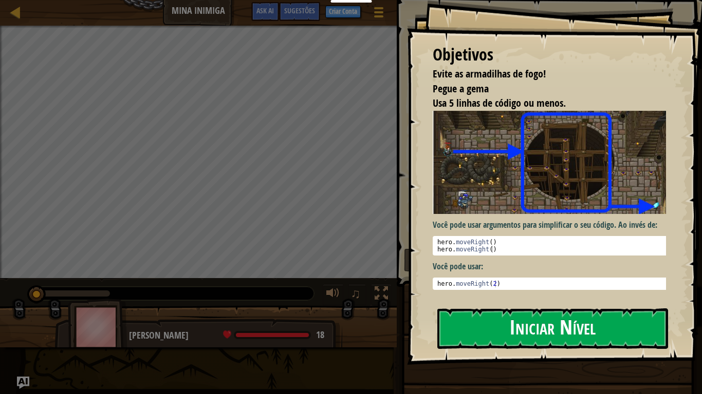
click at [553, 329] on button "Iniciar Nível" at bounding box center [552, 329] width 231 height 41
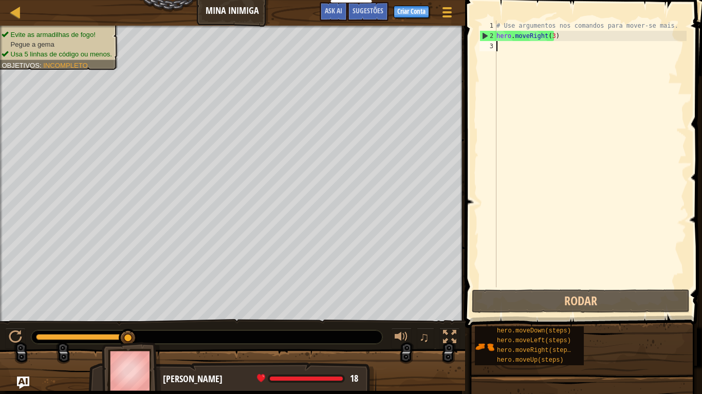
click at [507, 186] on div "# Use argumentos nos comandos para mover-se mais. hero . moveRight ( 3 )" at bounding box center [590, 165] width 192 height 288
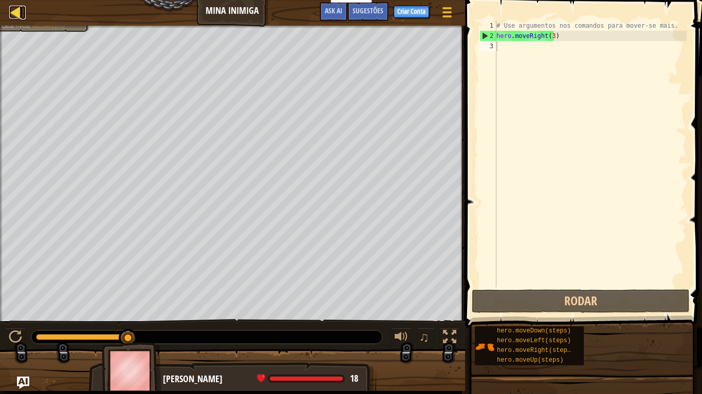
click at [12, 10] on div at bounding box center [15, 12] width 13 height 13
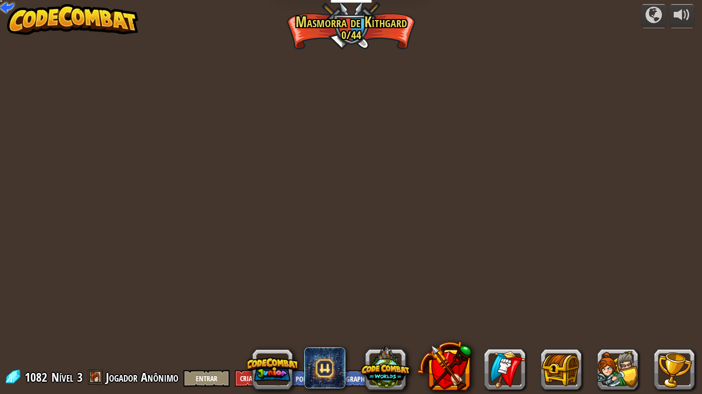
select select "pt-BR"
